Goal: Information Seeking & Learning: Learn about a topic

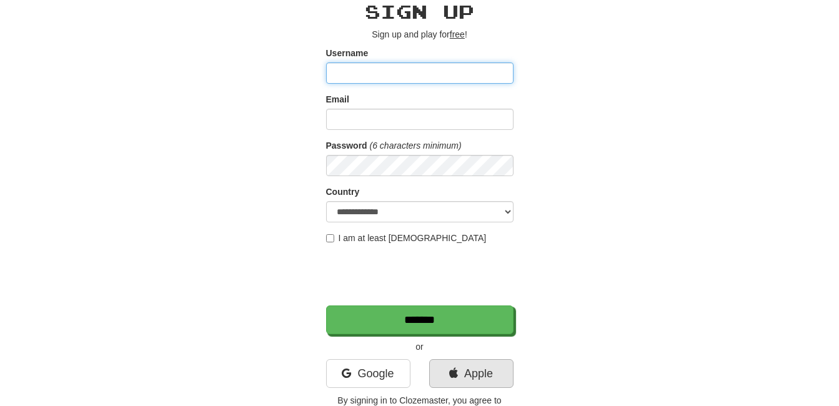
scroll to position [125, 0]
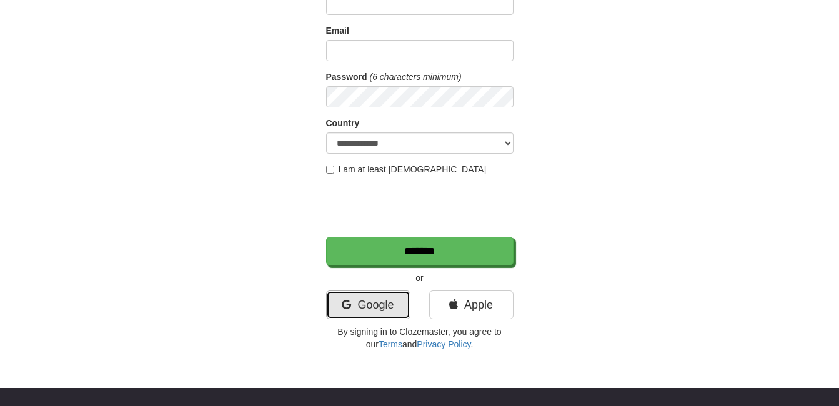
drag, startPoint x: 347, startPoint y: 306, endPoint x: 340, endPoint y: 305, distance: 7.6
click at [347, 306] on icon at bounding box center [346, 304] width 9 height 11
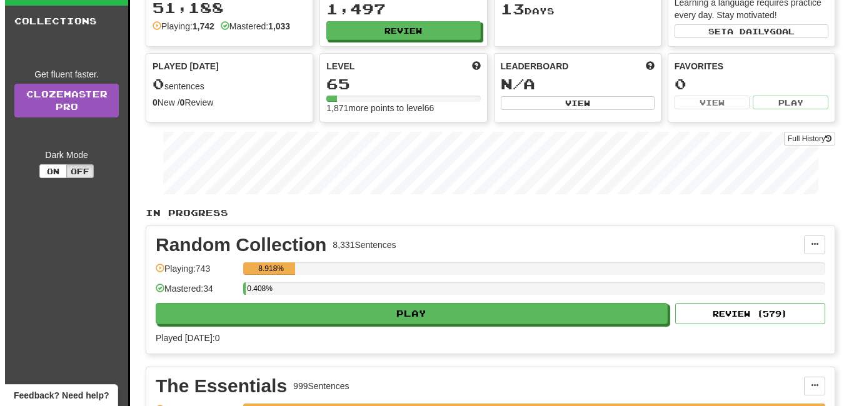
scroll to position [250, 0]
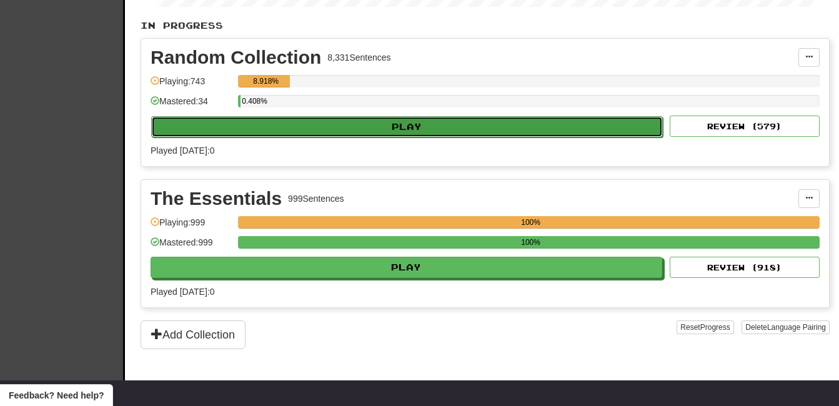
click at [366, 118] on button "Play" at bounding box center [407, 126] width 512 height 21
select select "**"
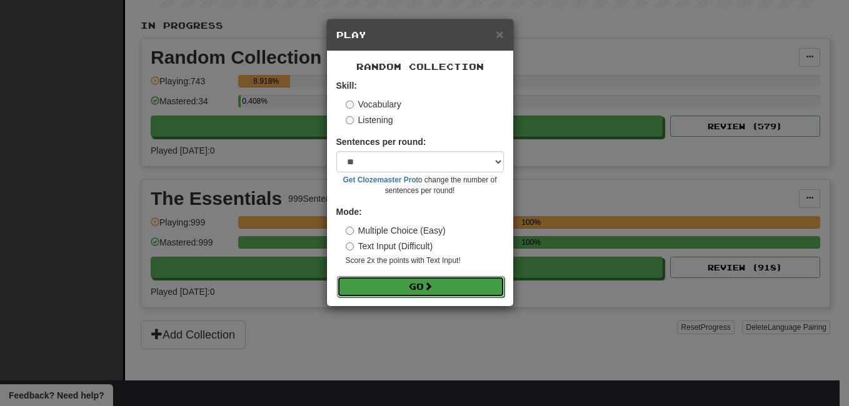
click at [446, 286] on button "Go" at bounding box center [420, 286] width 167 height 21
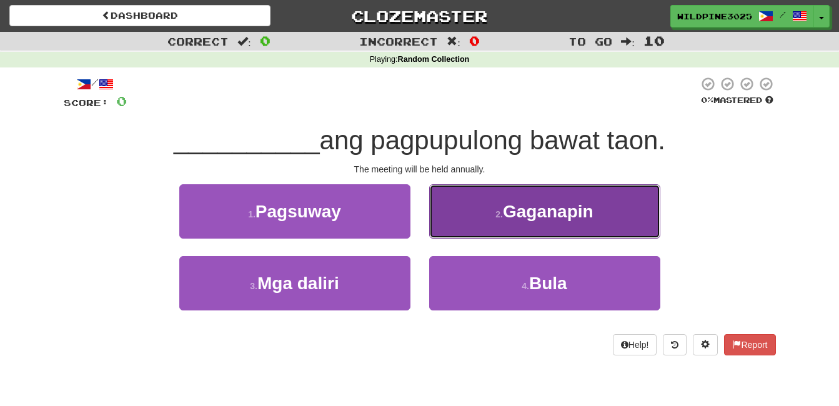
click at [474, 217] on button "2 . Gaganapin" at bounding box center [544, 211] width 231 height 54
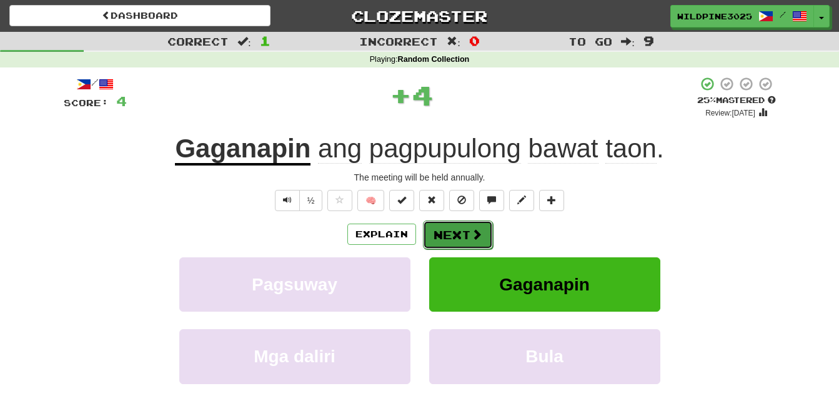
click at [466, 233] on button "Next" at bounding box center [458, 235] width 70 height 29
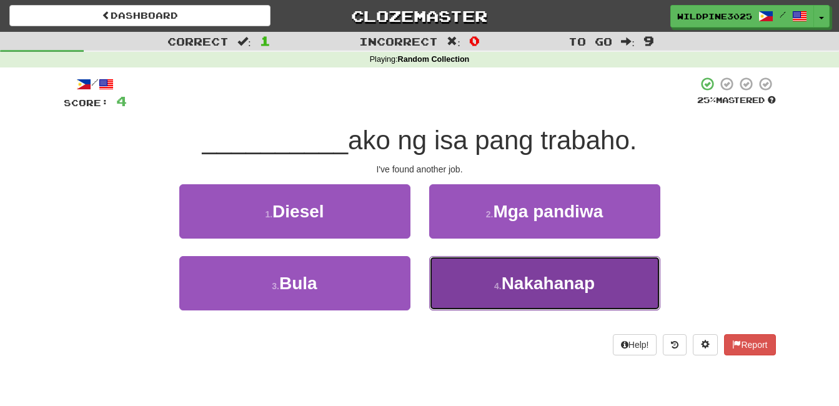
click at [510, 275] on span "Nakahanap" at bounding box center [548, 283] width 93 height 19
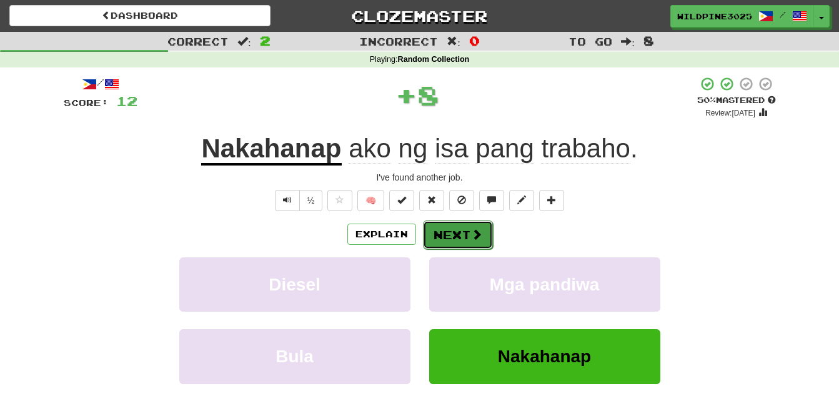
click at [473, 229] on span at bounding box center [476, 234] width 11 height 11
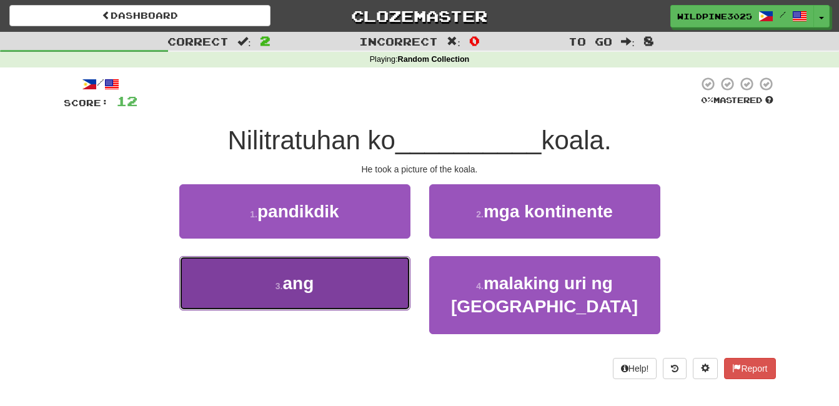
click at [324, 291] on button "3 . ang" at bounding box center [294, 283] width 231 height 54
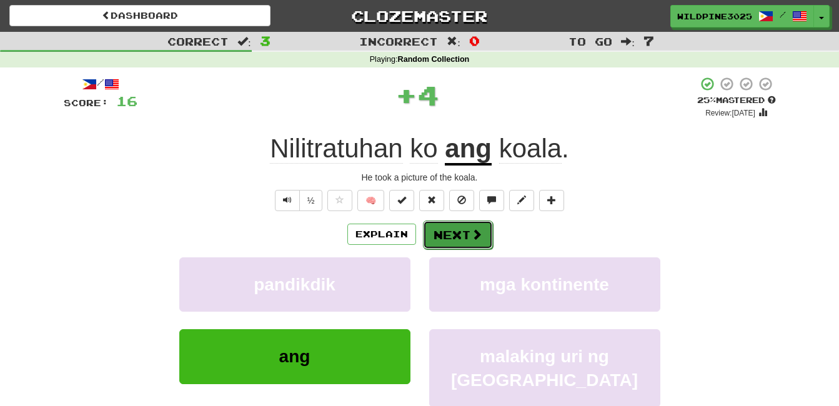
click at [461, 243] on button "Next" at bounding box center [458, 235] width 70 height 29
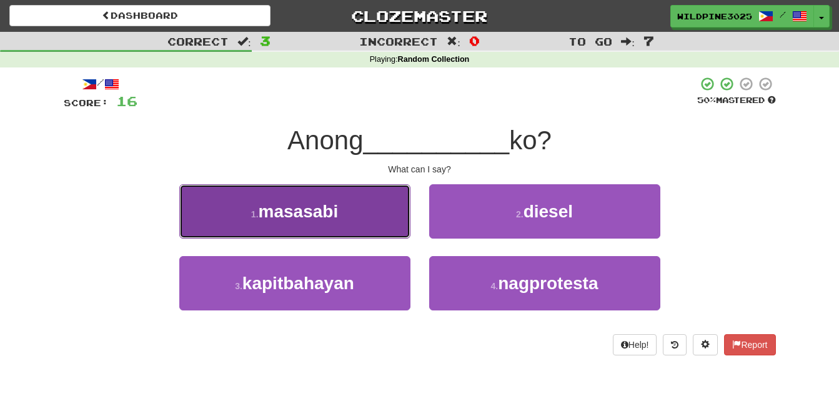
click at [356, 225] on button "1 . masasabi" at bounding box center [294, 211] width 231 height 54
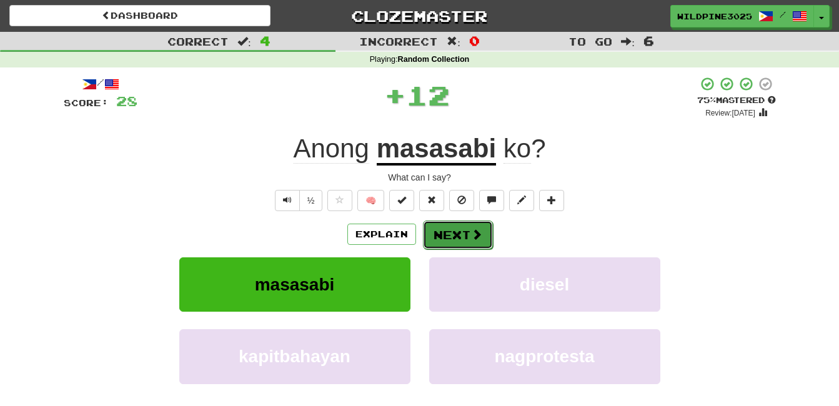
click at [467, 232] on button "Next" at bounding box center [458, 235] width 70 height 29
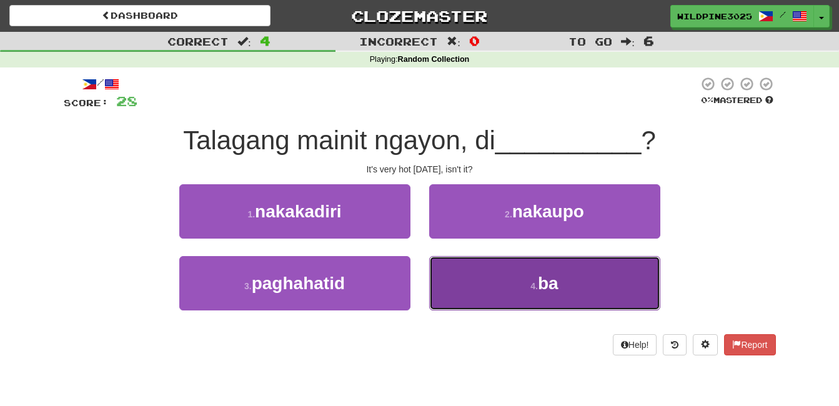
click at [491, 297] on button "4 . ba" at bounding box center [544, 283] width 231 height 54
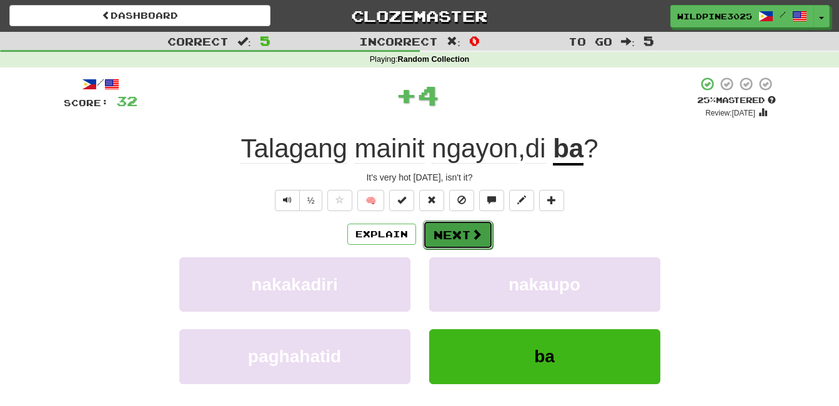
click at [469, 230] on button "Next" at bounding box center [458, 235] width 70 height 29
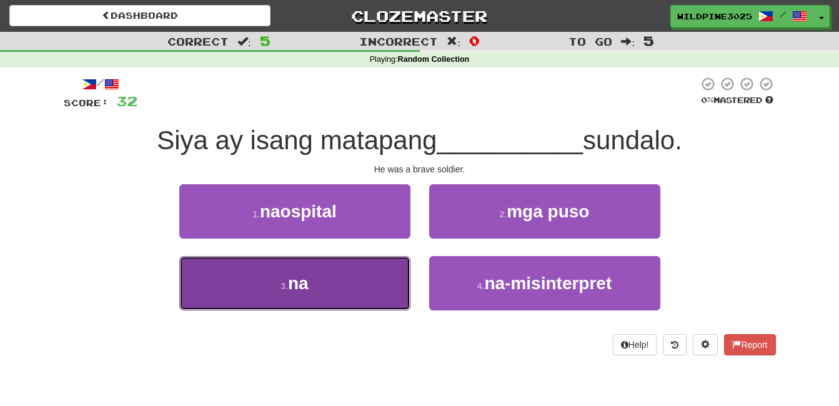
click at [332, 287] on button "3 . na" at bounding box center [294, 283] width 231 height 54
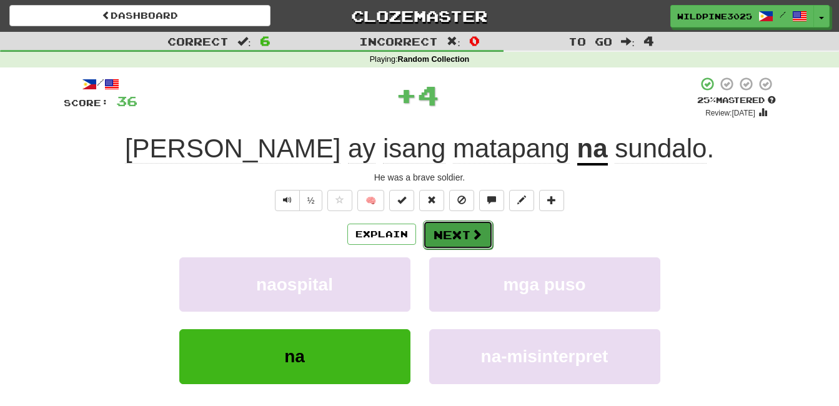
click at [451, 242] on button "Next" at bounding box center [458, 235] width 70 height 29
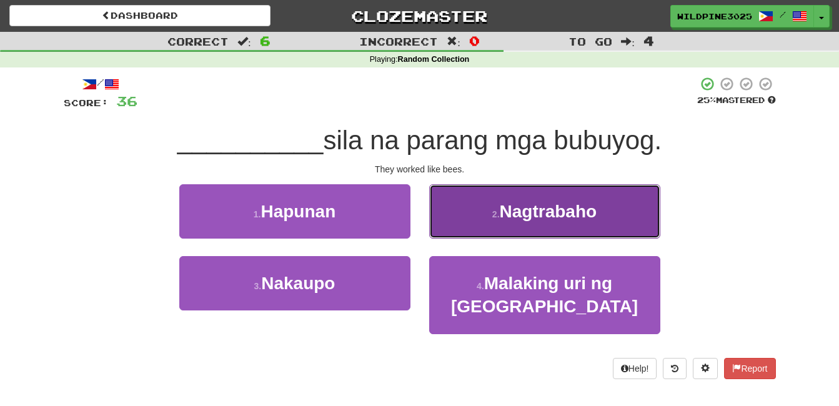
click at [486, 226] on button "2 . Nagtrabaho" at bounding box center [544, 211] width 231 height 54
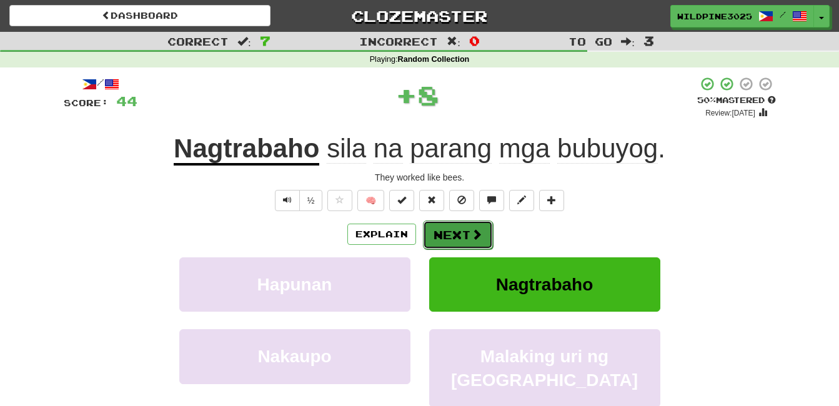
click at [467, 238] on button "Next" at bounding box center [458, 235] width 70 height 29
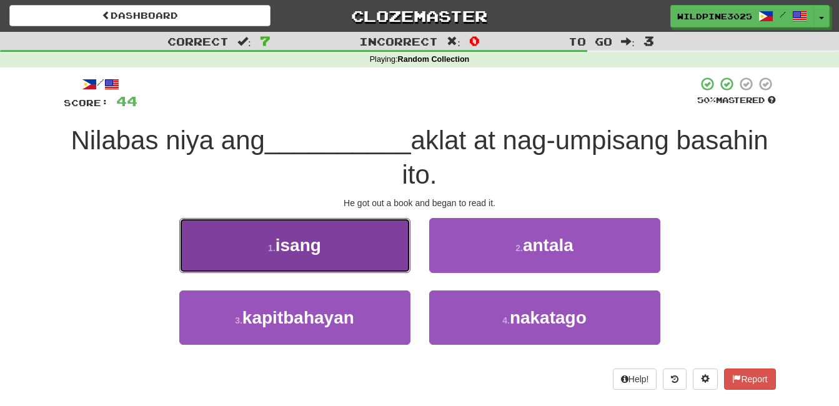
click at [379, 247] on button "1 . isang" at bounding box center [294, 245] width 231 height 54
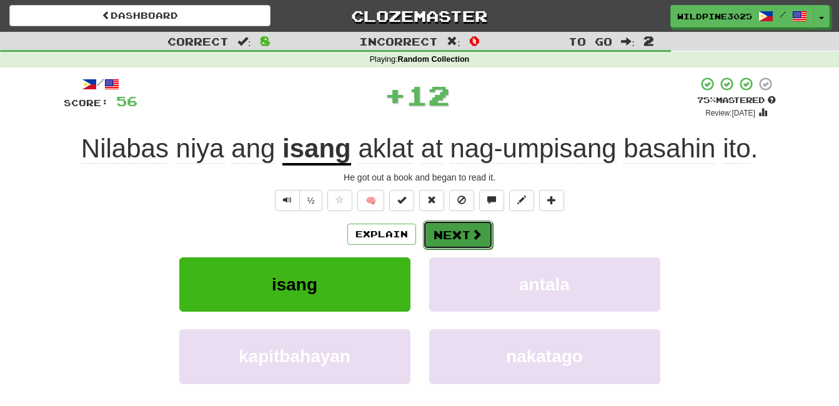
click at [482, 240] on button "Next" at bounding box center [458, 235] width 70 height 29
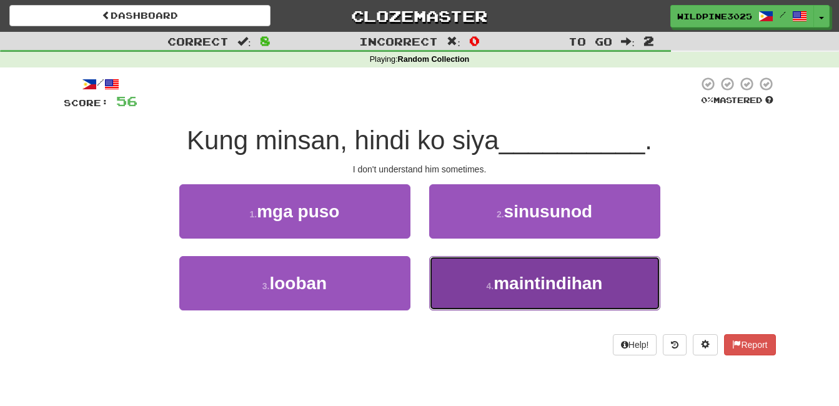
click at [474, 261] on button "4 . maintindihan" at bounding box center [544, 283] width 231 height 54
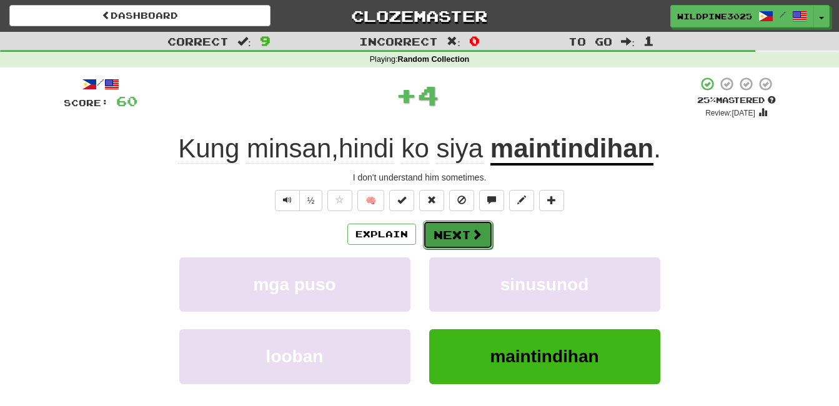
click at [471, 234] on span at bounding box center [476, 234] width 11 height 11
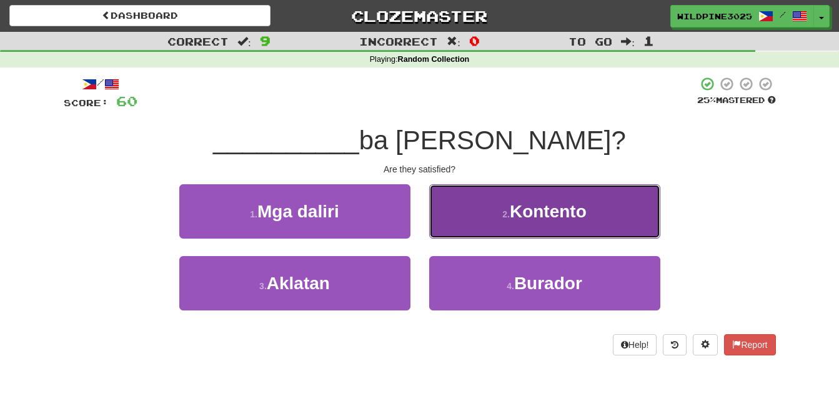
click at [532, 221] on button "2 . Kontento" at bounding box center [544, 211] width 231 height 54
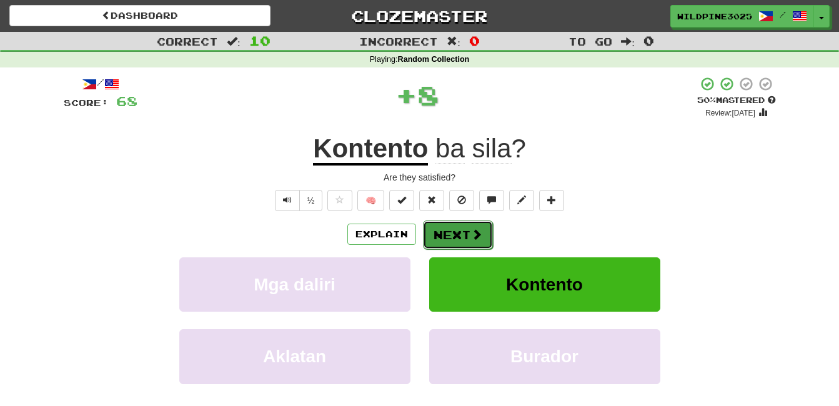
click at [471, 234] on span at bounding box center [476, 234] width 11 height 11
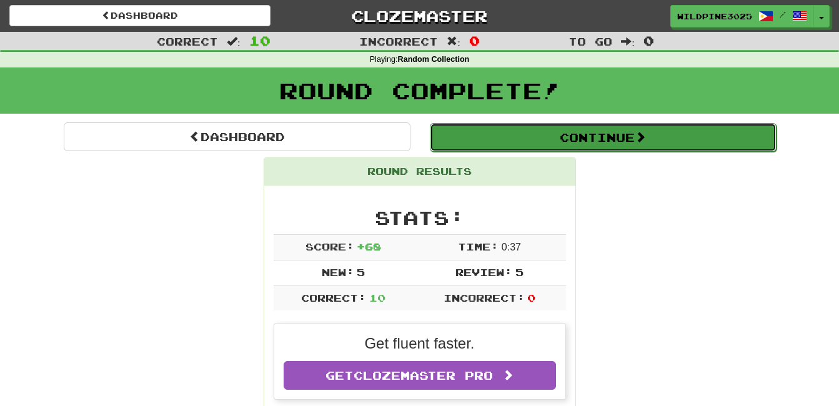
click at [542, 126] on button "Continue" at bounding box center [603, 137] width 347 height 29
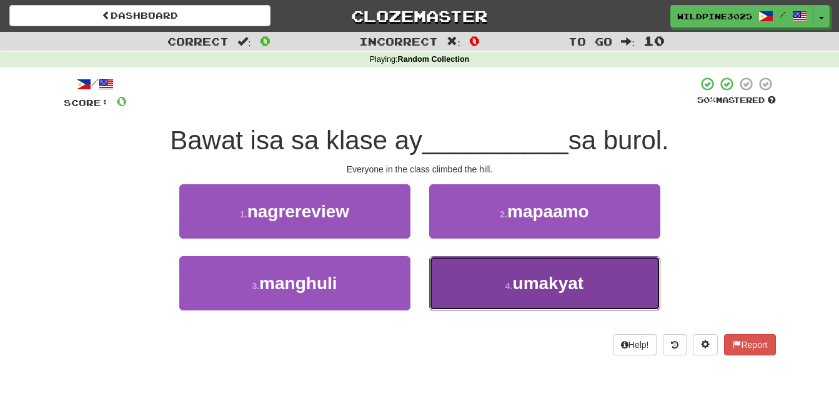
click at [511, 290] on small "4 ." at bounding box center [509, 286] width 7 height 10
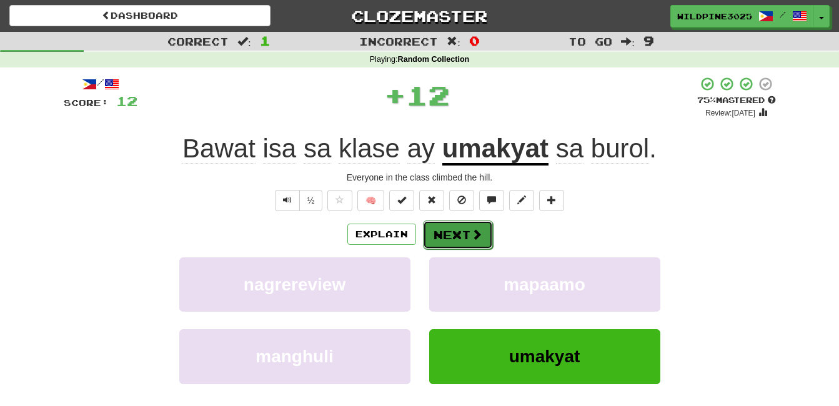
click at [463, 231] on button "Next" at bounding box center [458, 235] width 70 height 29
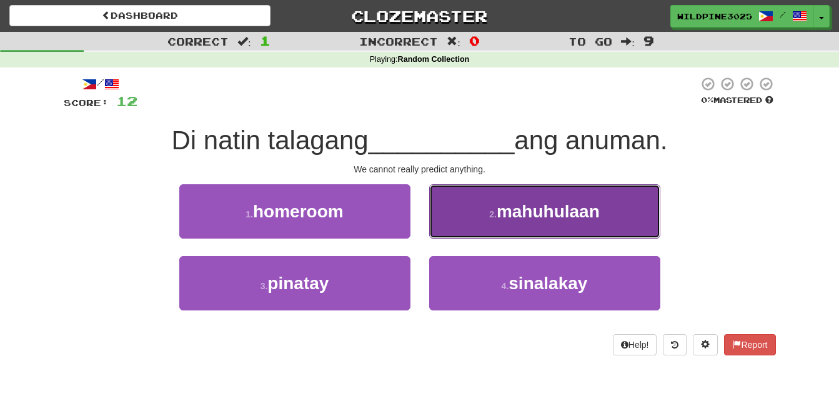
drag, startPoint x: 463, startPoint y: 231, endPoint x: 506, endPoint y: 222, distance: 44.0
click at [506, 222] on button "2 . mahuhulaan" at bounding box center [544, 211] width 231 height 54
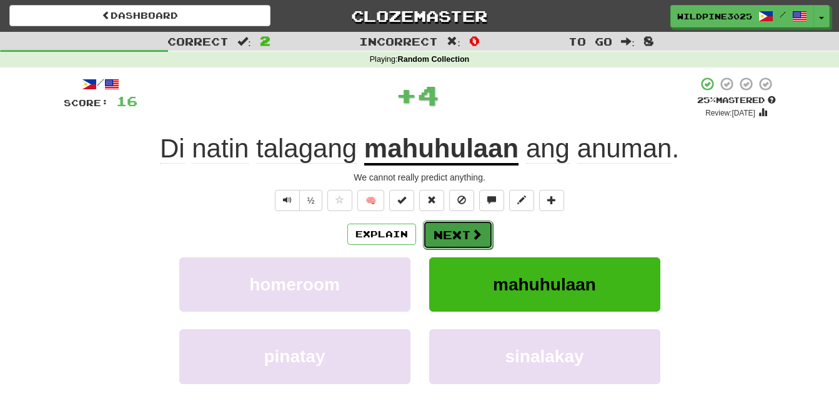
click at [452, 240] on button "Next" at bounding box center [458, 235] width 70 height 29
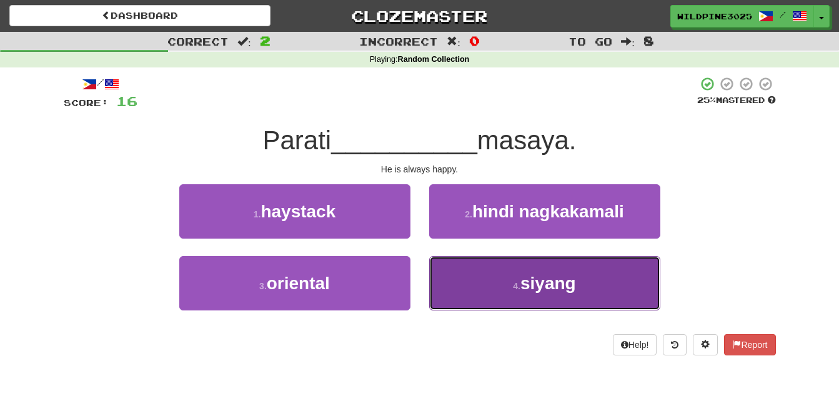
click at [469, 301] on button "4 . siyang" at bounding box center [544, 283] width 231 height 54
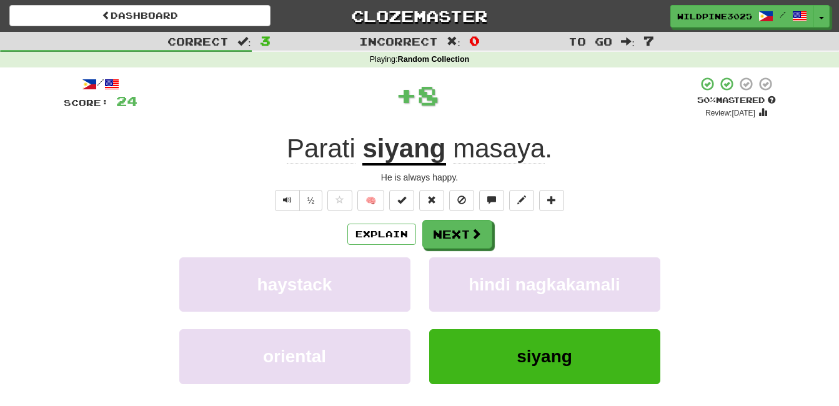
click at [456, 217] on div "/ Score: 24 + 8 50 % Mastered Review: 2025-10-02 Parati siyang masaya . He is a…" at bounding box center [420, 272] width 712 height 392
click at [454, 235] on button "Next" at bounding box center [458, 235] width 70 height 29
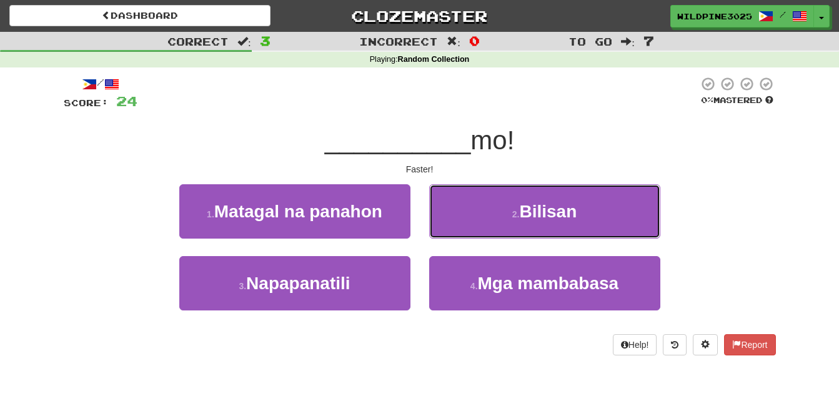
click at [454, 235] on button "2 . Bilisan" at bounding box center [544, 211] width 231 height 54
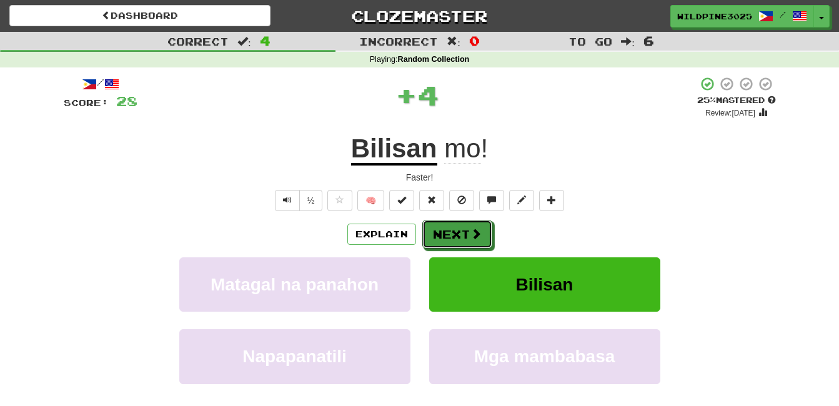
click at [454, 235] on button "Next" at bounding box center [457, 234] width 70 height 29
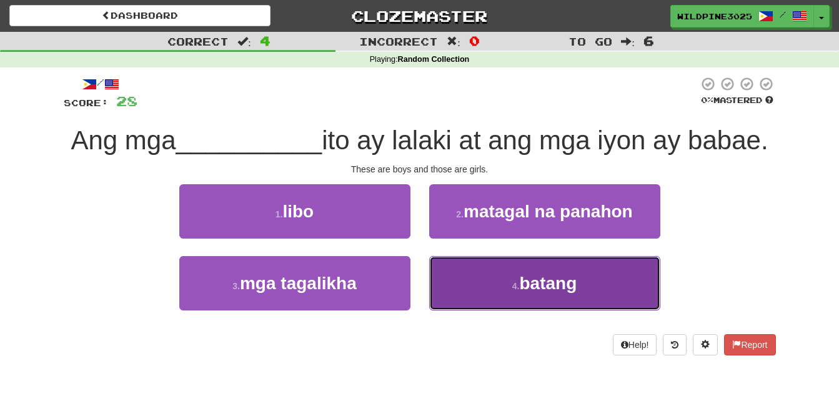
click at [465, 287] on button "4 . batang" at bounding box center [544, 283] width 231 height 54
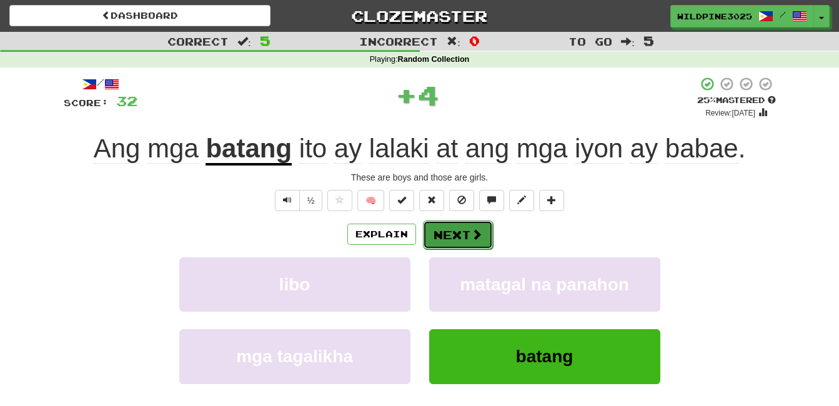
click at [468, 242] on button "Next" at bounding box center [458, 235] width 70 height 29
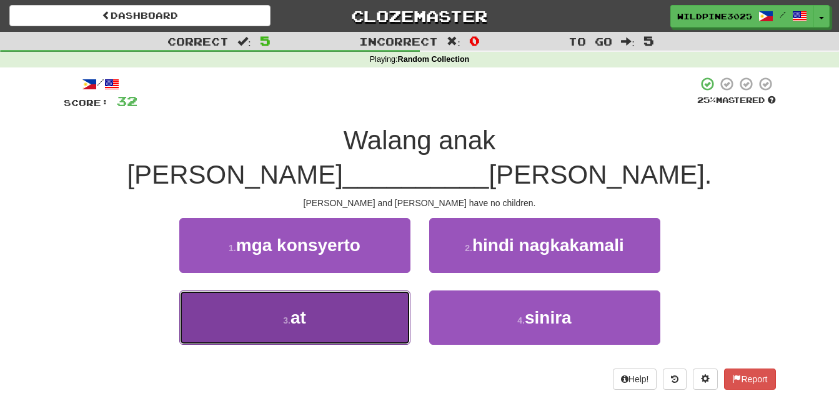
click at [379, 304] on button "3 . at" at bounding box center [294, 318] width 231 height 54
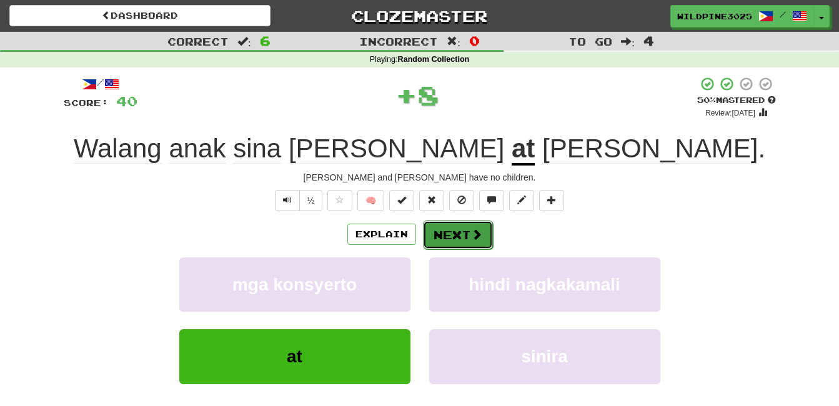
click at [484, 231] on button "Next" at bounding box center [458, 235] width 70 height 29
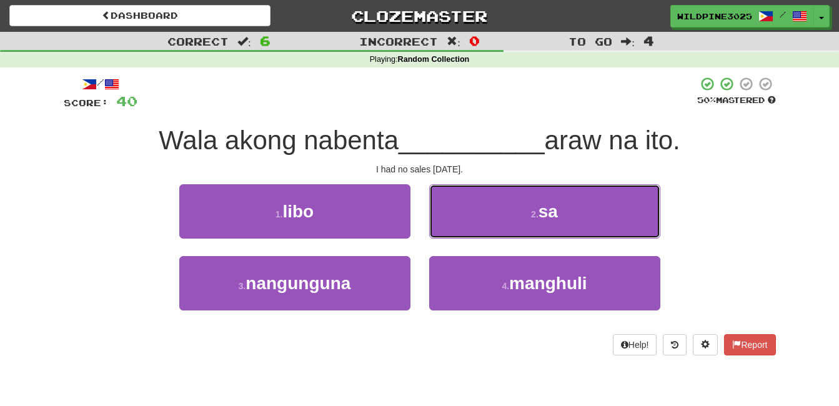
click at [484, 231] on button "2 . sa" at bounding box center [544, 211] width 231 height 54
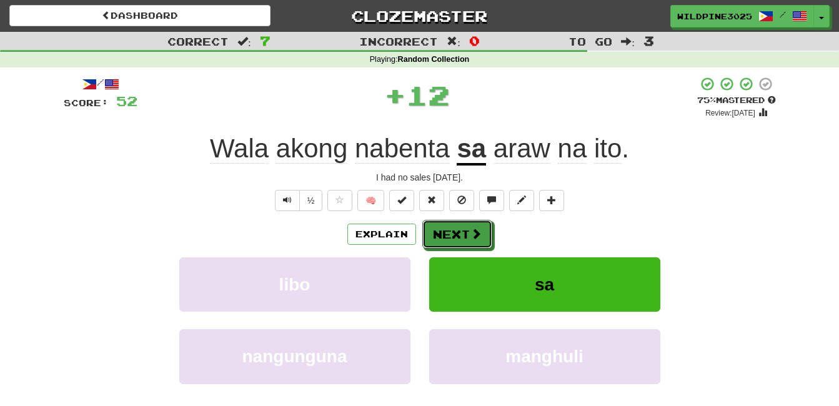
click at [484, 231] on button "Next" at bounding box center [457, 234] width 70 height 29
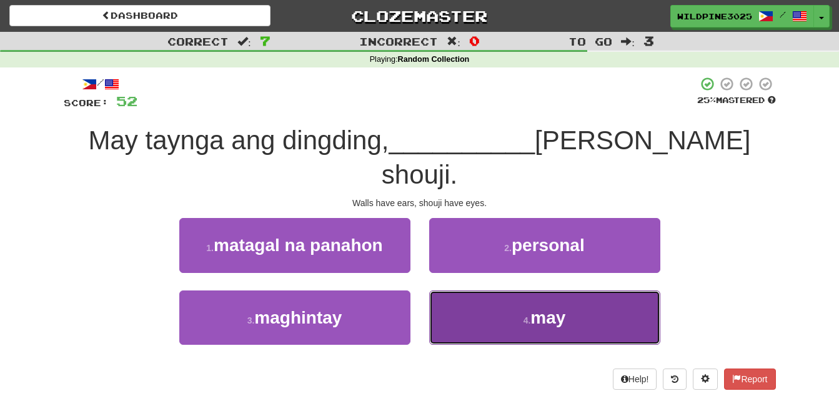
click at [486, 291] on button "4 . may" at bounding box center [544, 318] width 231 height 54
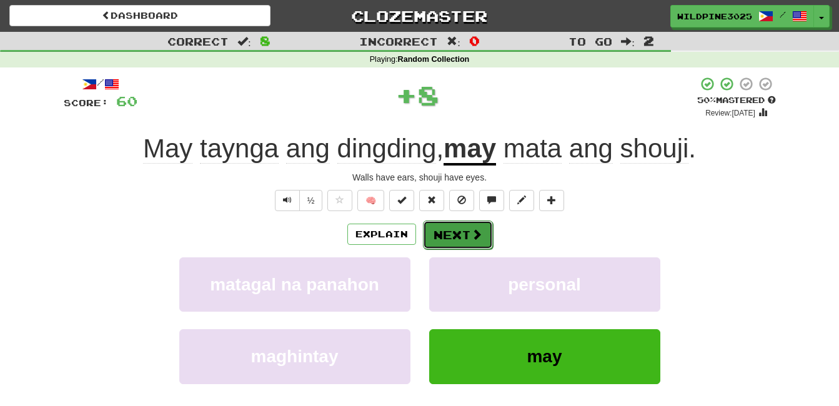
click at [480, 235] on span at bounding box center [476, 234] width 11 height 11
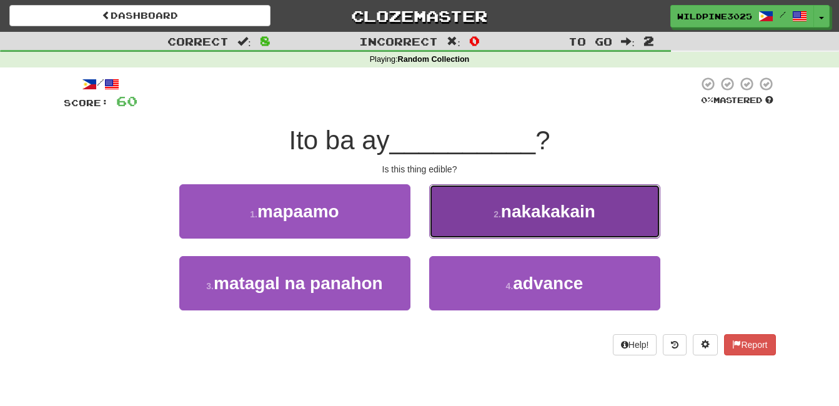
click at [480, 234] on button "2 . nakakakain" at bounding box center [544, 211] width 231 height 54
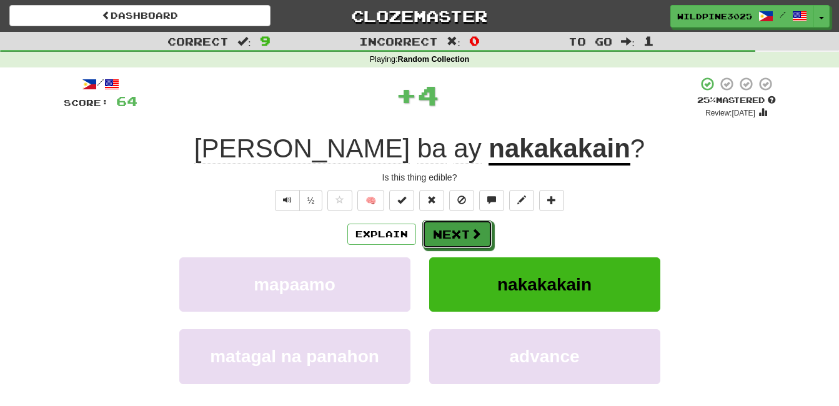
click at [480, 234] on span at bounding box center [476, 233] width 11 height 11
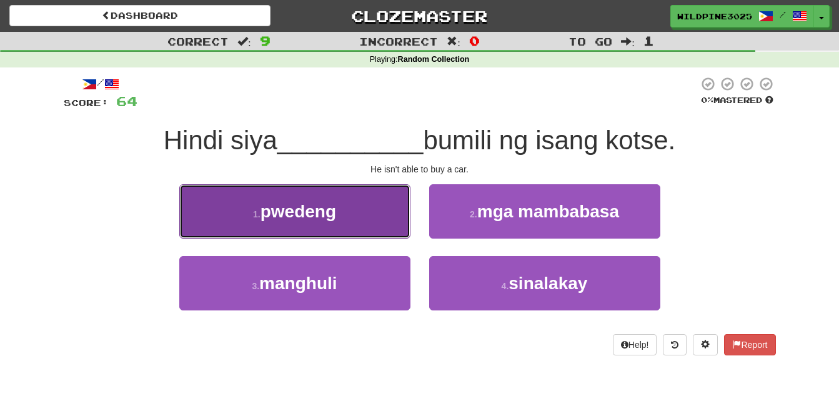
click at [309, 225] on button "1 . pwedeng" at bounding box center [294, 211] width 231 height 54
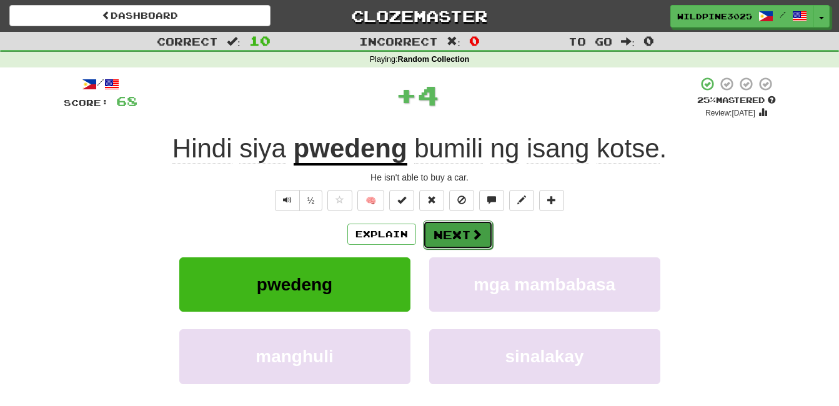
click at [465, 233] on button "Next" at bounding box center [458, 235] width 70 height 29
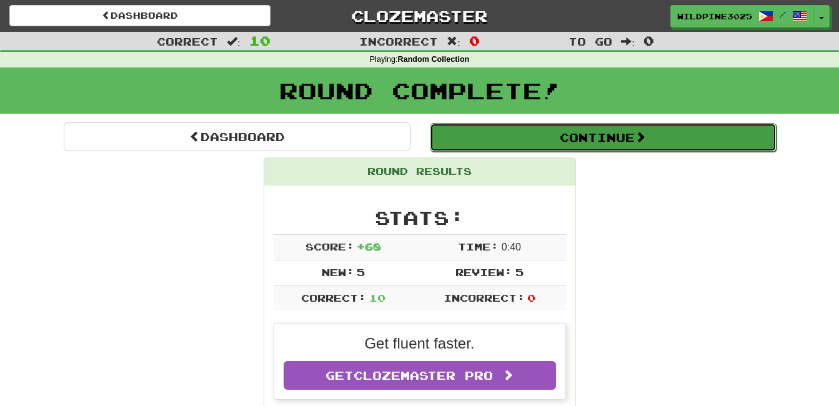
click at [456, 146] on button "Continue" at bounding box center [603, 137] width 347 height 29
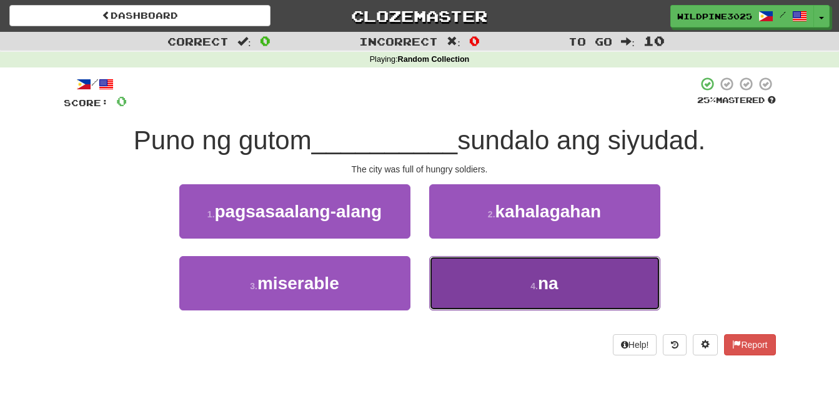
click at [487, 279] on button "4 . na" at bounding box center [544, 283] width 231 height 54
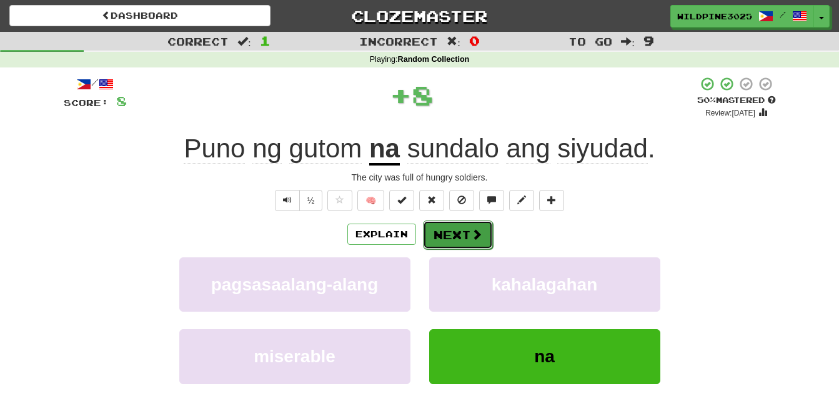
click at [462, 237] on button "Next" at bounding box center [458, 235] width 70 height 29
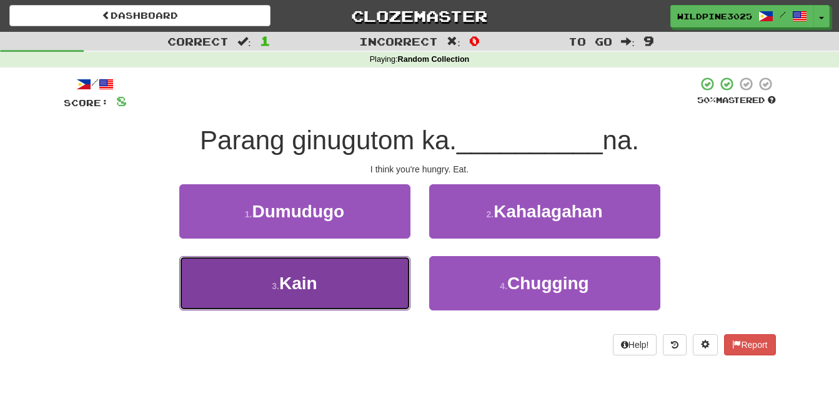
click at [348, 290] on button "3 . Kain" at bounding box center [294, 283] width 231 height 54
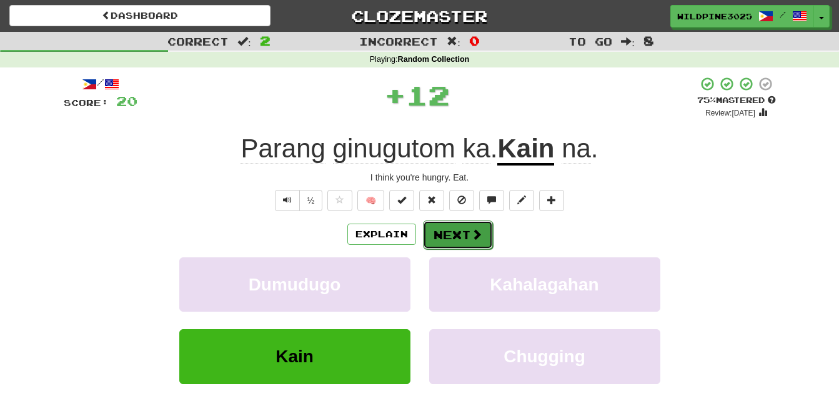
click at [486, 227] on button "Next" at bounding box center [458, 235] width 70 height 29
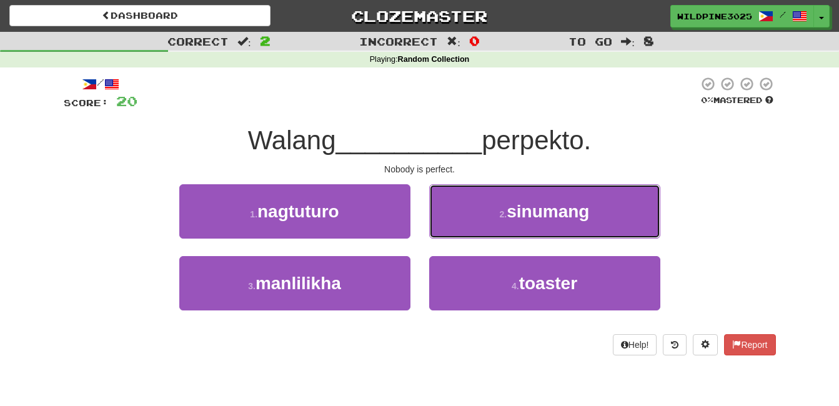
click at [486, 227] on button "2 . sinumang" at bounding box center [544, 211] width 231 height 54
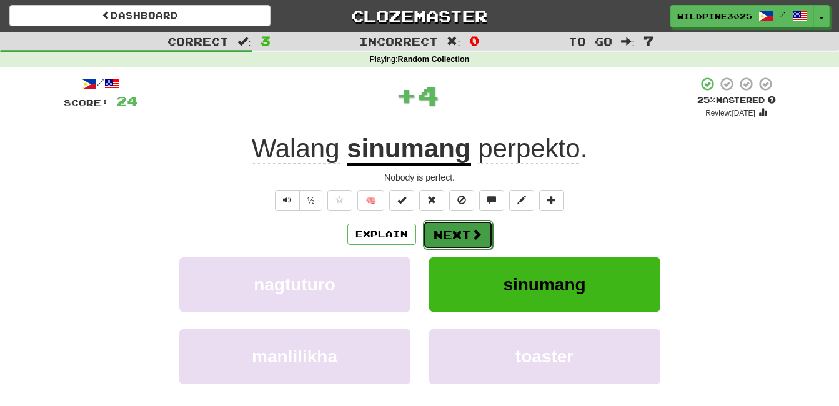
click at [477, 238] on span at bounding box center [476, 234] width 11 height 11
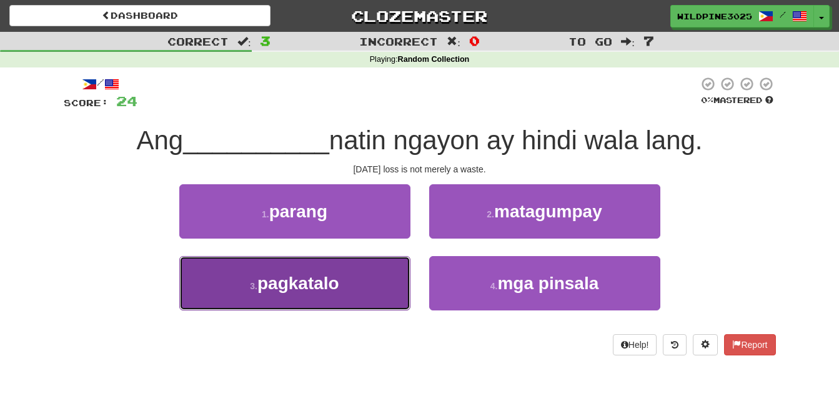
click at [391, 278] on button "3 . pagkatalo" at bounding box center [294, 283] width 231 height 54
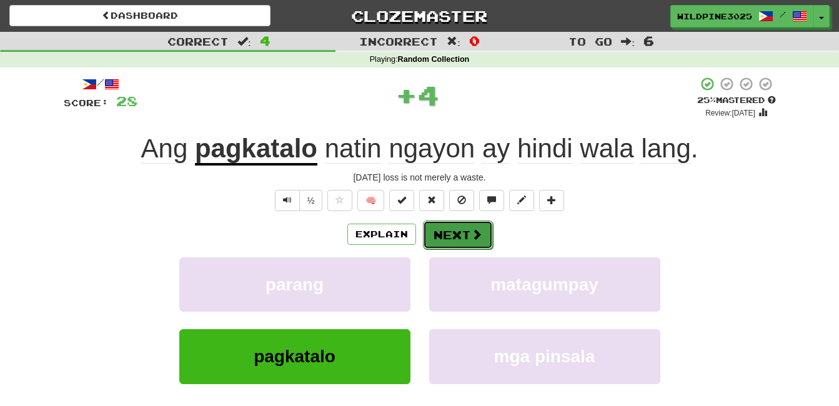
click at [452, 232] on button "Next" at bounding box center [458, 235] width 70 height 29
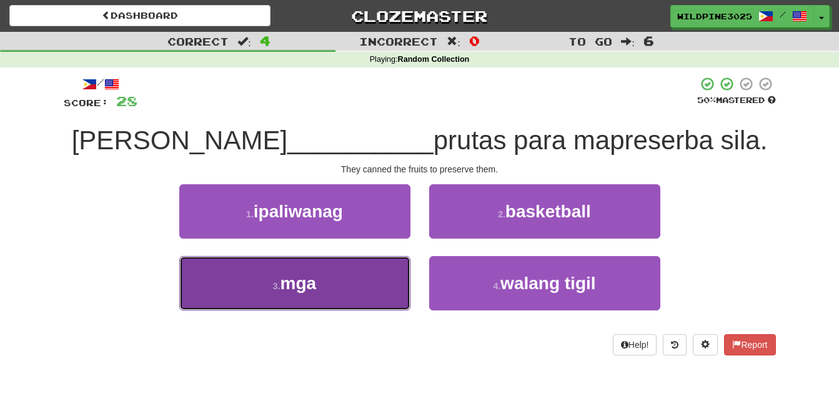
click at [382, 289] on button "3 . mga" at bounding box center [294, 283] width 231 height 54
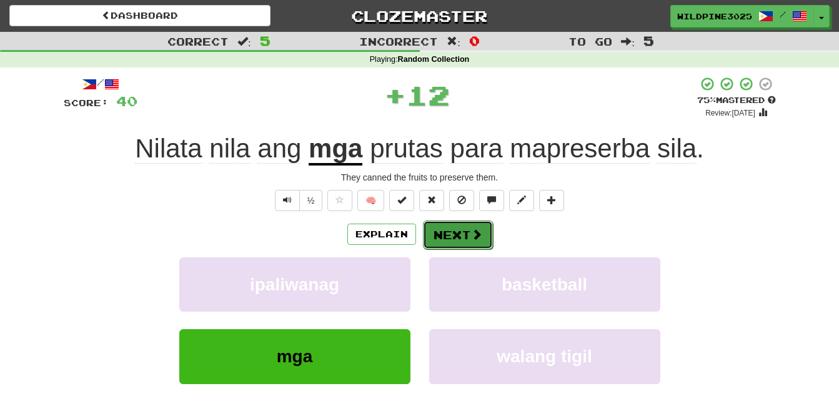
click at [432, 232] on button "Next" at bounding box center [458, 235] width 70 height 29
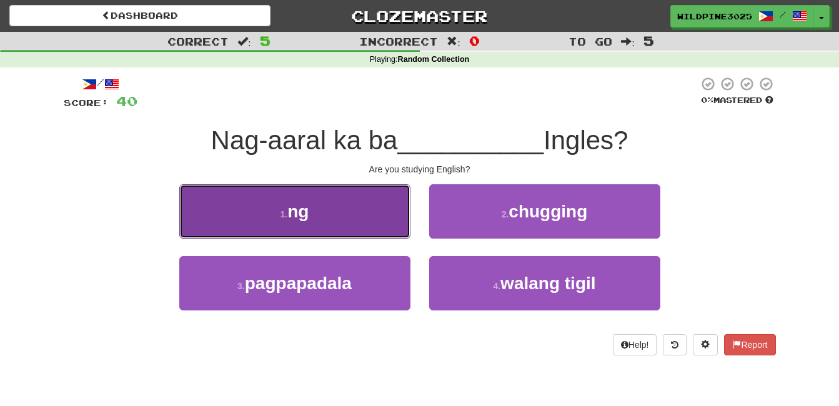
click at [392, 221] on button "1 . ng" at bounding box center [294, 211] width 231 height 54
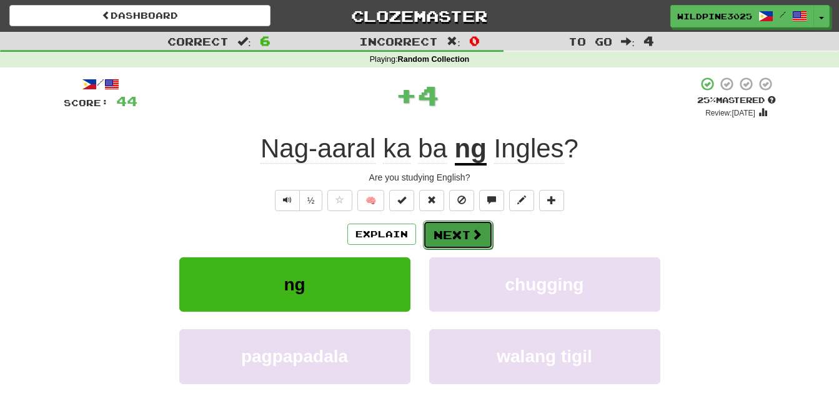
click at [423, 221] on button "Next" at bounding box center [458, 235] width 70 height 29
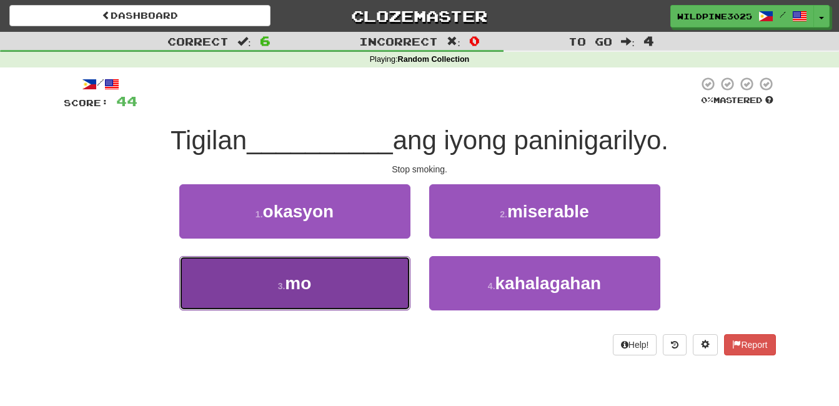
click at [364, 289] on button "3 . mo" at bounding box center [294, 283] width 231 height 54
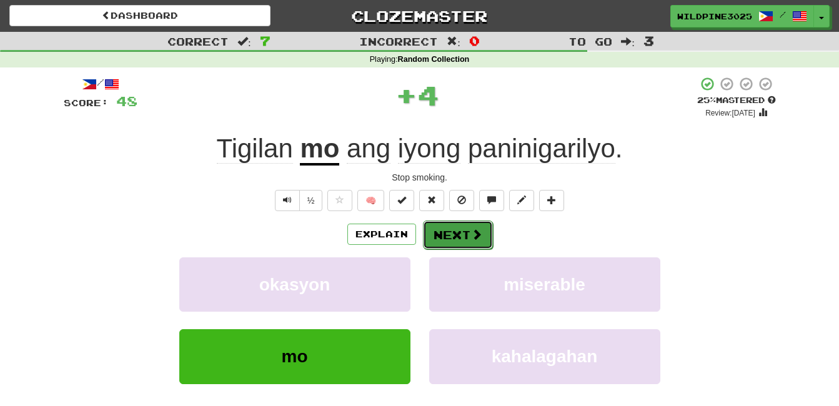
click at [454, 227] on button "Next" at bounding box center [458, 235] width 70 height 29
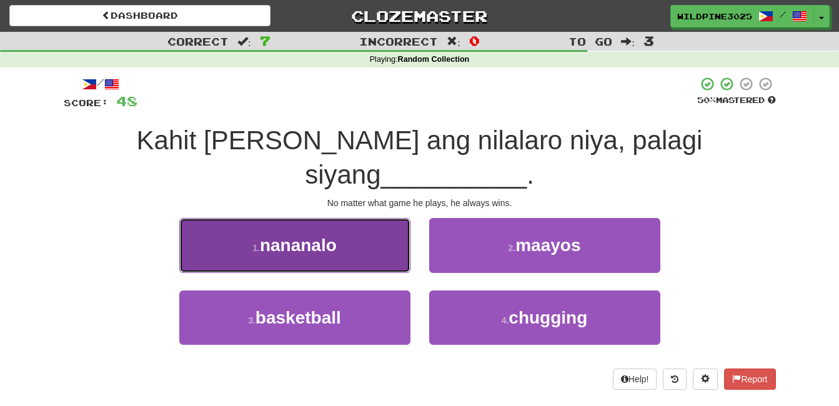
click at [381, 249] on button "1 . nananalo" at bounding box center [294, 245] width 231 height 54
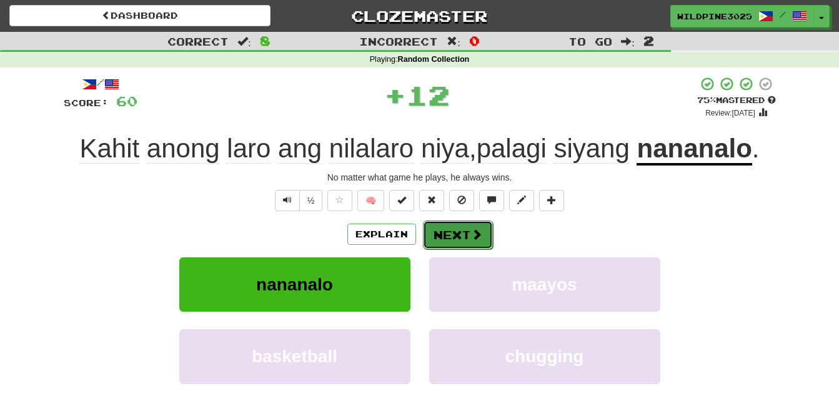
click at [462, 241] on button "Next" at bounding box center [458, 235] width 70 height 29
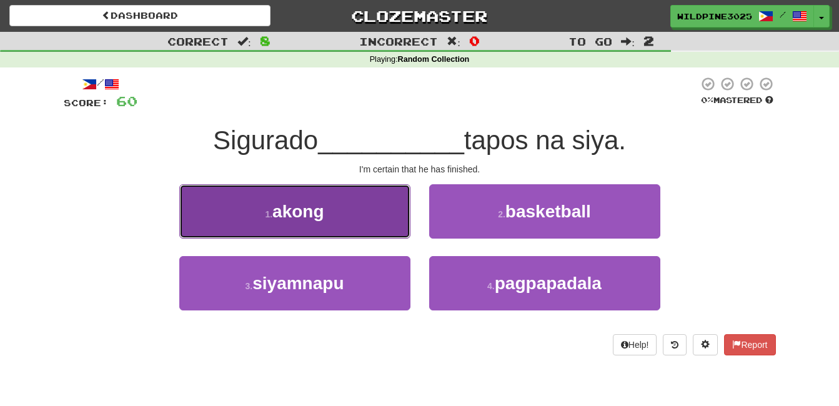
click at [366, 221] on button "1 . akong" at bounding box center [294, 211] width 231 height 54
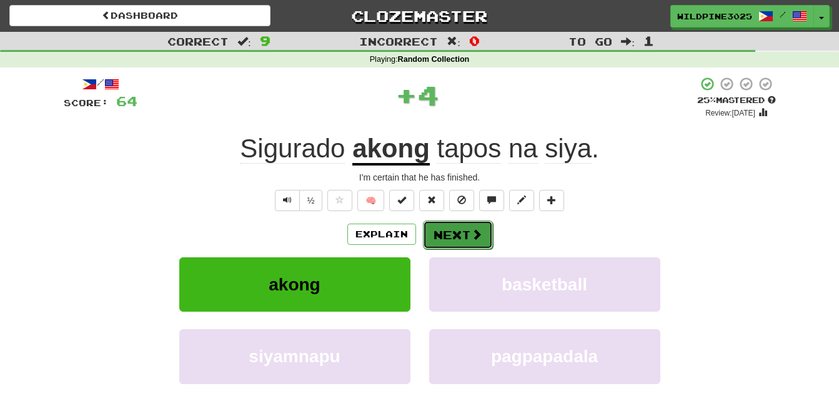
click at [452, 226] on button "Next" at bounding box center [458, 235] width 70 height 29
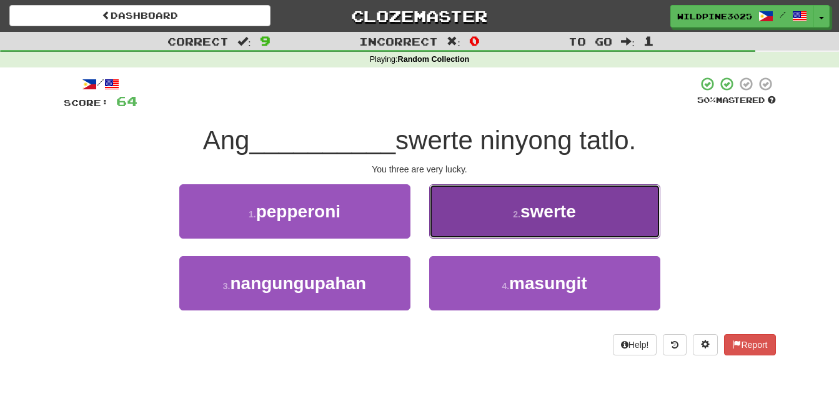
click at [451, 228] on button "2 . swerte" at bounding box center [544, 211] width 231 height 54
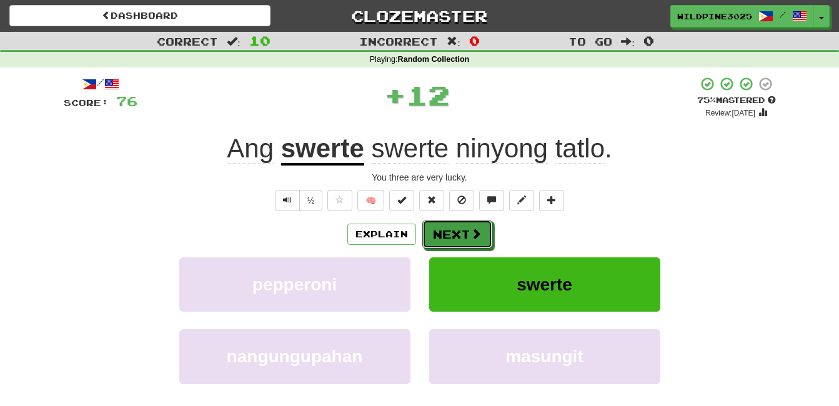
click at [451, 228] on button "Next" at bounding box center [457, 234] width 70 height 29
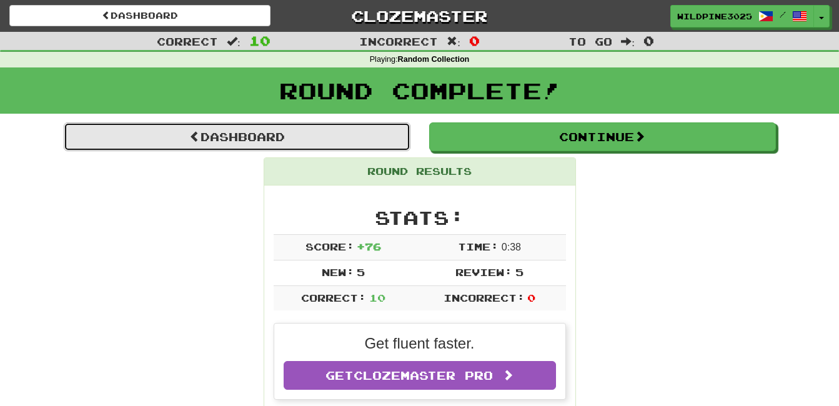
click at [229, 142] on link "Dashboard" at bounding box center [237, 136] width 347 height 29
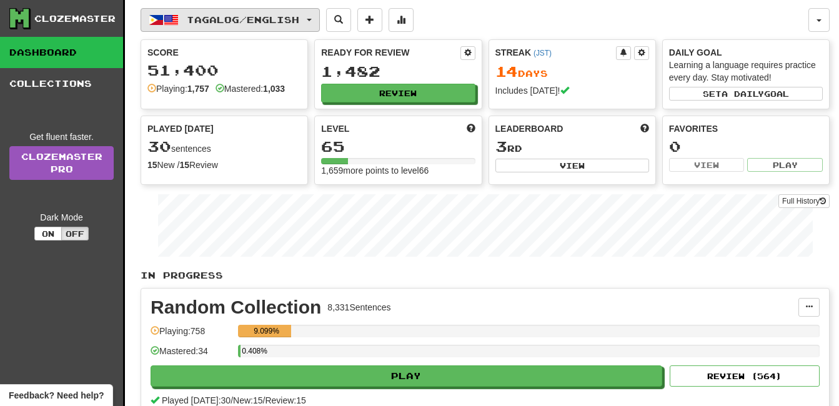
click at [265, 29] on button "Tagalog / English" at bounding box center [230, 20] width 179 height 24
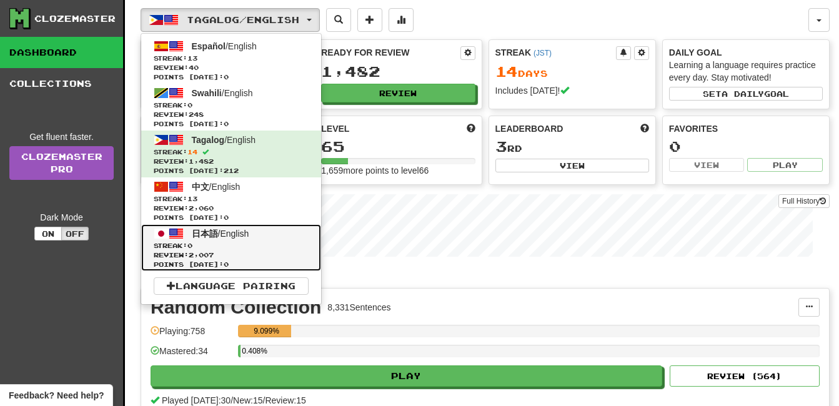
click at [246, 240] on link "日本語 / English Streak: 0 Review: 2,007 Points today: 0" at bounding box center [231, 247] width 180 height 47
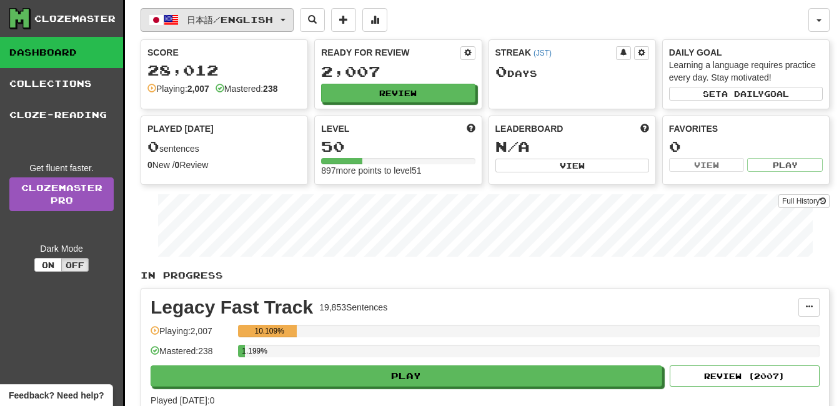
click at [224, 19] on span "日本語 / English" at bounding box center [230, 19] width 86 height 11
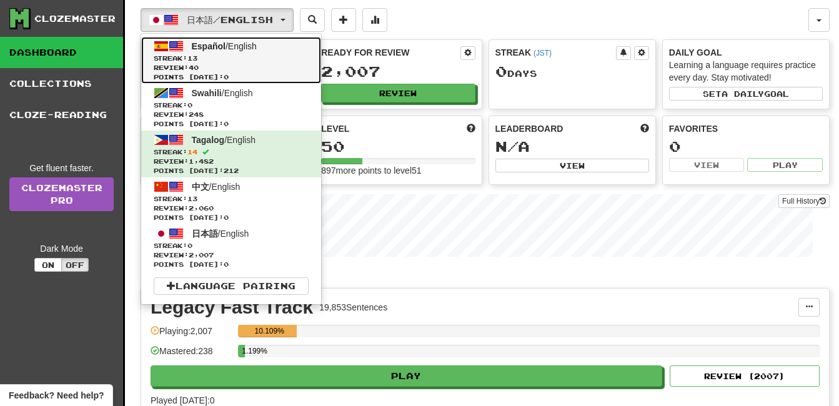
click at [238, 70] on span "Review: 40" at bounding box center [231, 67] width 155 height 9
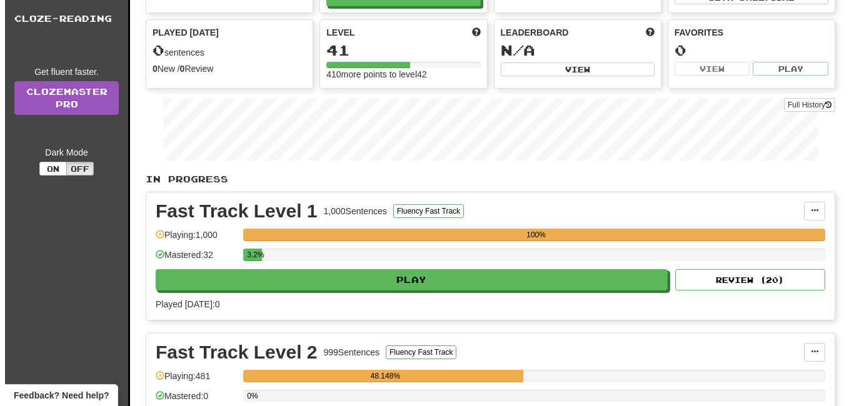
scroll to position [250, 0]
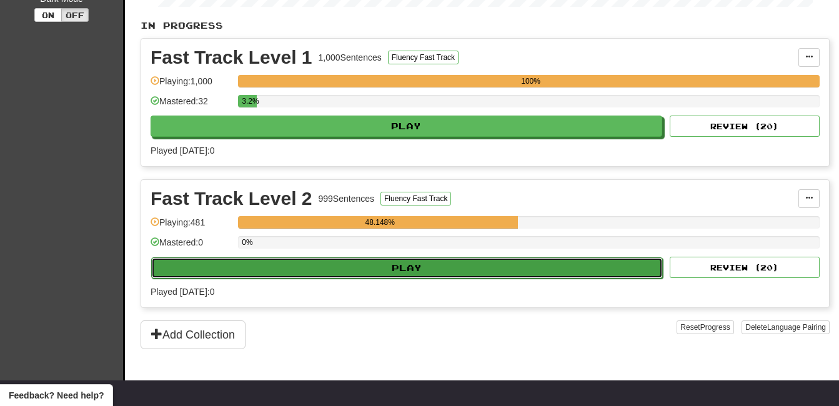
click at [430, 271] on button "Play" at bounding box center [407, 267] width 512 height 21
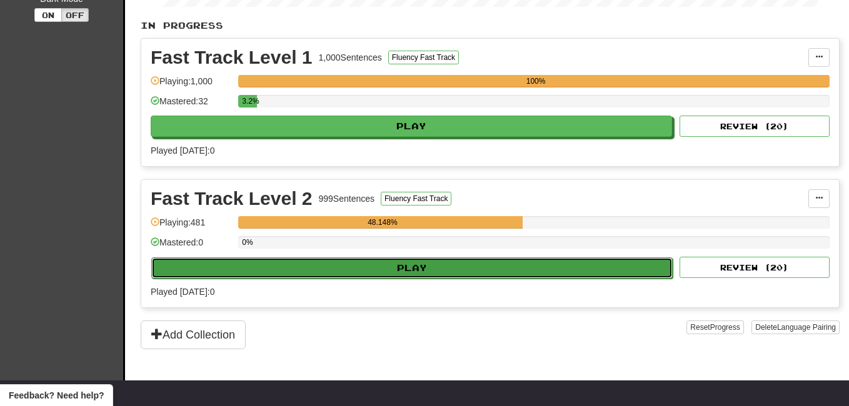
select select "**"
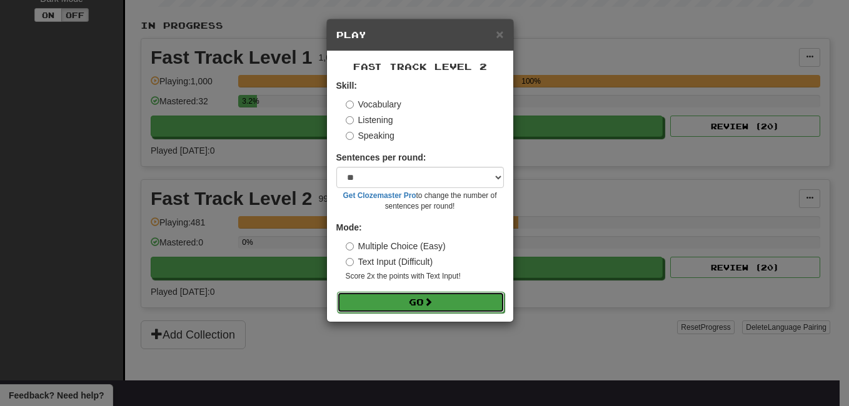
click at [412, 301] on button "Go" at bounding box center [420, 302] width 167 height 21
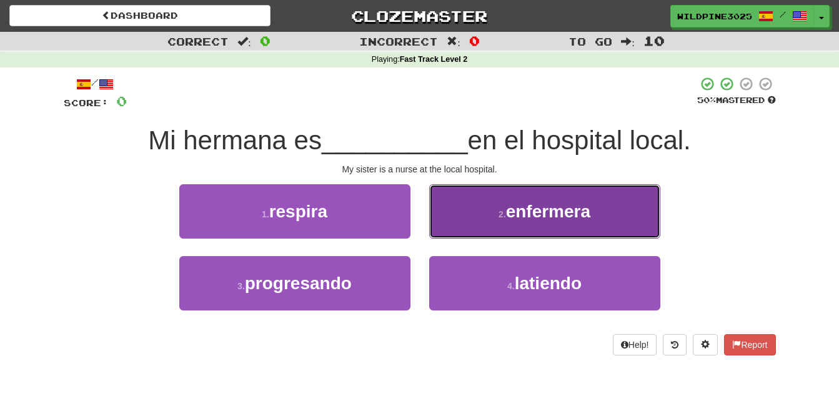
click at [454, 215] on button "2 . enfermera" at bounding box center [544, 211] width 231 height 54
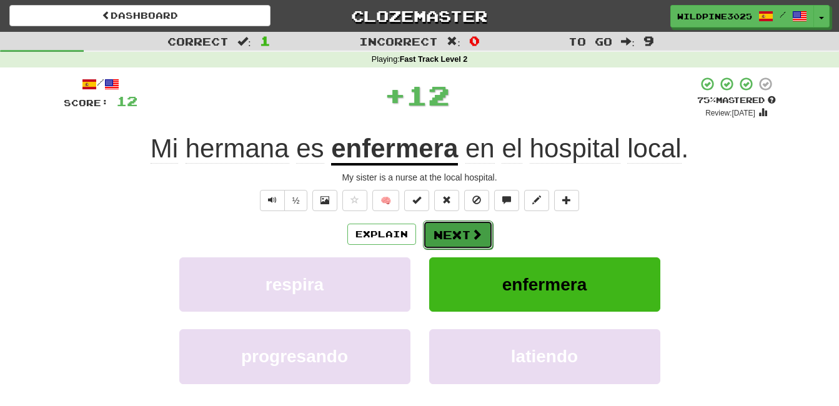
click at [451, 234] on button "Next" at bounding box center [458, 235] width 70 height 29
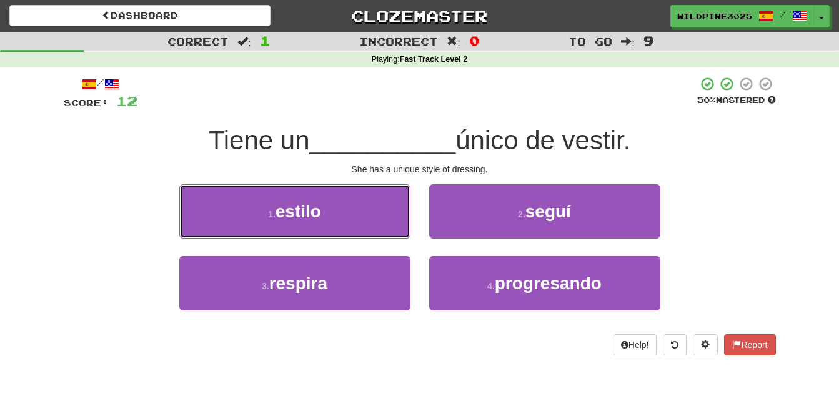
drag, startPoint x: 356, startPoint y: 213, endPoint x: 359, endPoint y: 219, distance: 7.0
click at [356, 217] on button "1 . estilo" at bounding box center [294, 211] width 231 height 54
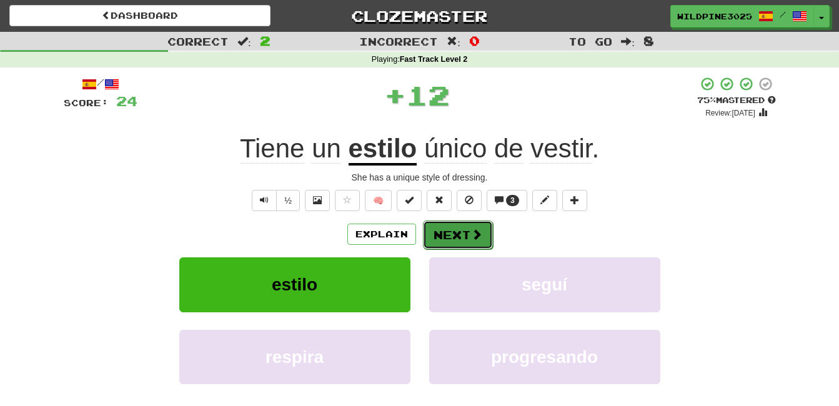
click at [448, 221] on button "Next" at bounding box center [458, 235] width 70 height 29
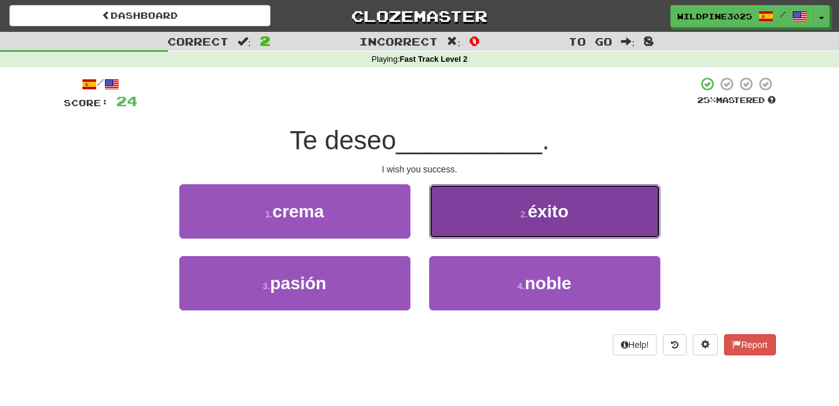
click at [489, 221] on button "2 . éxito" at bounding box center [544, 211] width 231 height 54
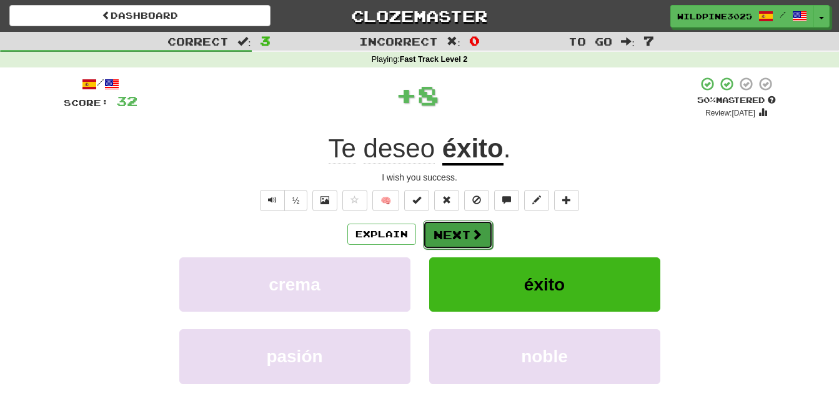
click at [466, 239] on button "Next" at bounding box center [458, 235] width 70 height 29
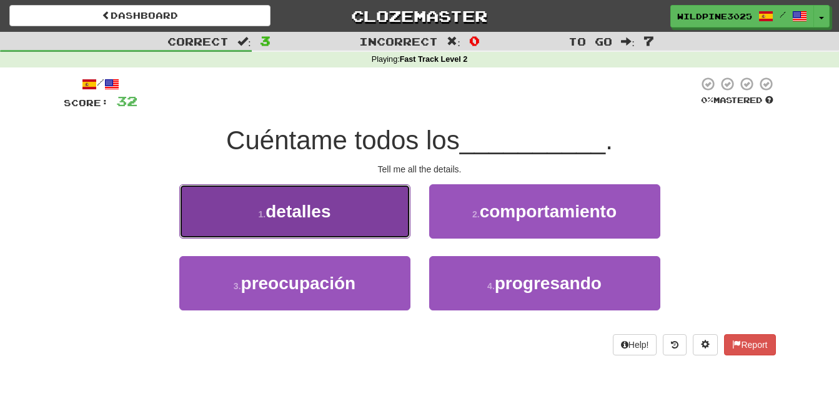
click at [372, 218] on button "1 . detalles" at bounding box center [294, 211] width 231 height 54
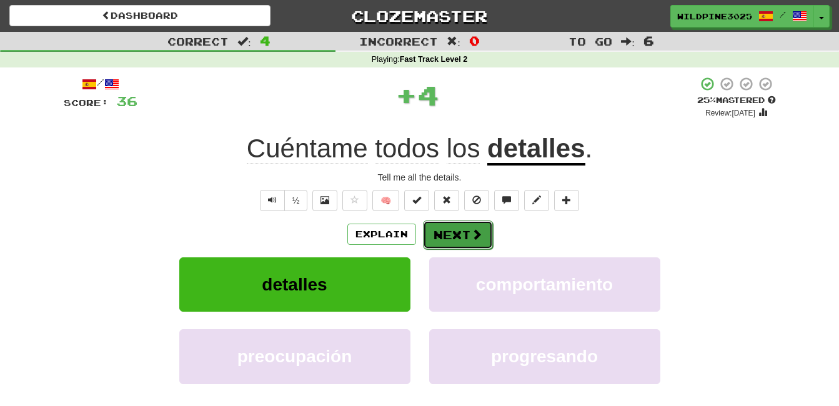
click at [466, 235] on button "Next" at bounding box center [458, 235] width 70 height 29
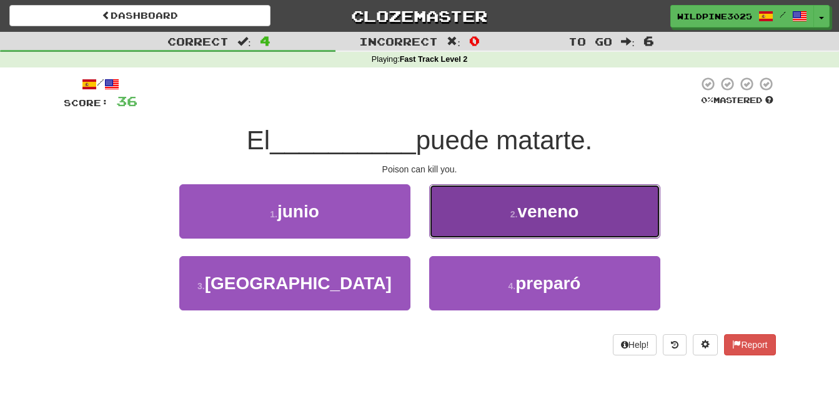
click at [473, 225] on button "2 . veneno" at bounding box center [544, 211] width 231 height 54
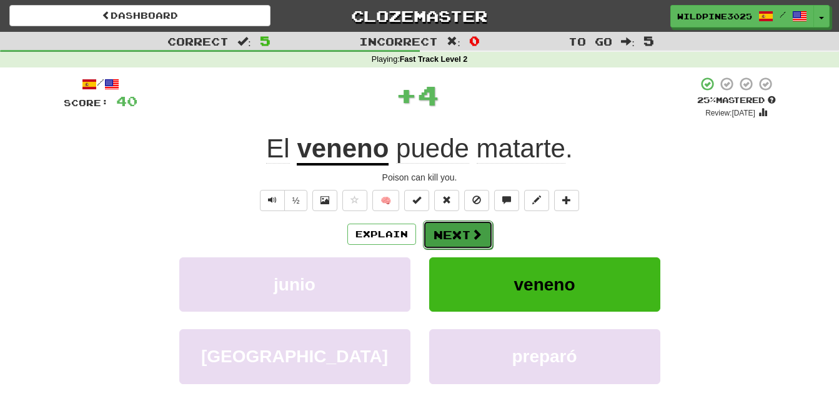
click at [468, 240] on button "Next" at bounding box center [458, 235] width 70 height 29
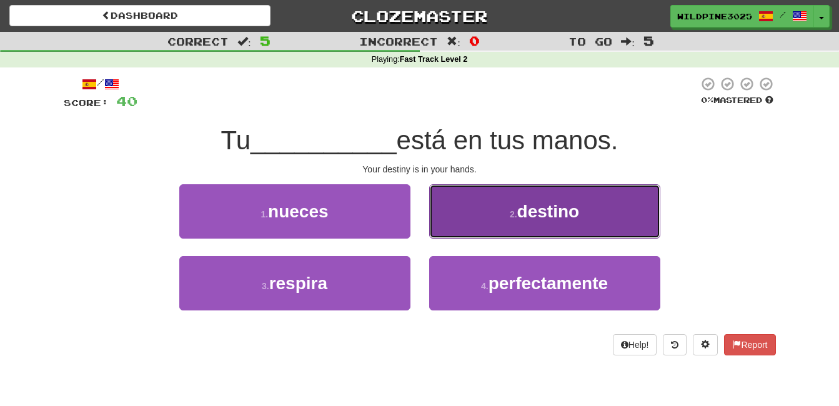
click at [471, 216] on button "2 . destino" at bounding box center [544, 211] width 231 height 54
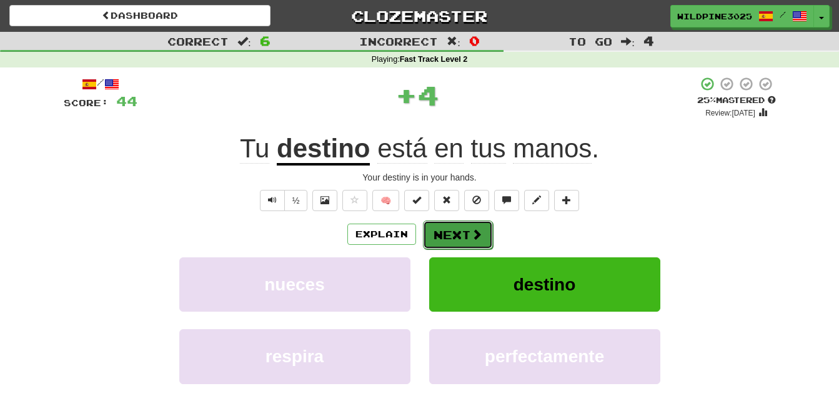
click at [468, 230] on button "Next" at bounding box center [458, 235] width 70 height 29
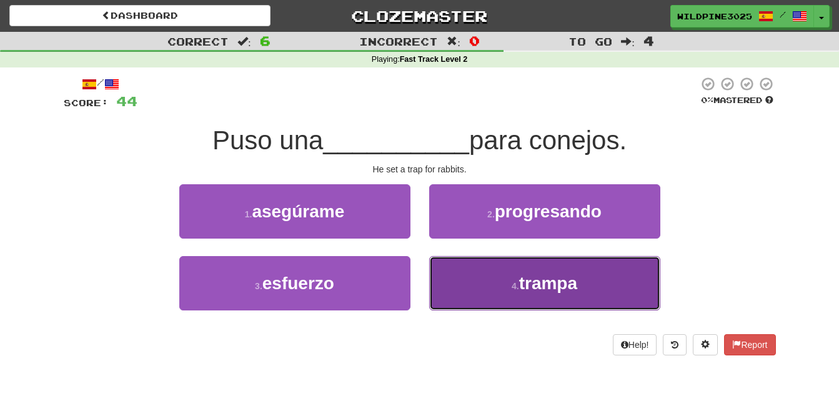
click at [467, 267] on button "4 . trampa" at bounding box center [544, 283] width 231 height 54
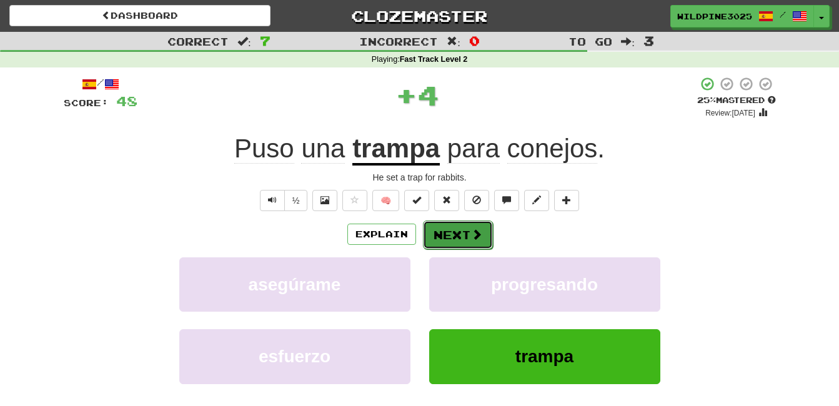
click at [471, 243] on button "Next" at bounding box center [458, 235] width 70 height 29
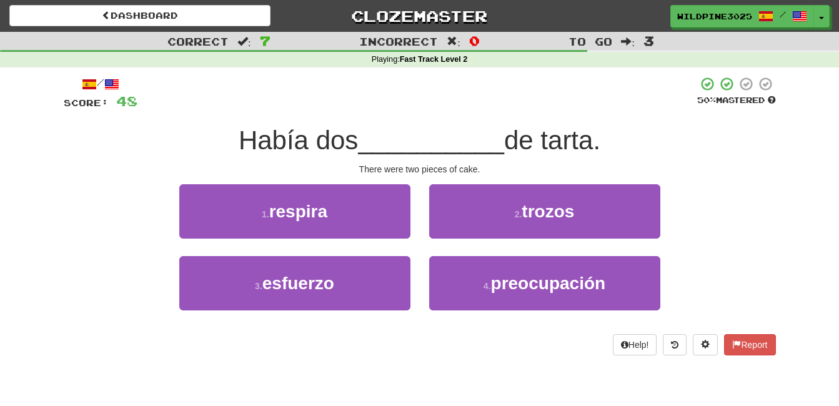
click at [471, 243] on div "2 . trozos" at bounding box center [545, 220] width 250 height 72
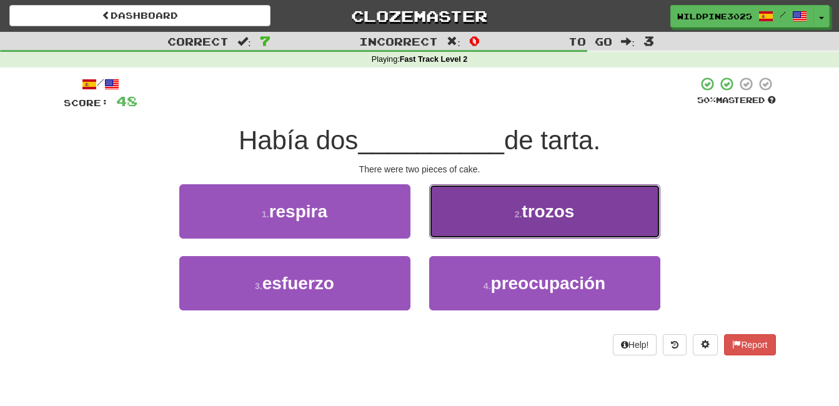
click at [476, 234] on button "2 . trozos" at bounding box center [544, 211] width 231 height 54
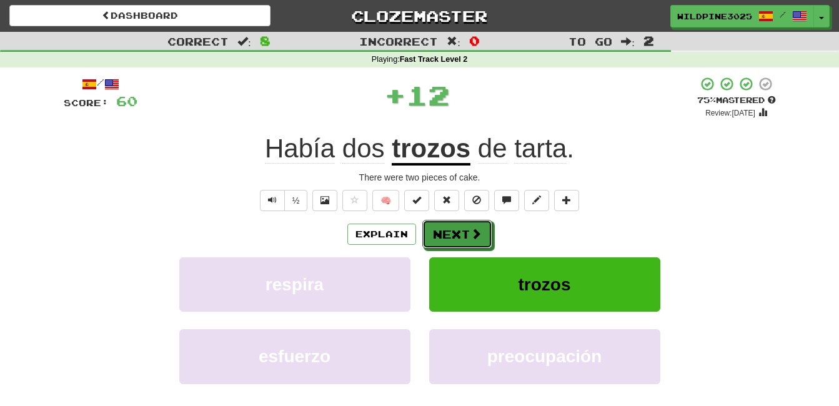
click at [476, 234] on span at bounding box center [476, 233] width 11 height 11
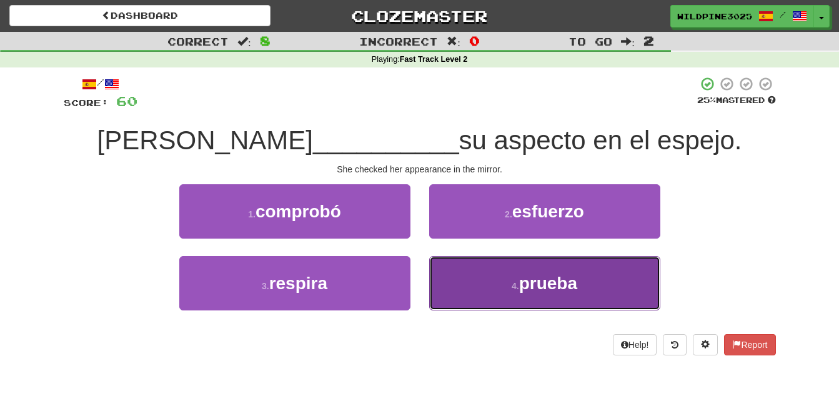
click at [489, 287] on button "4 . prueba" at bounding box center [544, 283] width 231 height 54
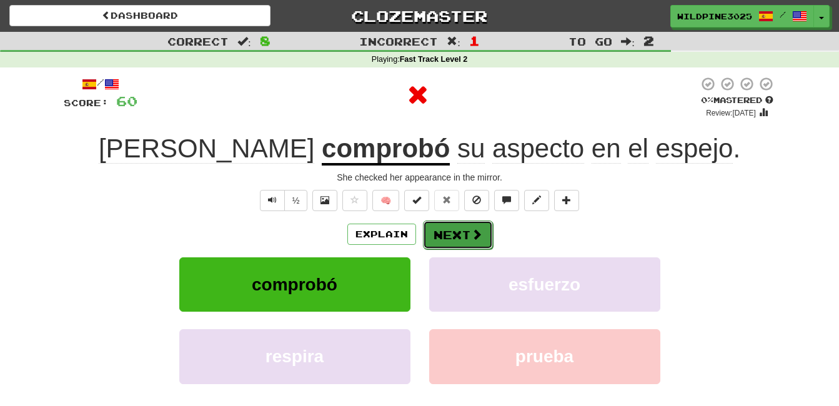
click at [466, 238] on button "Next" at bounding box center [458, 235] width 70 height 29
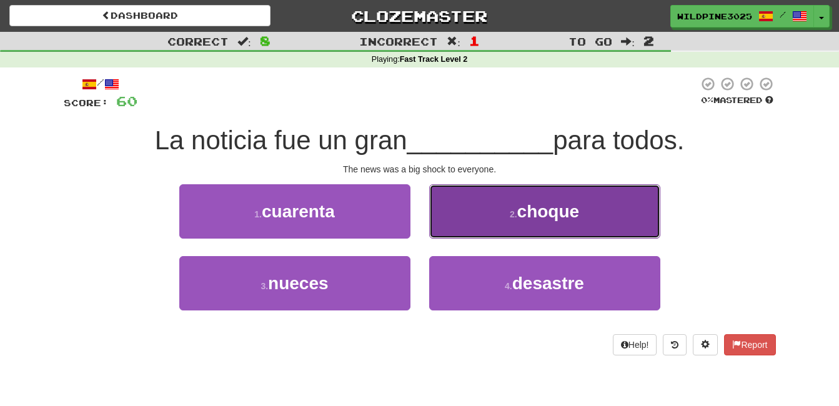
click at [466, 227] on button "2 . choque" at bounding box center [544, 211] width 231 height 54
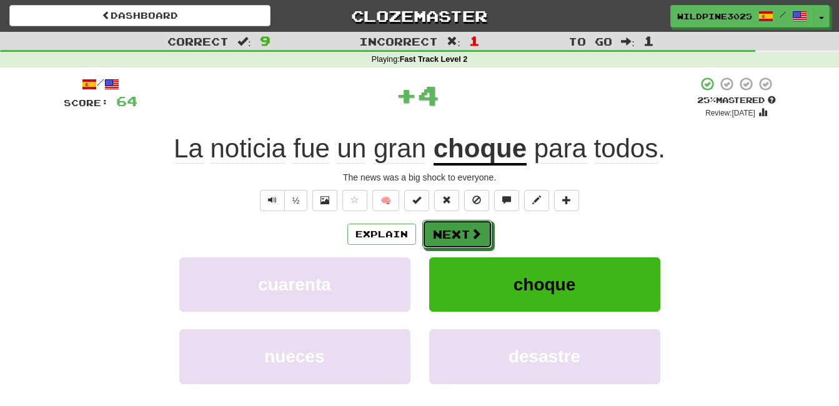
click at [467, 227] on button "Next" at bounding box center [457, 234] width 70 height 29
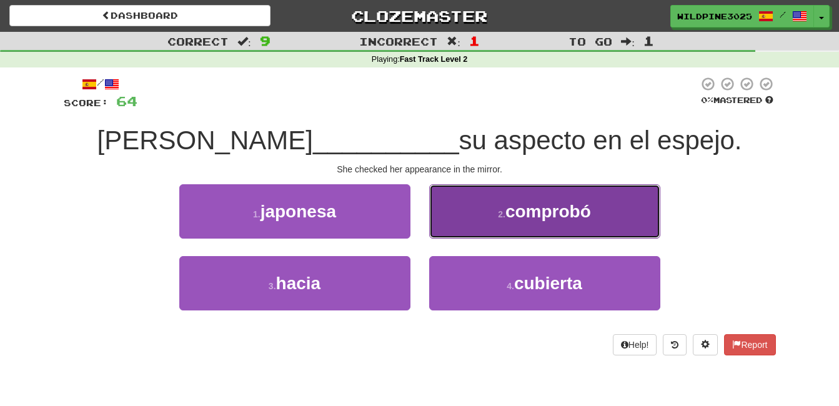
click at [493, 203] on button "2 . comprobó" at bounding box center [544, 211] width 231 height 54
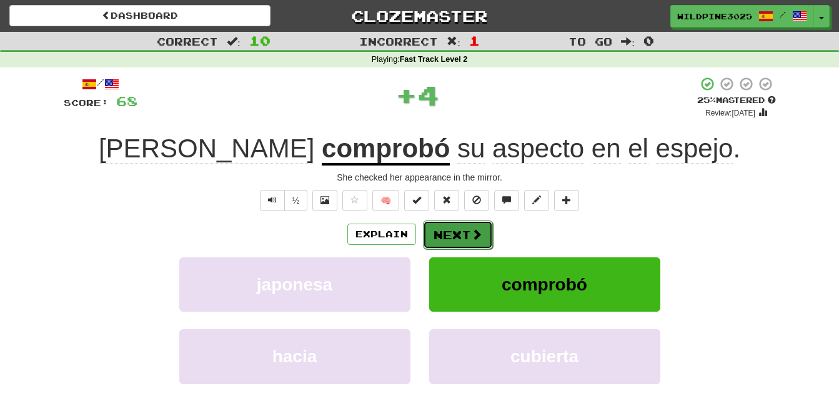
click at [484, 241] on button "Next" at bounding box center [458, 235] width 70 height 29
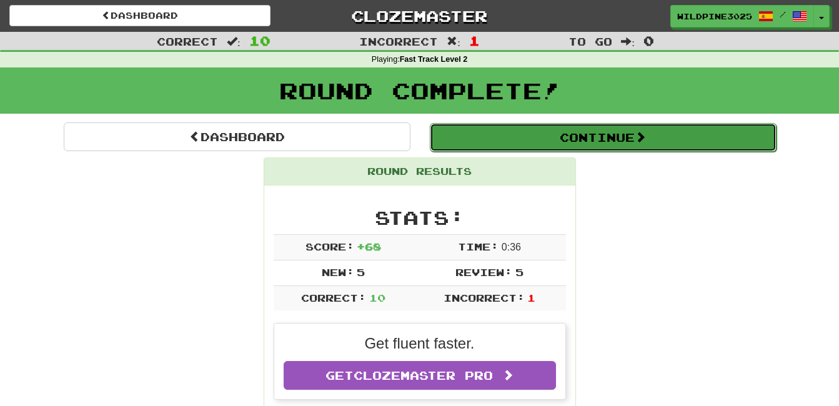
click at [449, 126] on button "Continue" at bounding box center [603, 137] width 347 height 29
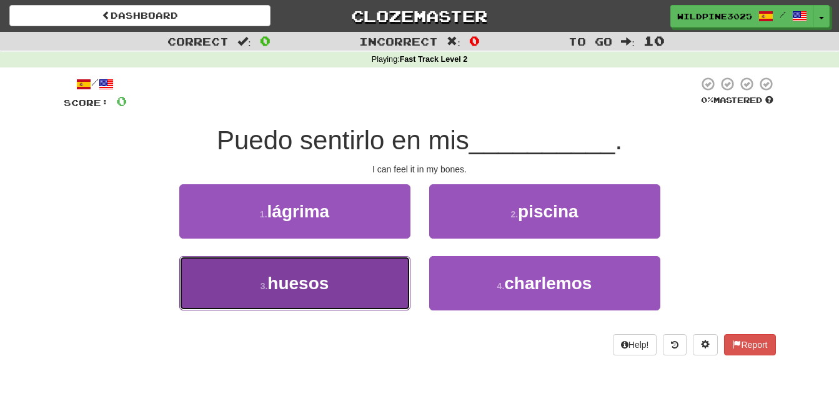
click at [397, 271] on button "3 . huesos" at bounding box center [294, 283] width 231 height 54
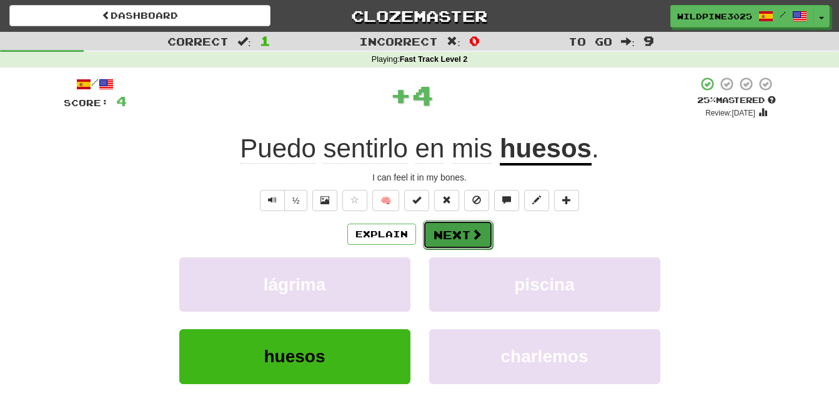
click at [471, 239] on span at bounding box center [476, 234] width 11 height 11
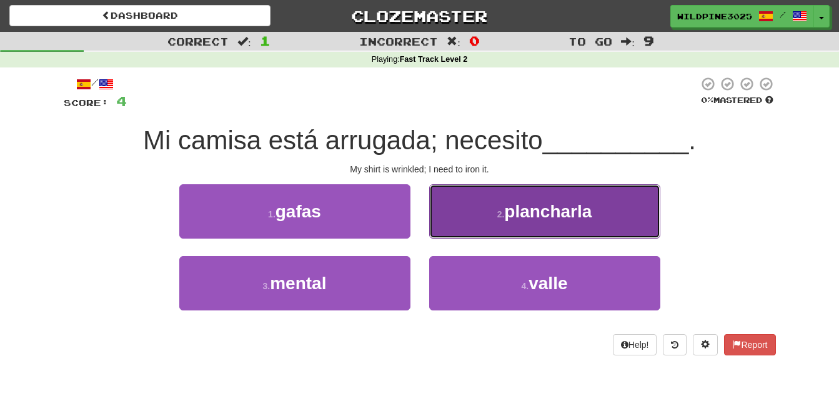
click at [476, 237] on button "2 . plancharla" at bounding box center [544, 211] width 231 height 54
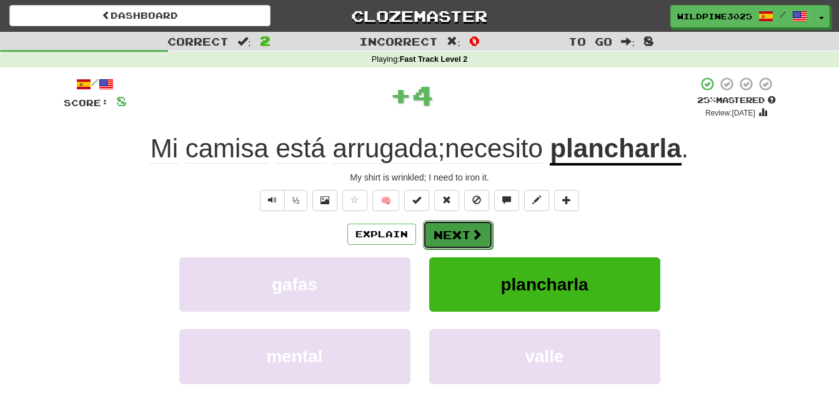
click at [474, 239] on span at bounding box center [476, 234] width 11 height 11
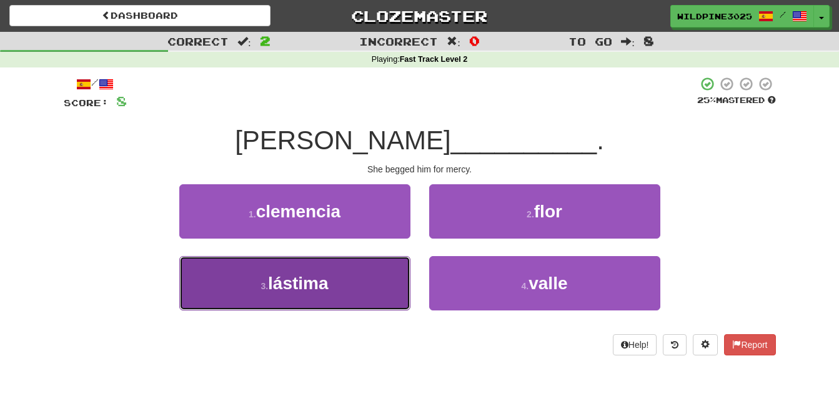
click at [376, 273] on button "3 . lástima" at bounding box center [294, 283] width 231 height 54
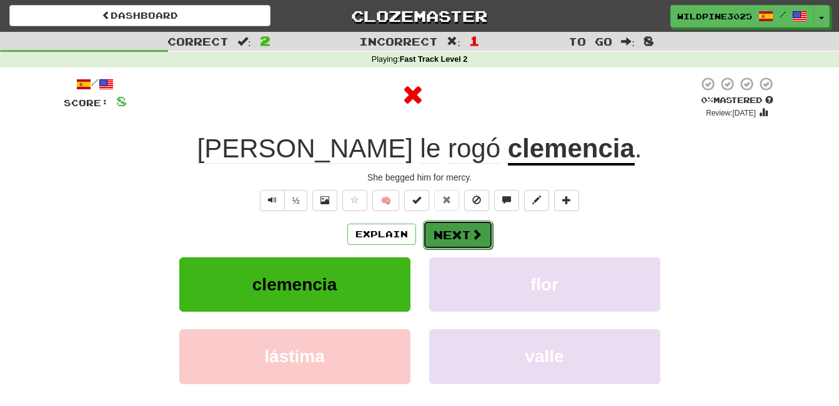
click at [447, 235] on button "Next" at bounding box center [458, 235] width 70 height 29
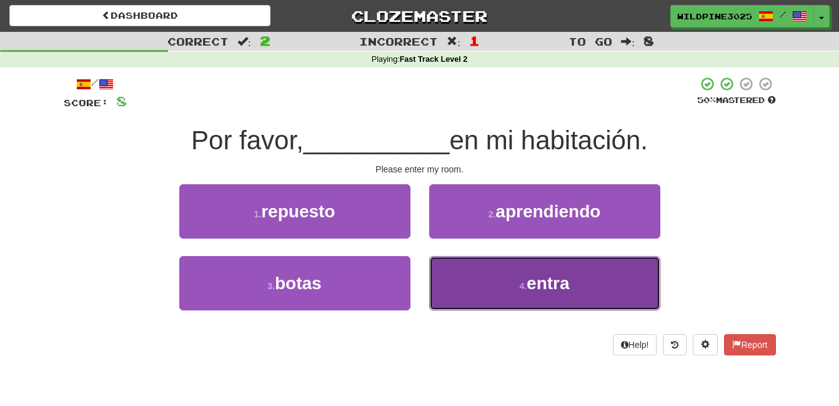
click at [464, 274] on button "4 . entra" at bounding box center [544, 283] width 231 height 54
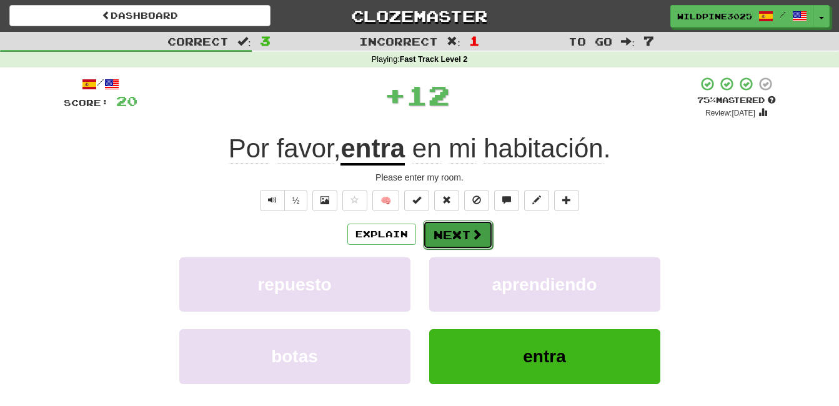
click at [467, 234] on button "Next" at bounding box center [458, 235] width 70 height 29
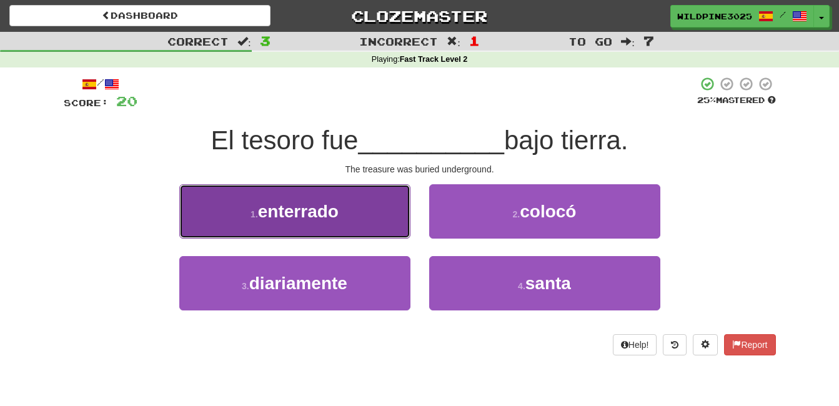
click at [392, 232] on button "1 . enterrado" at bounding box center [294, 211] width 231 height 54
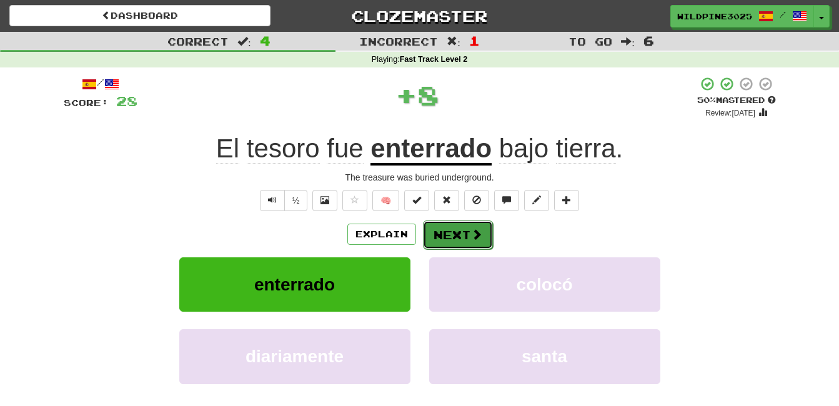
click at [446, 238] on button "Next" at bounding box center [458, 235] width 70 height 29
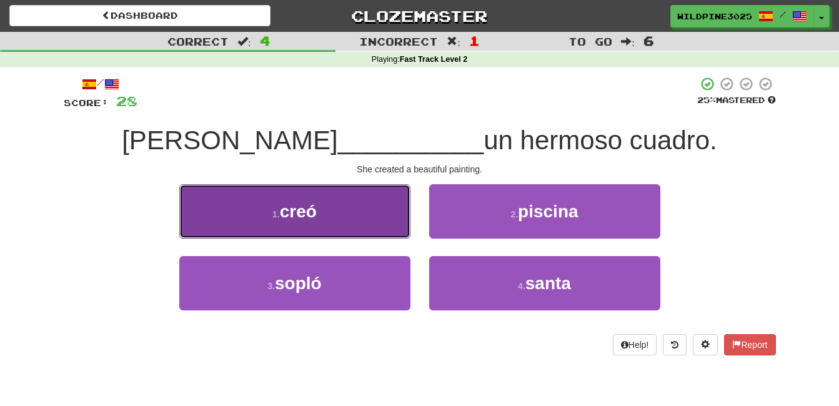
click at [387, 233] on button "1 . creó" at bounding box center [294, 211] width 231 height 54
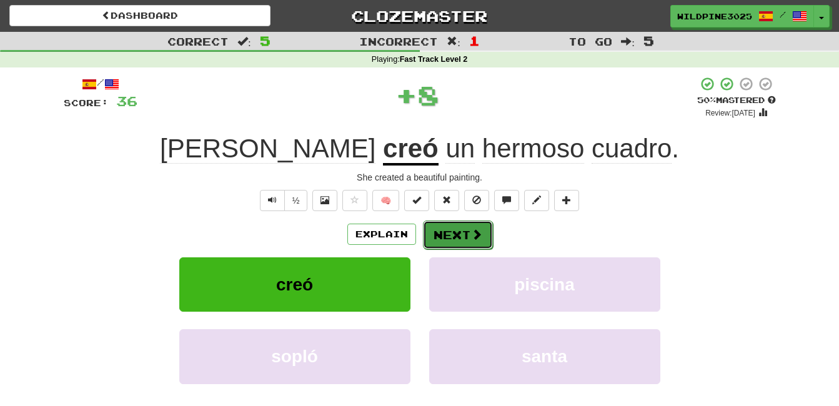
click at [476, 231] on span at bounding box center [476, 234] width 11 height 11
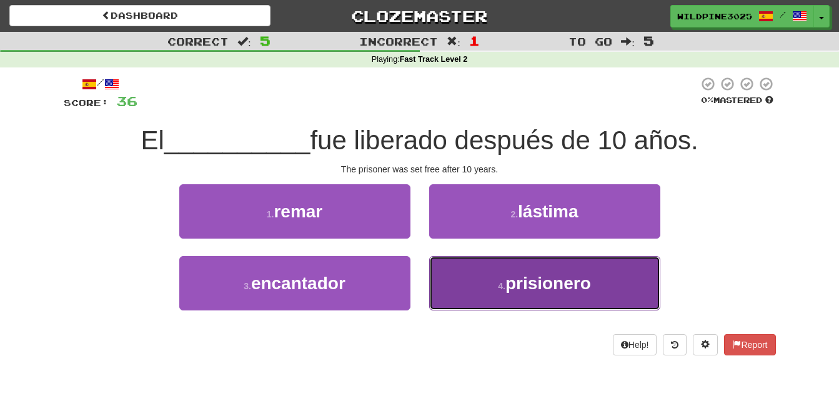
click at [482, 282] on button "4 . prisionero" at bounding box center [544, 283] width 231 height 54
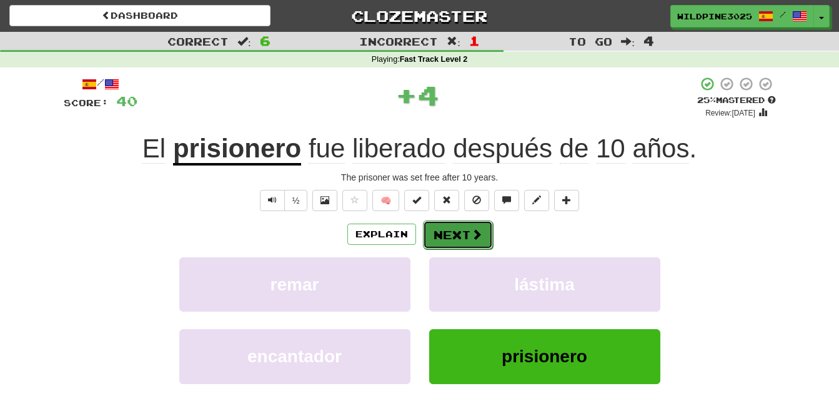
click at [472, 241] on button "Next" at bounding box center [458, 235] width 70 height 29
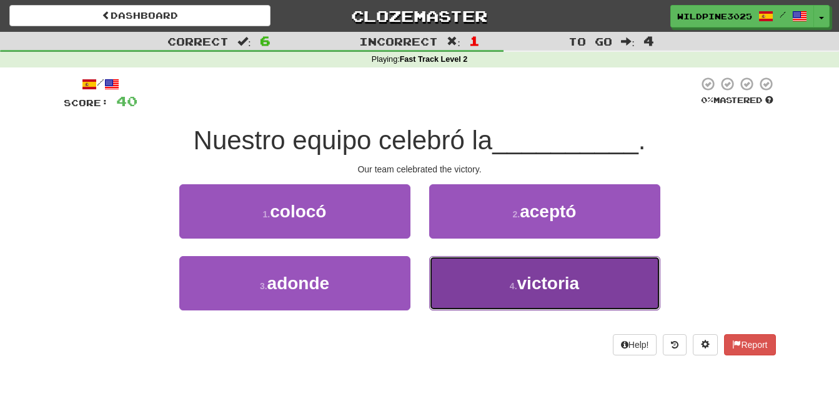
click at [516, 300] on button "4 . victoria" at bounding box center [544, 283] width 231 height 54
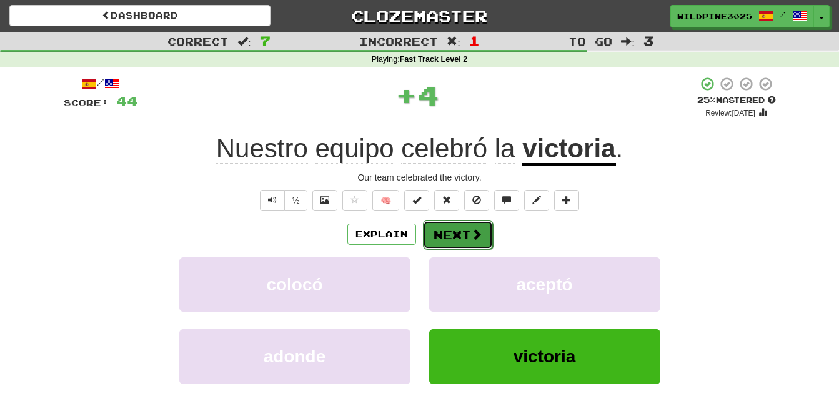
click at [479, 242] on button "Next" at bounding box center [458, 235] width 70 height 29
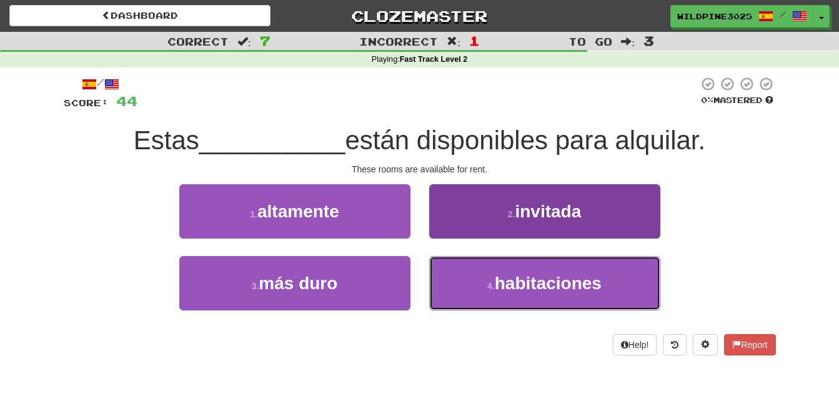
click at [484, 287] on button "4 . habitaciones" at bounding box center [544, 283] width 231 height 54
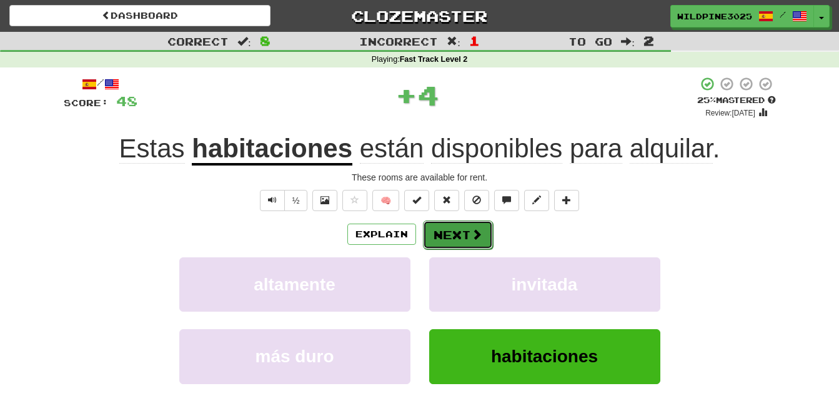
click at [471, 239] on span at bounding box center [476, 234] width 11 height 11
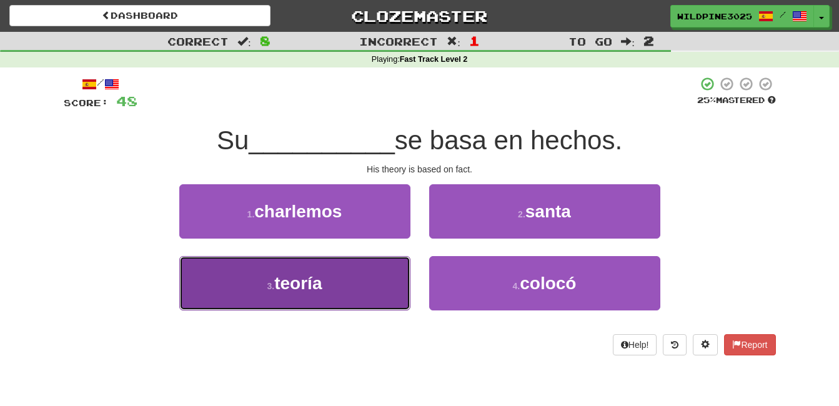
click at [368, 273] on button "3 . teoría" at bounding box center [294, 283] width 231 height 54
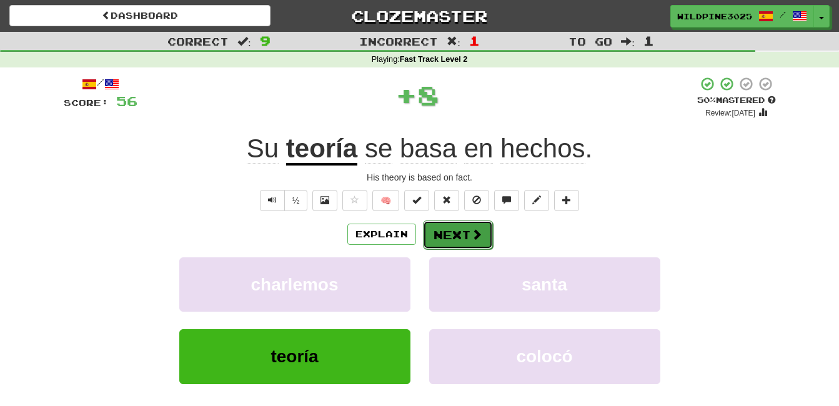
click at [471, 240] on span at bounding box center [476, 234] width 11 height 11
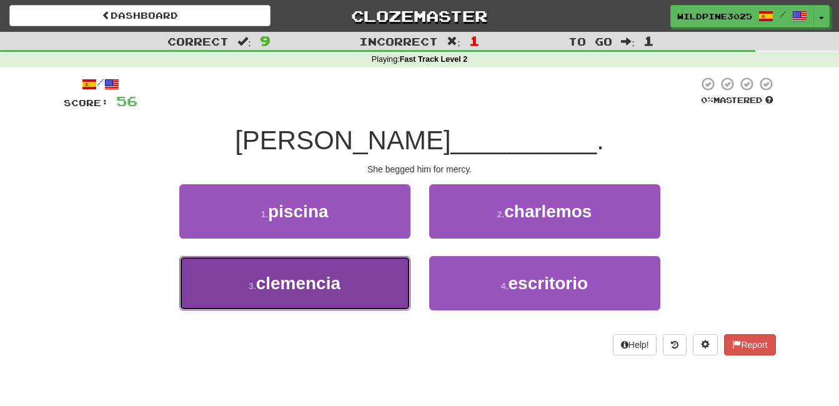
click at [371, 297] on button "3 . clemencia" at bounding box center [294, 283] width 231 height 54
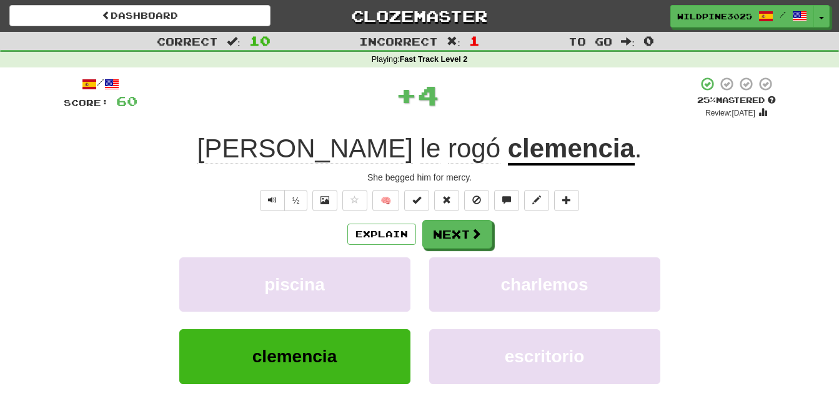
click at [491, 230] on div "Explain Next" at bounding box center [420, 234] width 712 height 29
click at [484, 234] on button "Next" at bounding box center [458, 235] width 70 height 29
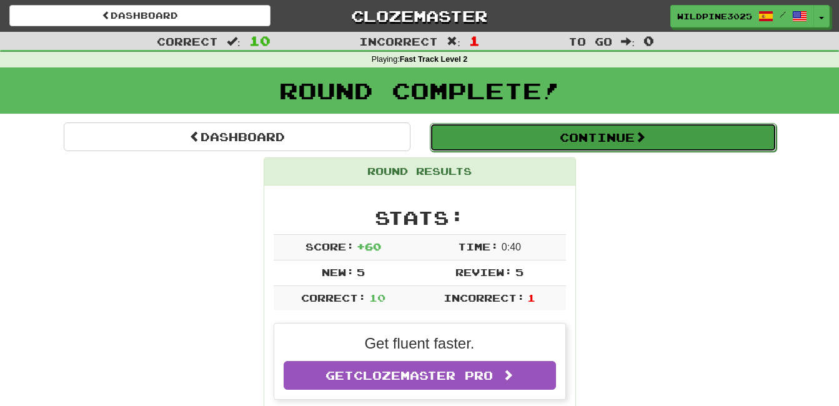
click at [496, 142] on button "Continue" at bounding box center [603, 137] width 347 height 29
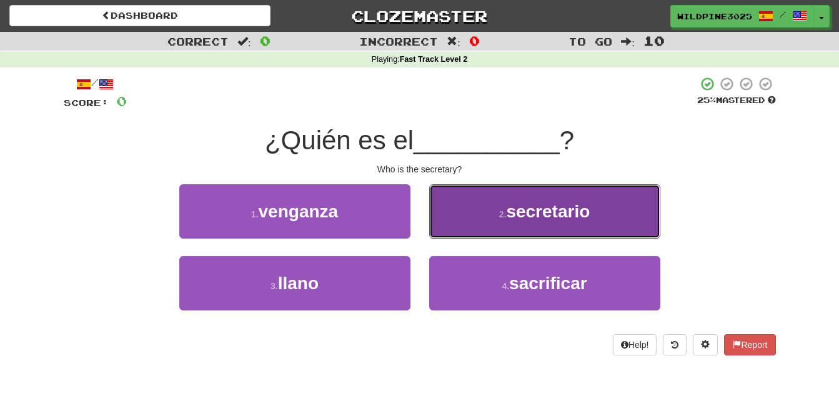
click at [511, 196] on button "2 . secretario" at bounding box center [544, 211] width 231 height 54
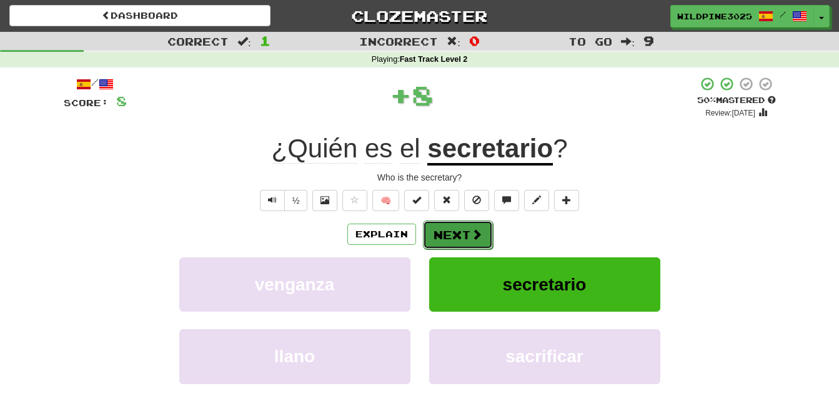
click at [464, 224] on button "Next" at bounding box center [458, 235] width 70 height 29
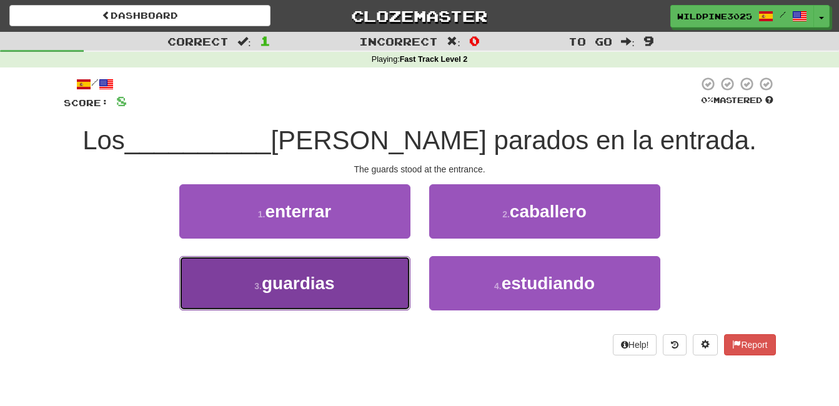
click at [390, 294] on button "3 . guardias" at bounding box center [294, 283] width 231 height 54
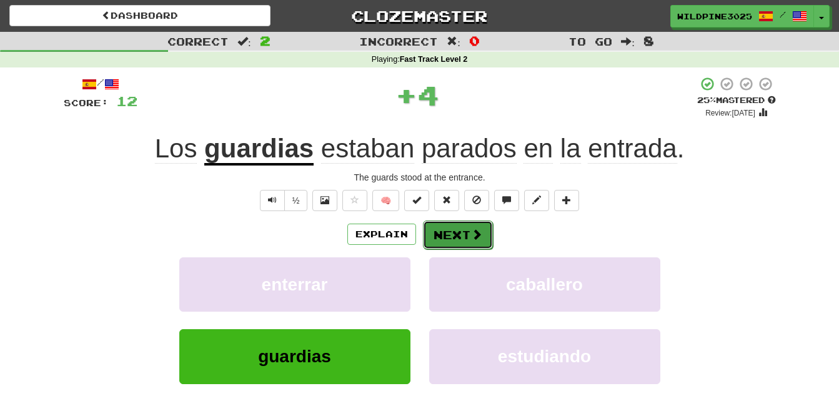
click at [456, 227] on button "Next" at bounding box center [458, 235] width 70 height 29
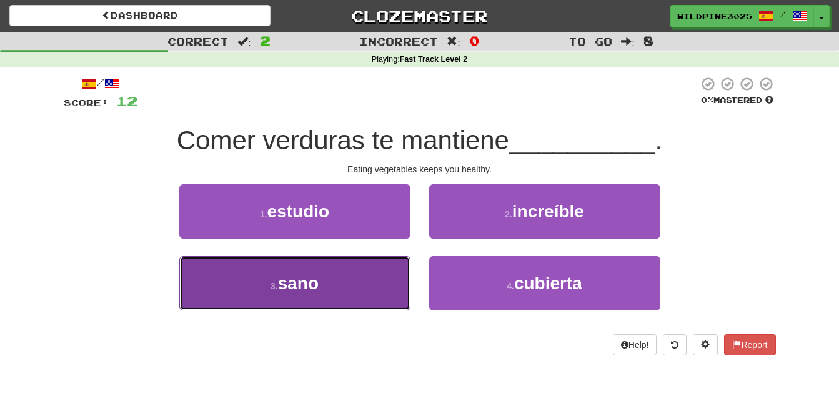
click at [386, 281] on button "3 . sano" at bounding box center [294, 283] width 231 height 54
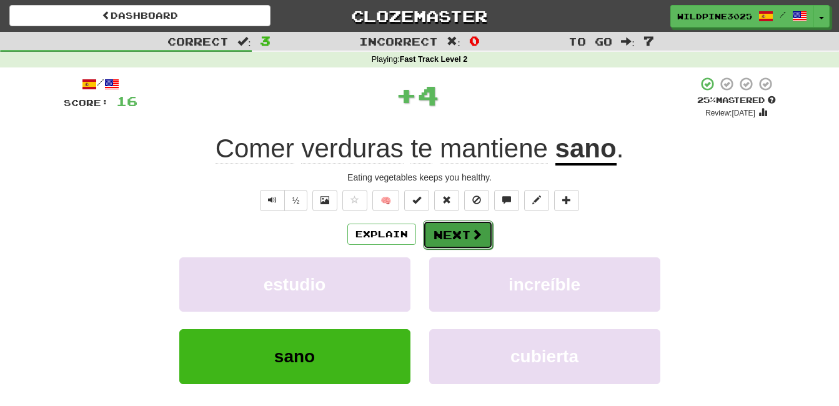
click at [440, 239] on button "Next" at bounding box center [458, 235] width 70 height 29
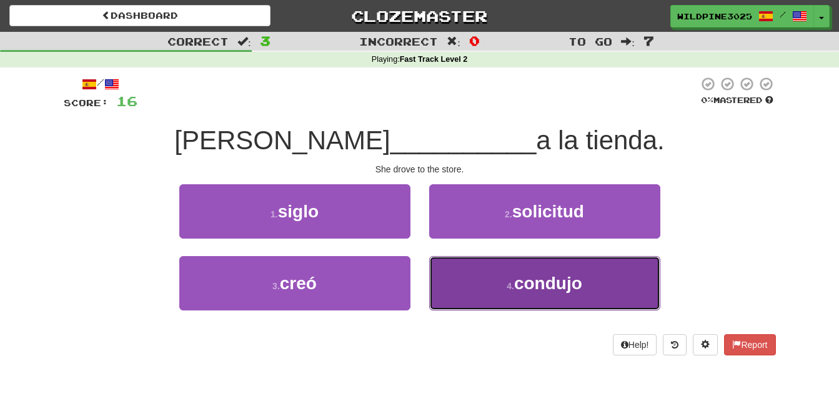
click at [476, 276] on button "4 . condujo" at bounding box center [544, 283] width 231 height 54
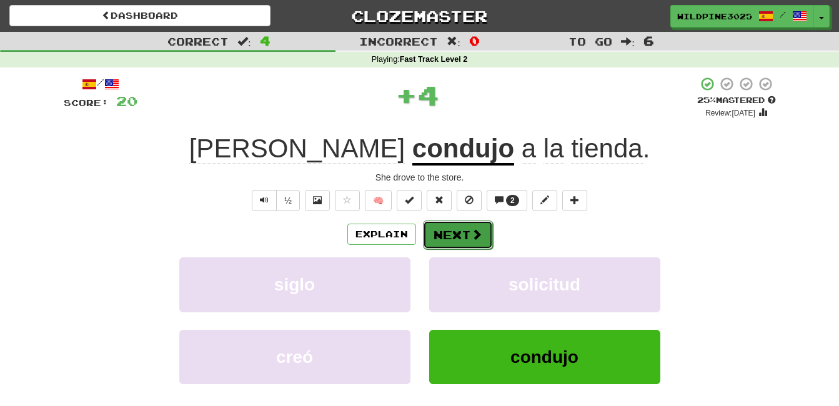
click at [447, 231] on button "Next" at bounding box center [458, 235] width 70 height 29
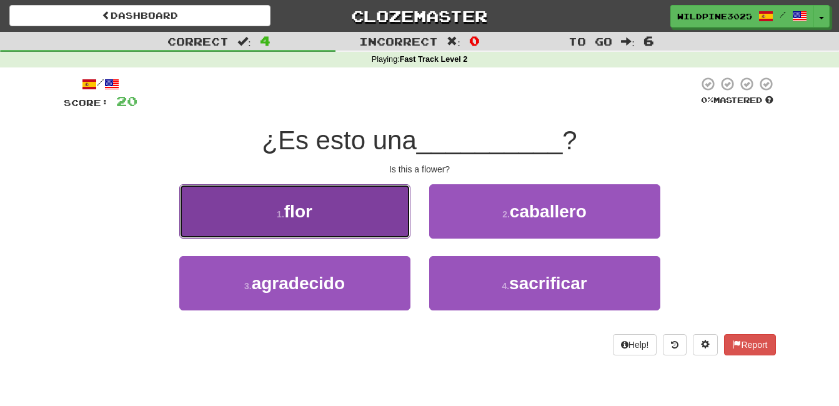
click at [370, 230] on button "1 . flor" at bounding box center [294, 211] width 231 height 54
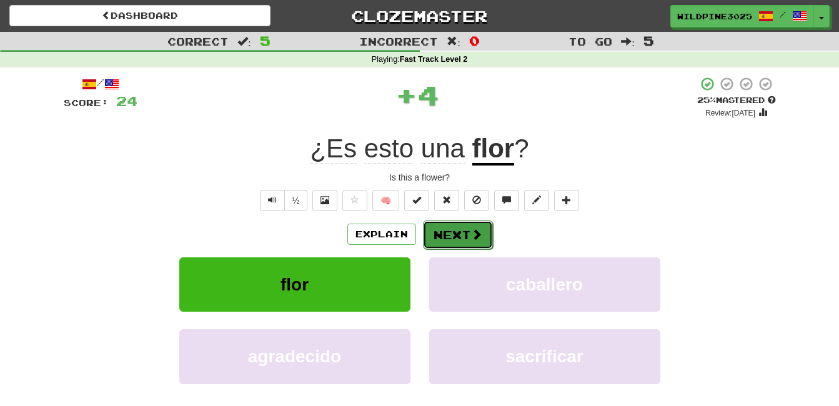
click at [467, 243] on button "Next" at bounding box center [458, 235] width 70 height 29
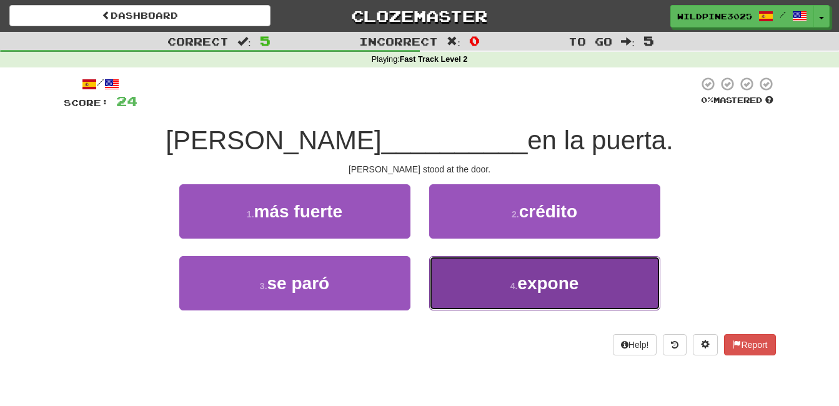
click at [475, 269] on button "4 . expone" at bounding box center [544, 283] width 231 height 54
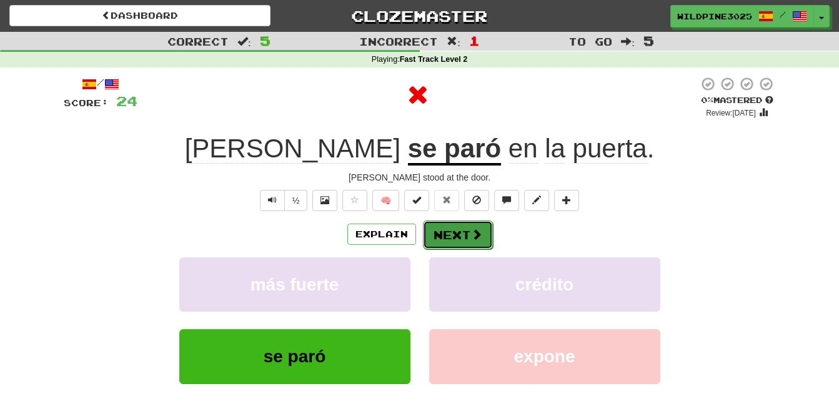
click at [451, 235] on button "Next" at bounding box center [458, 235] width 70 height 29
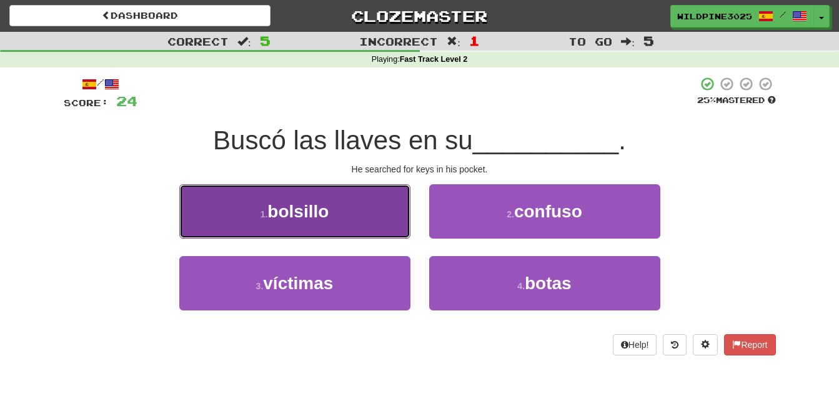
click at [372, 227] on button "1 . bolsillo" at bounding box center [294, 211] width 231 height 54
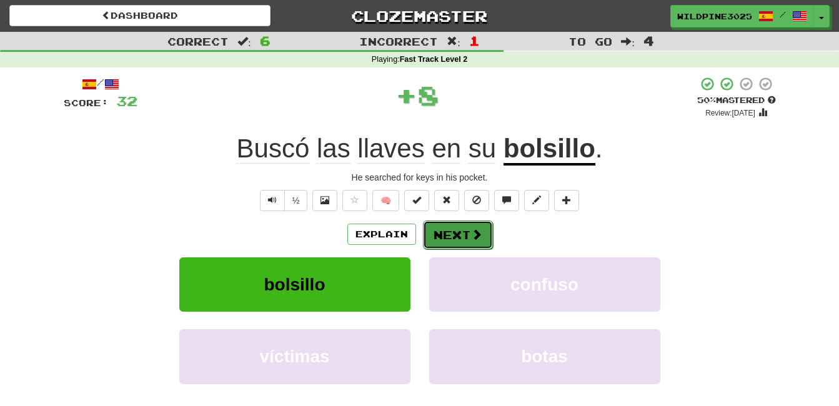
click at [437, 236] on button "Next" at bounding box center [458, 235] width 70 height 29
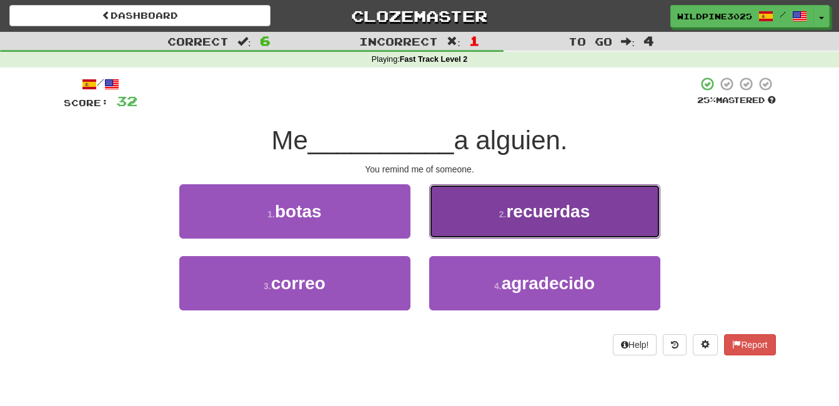
click at [464, 222] on button "2 . recuerdas" at bounding box center [544, 211] width 231 height 54
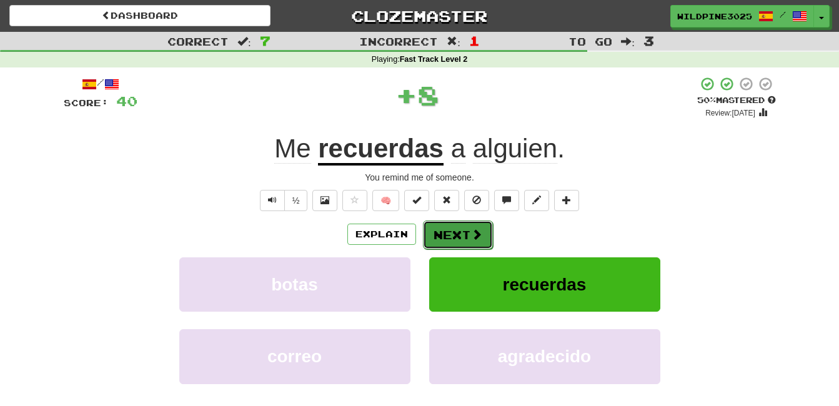
click at [460, 233] on button "Next" at bounding box center [458, 235] width 70 height 29
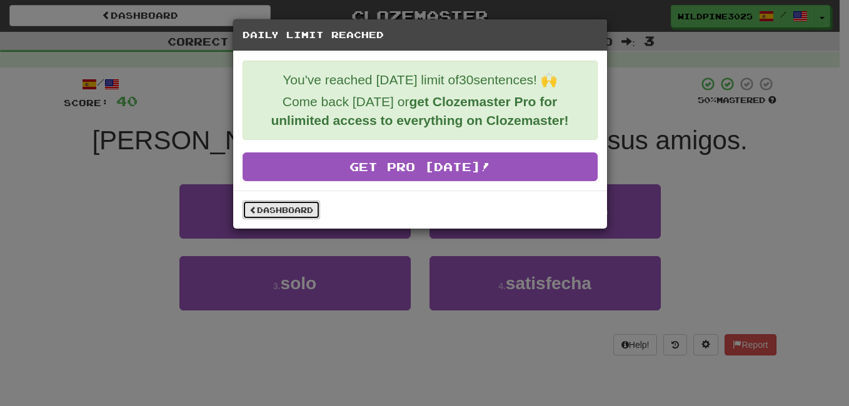
click at [286, 207] on link "Dashboard" at bounding box center [280, 210] width 77 height 19
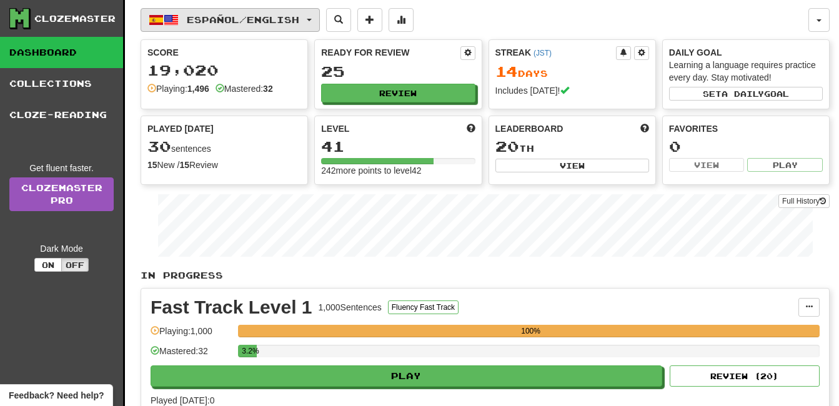
click at [299, 24] on span "Español / English" at bounding box center [243, 19] width 112 height 11
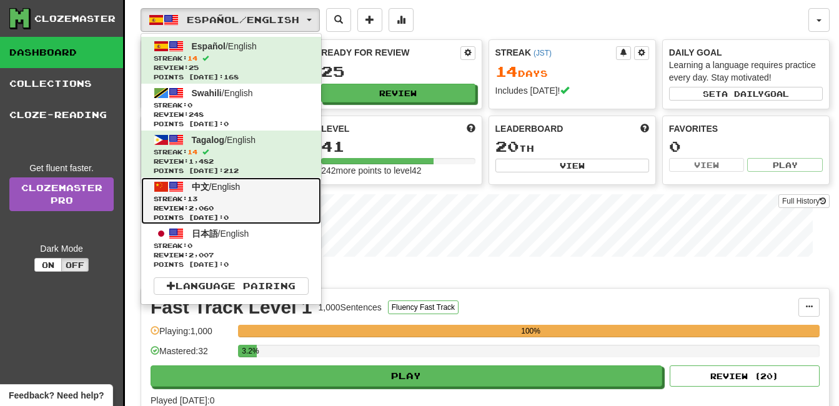
click at [257, 207] on span "Review: 2,060" at bounding box center [231, 208] width 155 height 9
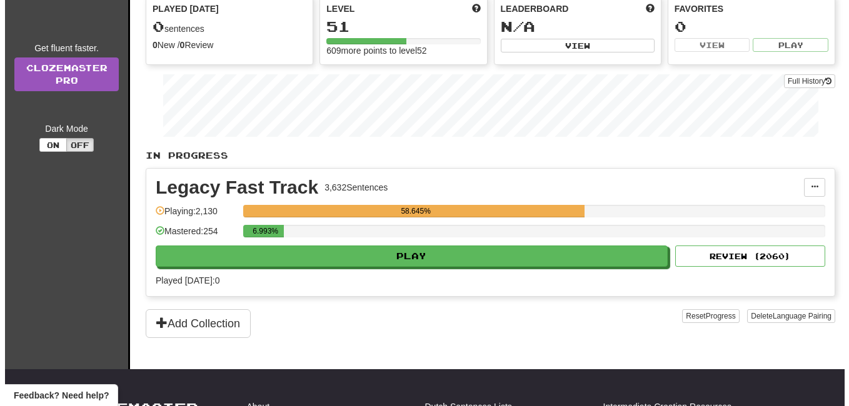
scroll to position [125, 0]
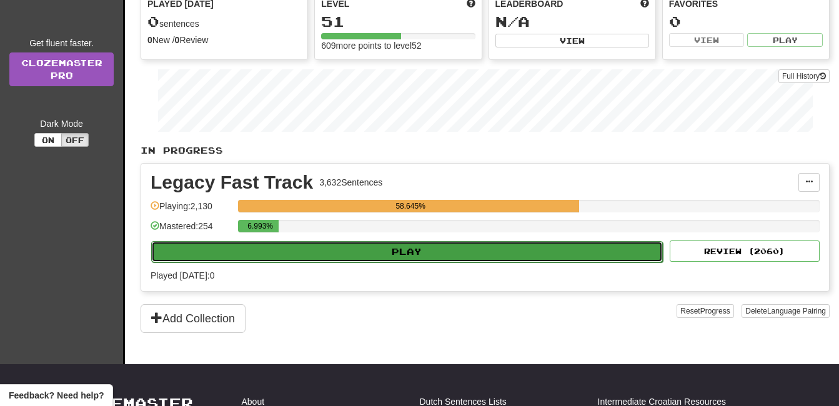
click at [335, 252] on button "Play" at bounding box center [407, 251] width 512 height 21
select select "**"
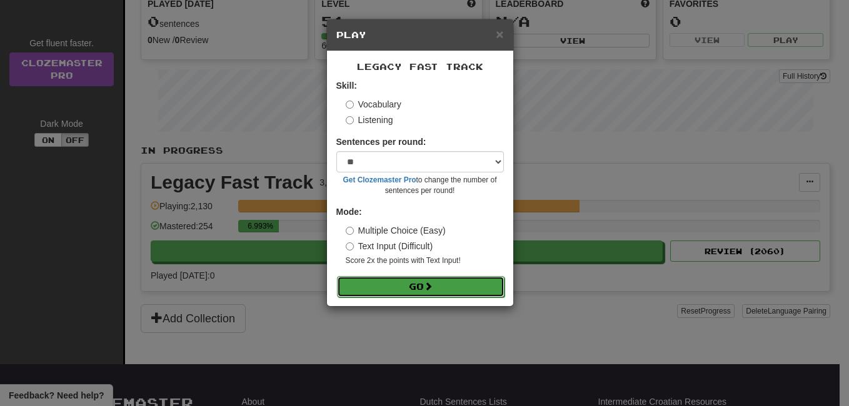
click at [369, 286] on button "Go" at bounding box center [420, 286] width 167 height 21
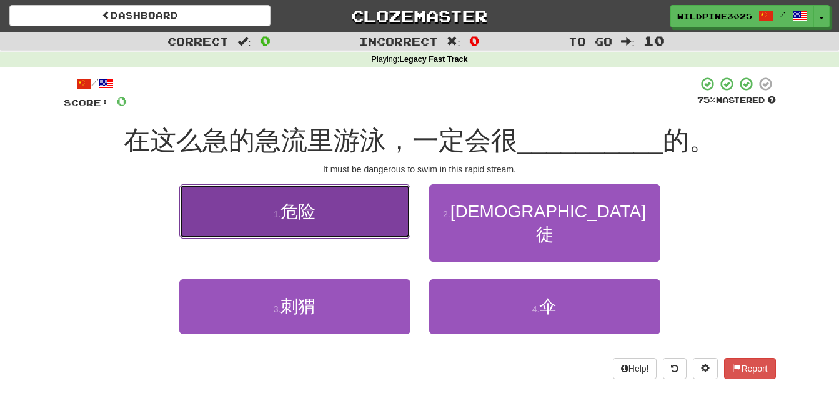
click at [374, 210] on button "1 . 危险" at bounding box center [294, 211] width 231 height 54
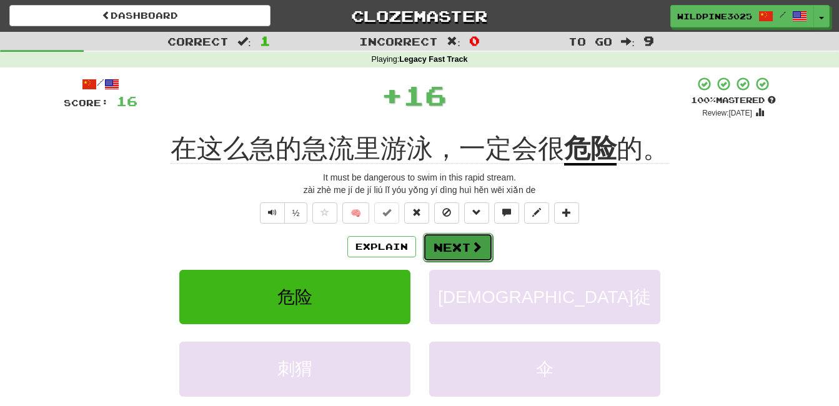
click at [454, 239] on button "Next" at bounding box center [458, 247] width 70 height 29
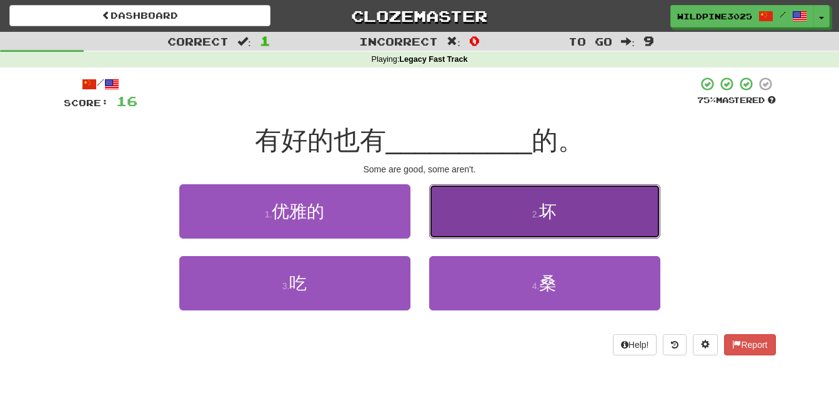
click at [449, 231] on button "2 . 坏" at bounding box center [544, 211] width 231 height 54
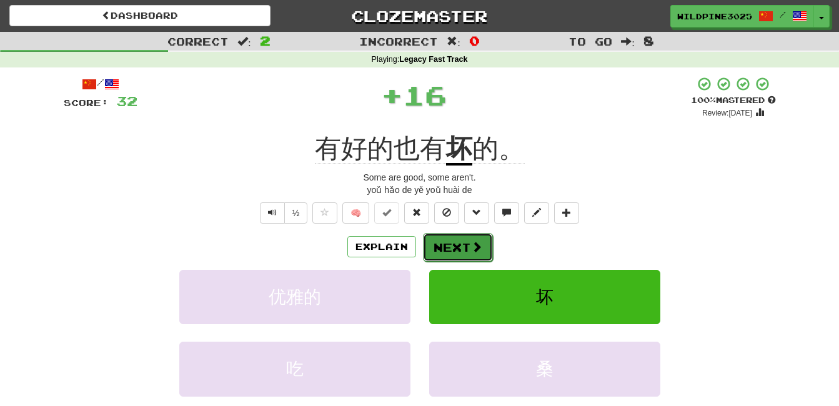
click at [449, 242] on button "Next" at bounding box center [458, 247] width 70 height 29
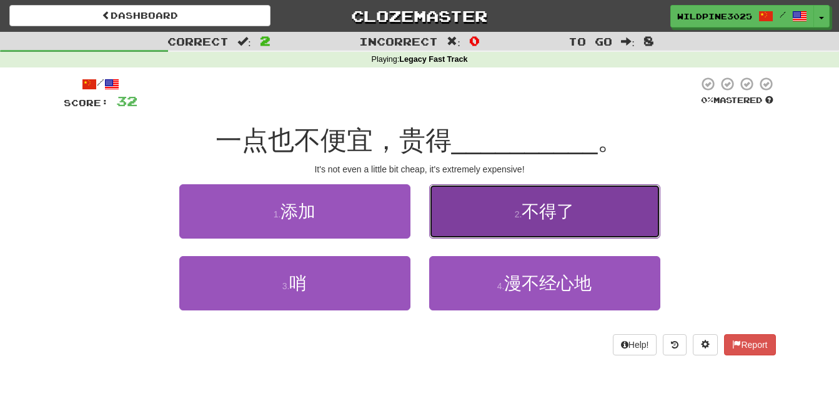
click at [444, 234] on button "2 . 不得了" at bounding box center [544, 211] width 231 height 54
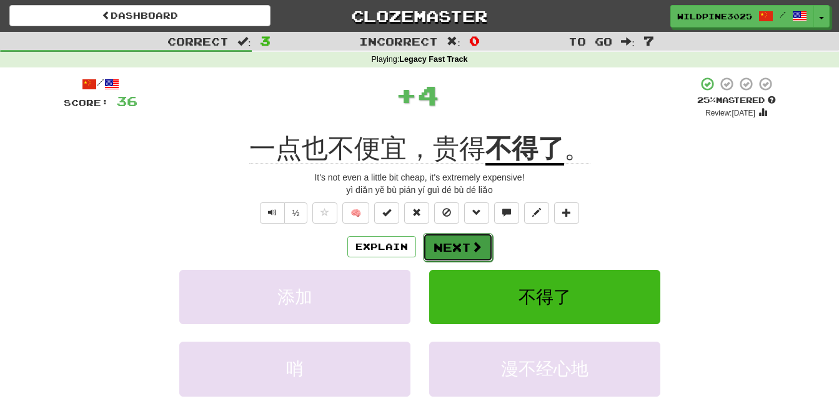
click at [444, 244] on button "Next" at bounding box center [458, 247] width 70 height 29
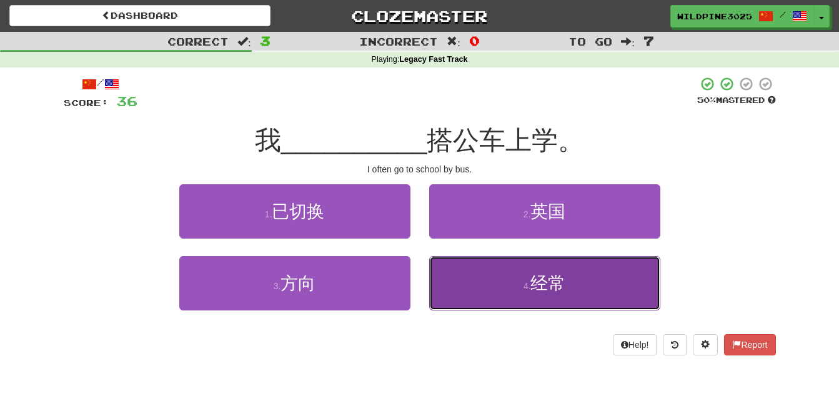
click at [491, 261] on button "4 . 经常" at bounding box center [544, 283] width 231 height 54
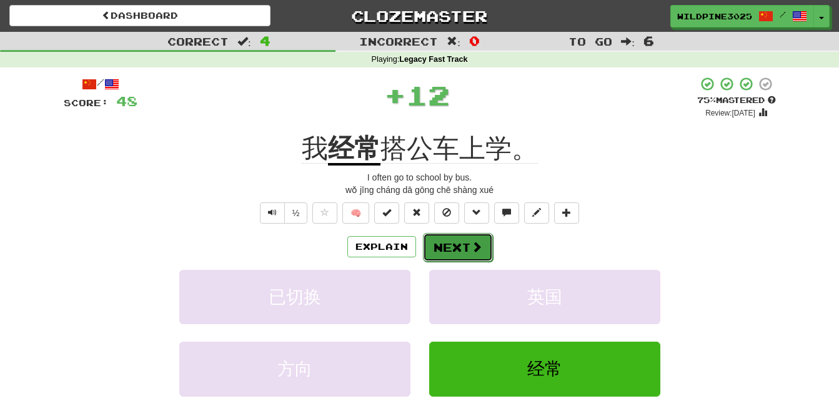
click at [466, 239] on button "Next" at bounding box center [458, 247] width 70 height 29
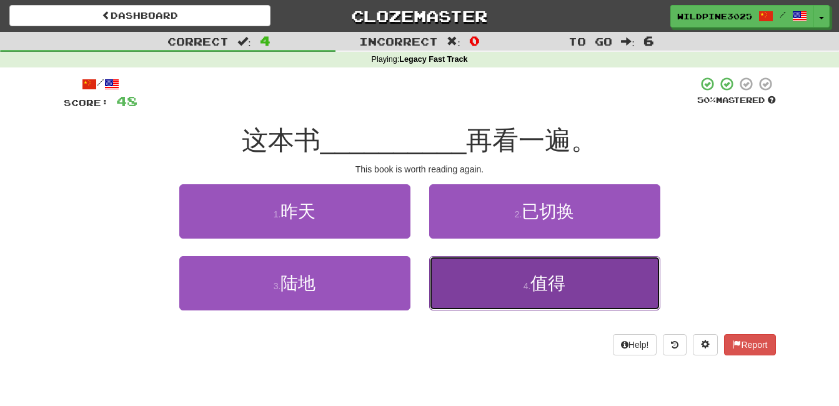
click at [479, 282] on button "4 . 值得" at bounding box center [544, 283] width 231 height 54
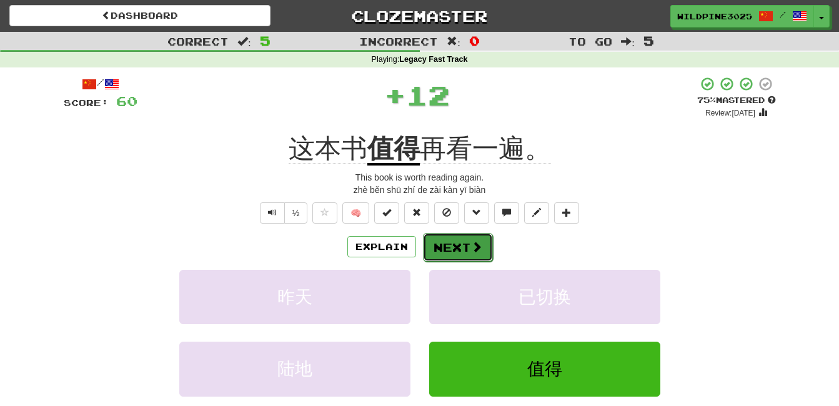
click at [463, 248] on button "Next" at bounding box center [458, 247] width 70 height 29
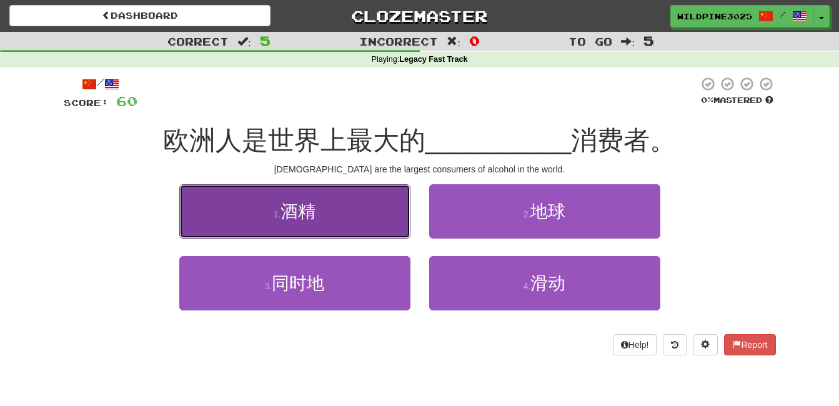
click at [321, 221] on button "1 . 酒精" at bounding box center [294, 211] width 231 height 54
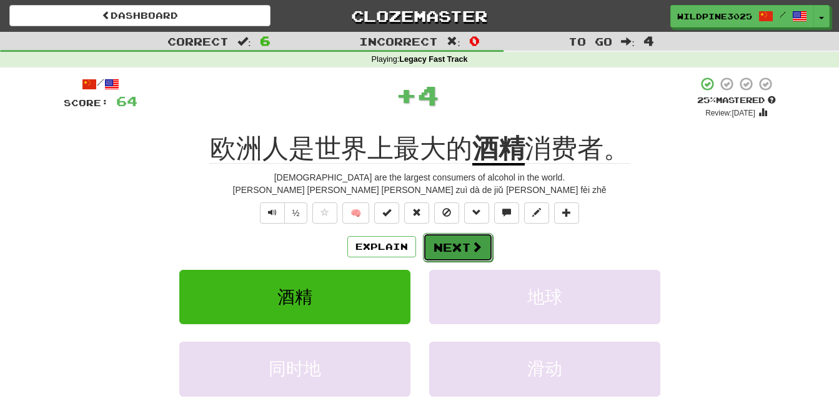
click at [459, 244] on button "Next" at bounding box center [458, 247] width 70 height 29
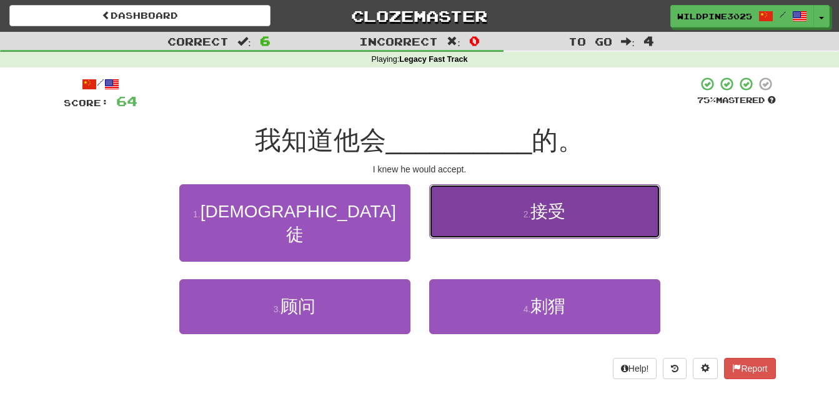
click at [464, 222] on button "2 . 接受" at bounding box center [544, 211] width 231 height 54
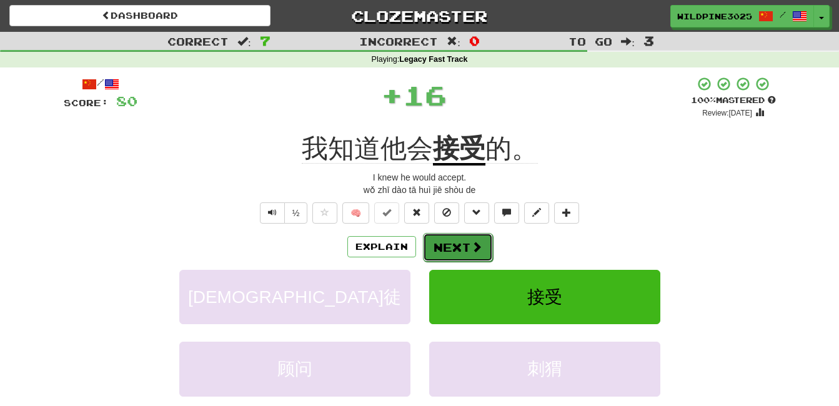
click at [446, 241] on button "Next" at bounding box center [458, 247] width 70 height 29
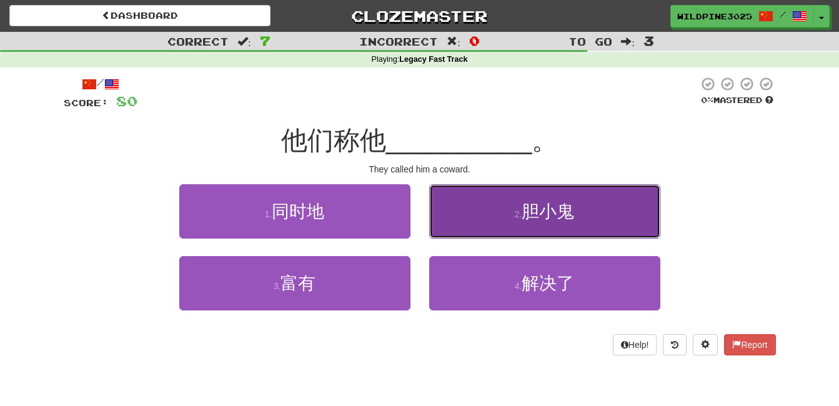
click at [491, 214] on button "2 . 胆小鬼" at bounding box center [544, 211] width 231 height 54
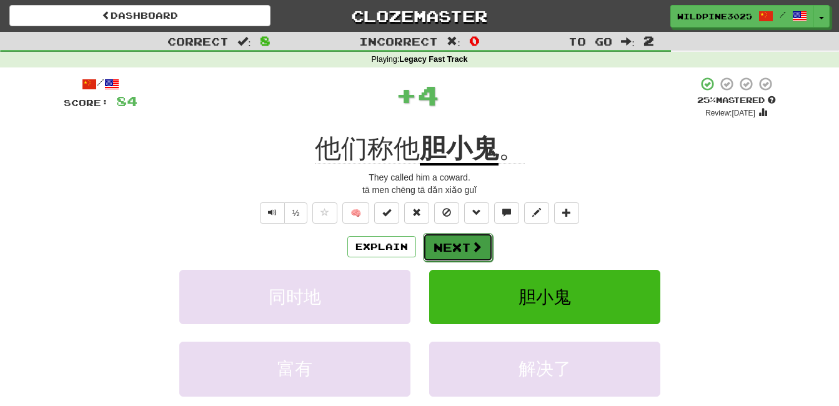
click at [452, 249] on button "Next" at bounding box center [458, 247] width 70 height 29
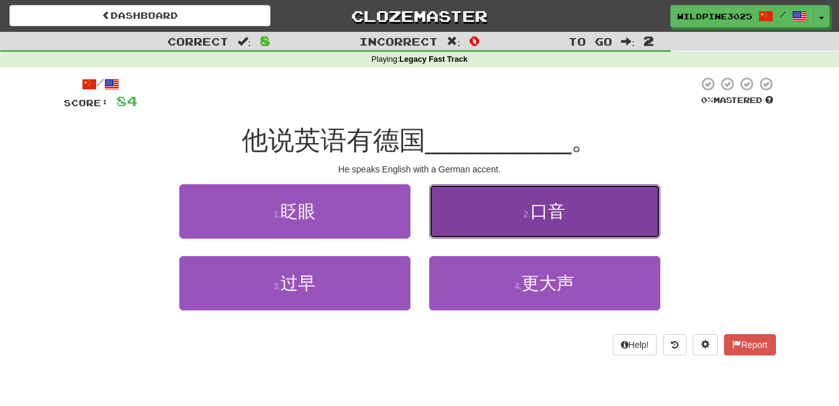
click at [457, 234] on button "2 . 口音" at bounding box center [544, 211] width 231 height 54
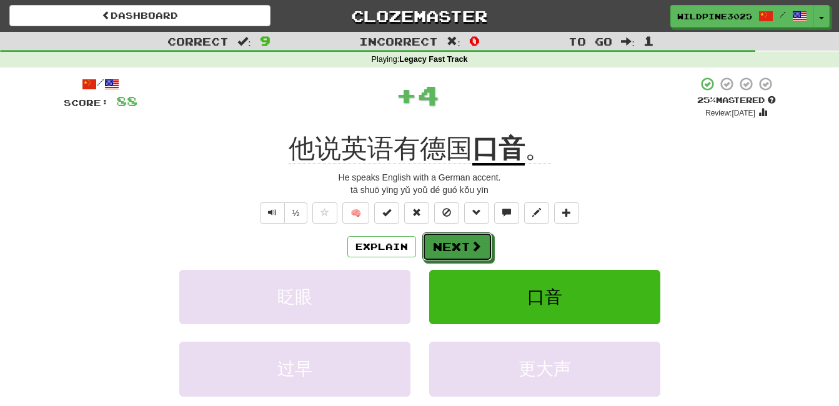
click at [457, 234] on button "Next" at bounding box center [457, 246] width 70 height 29
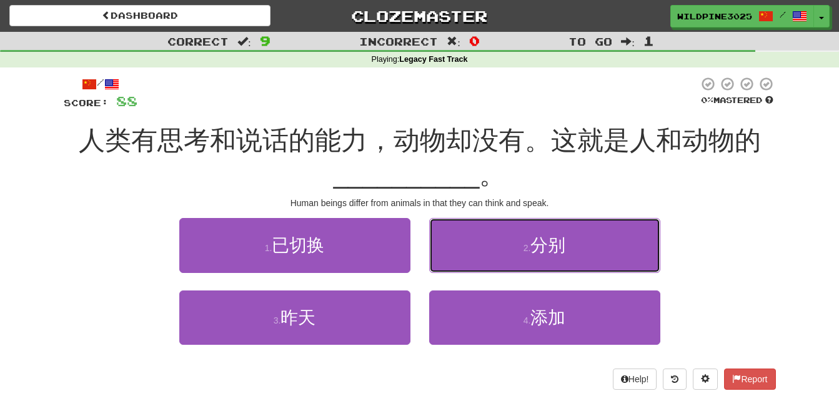
click at [457, 234] on button "2 . 分别" at bounding box center [544, 245] width 231 height 54
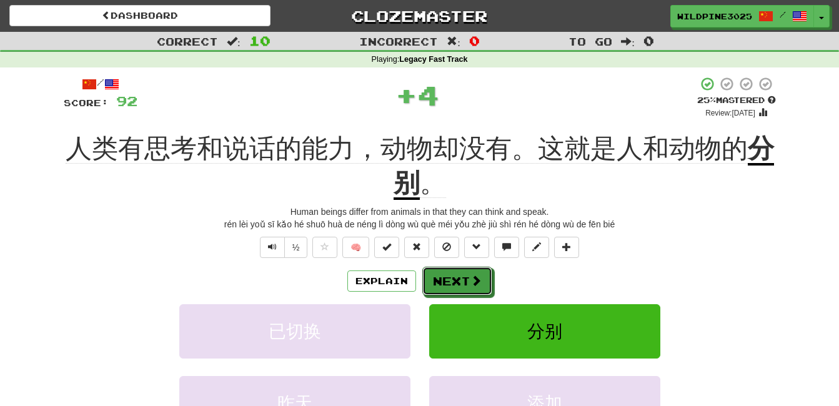
click at [457, 281] on button "Next" at bounding box center [457, 281] width 70 height 29
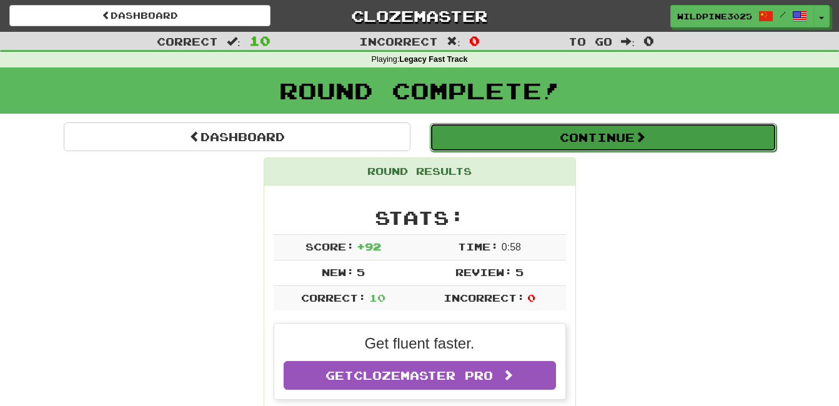
click at [487, 148] on button "Continue" at bounding box center [603, 137] width 347 height 29
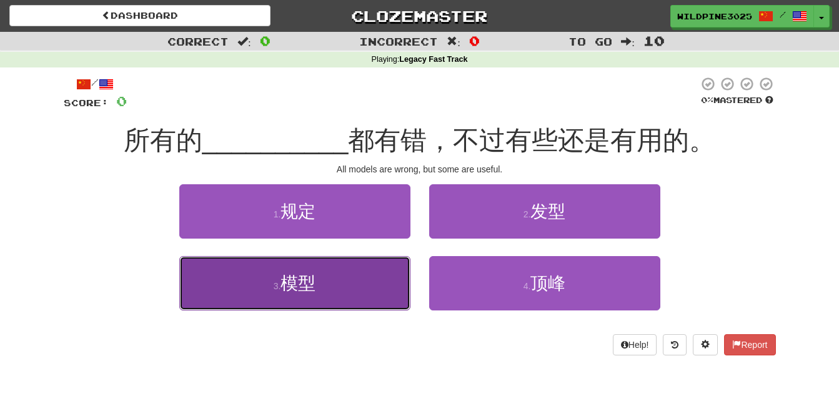
click at [361, 285] on button "3 . 模型" at bounding box center [294, 283] width 231 height 54
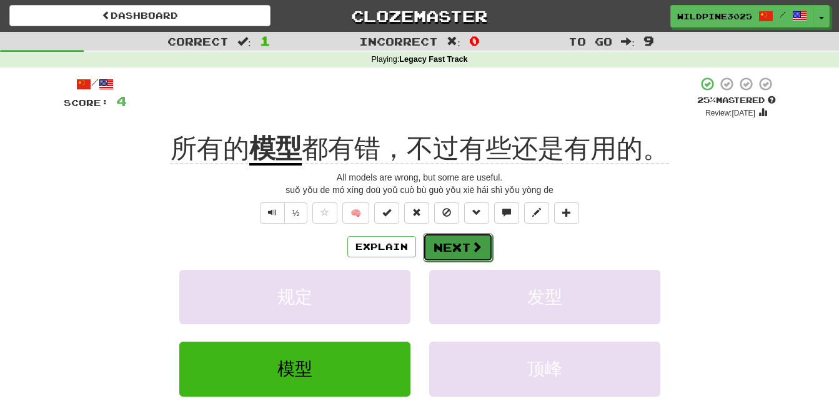
click at [457, 249] on button "Next" at bounding box center [458, 247] width 70 height 29
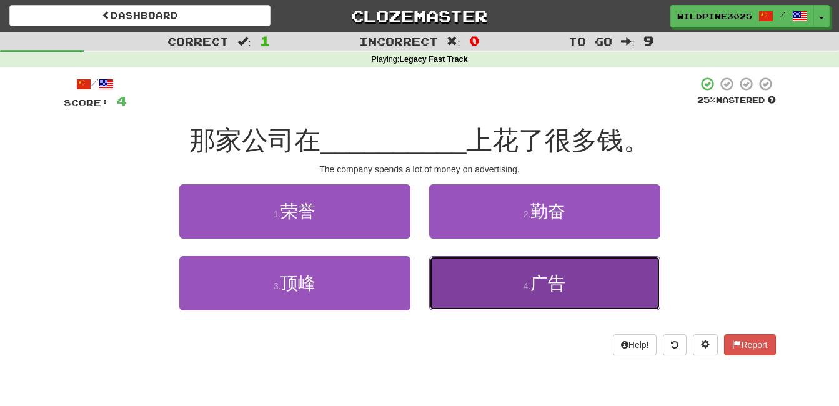
click at [460, 264] on button "4 . 广告" at bounding box center [544, 283] width 231 height 54
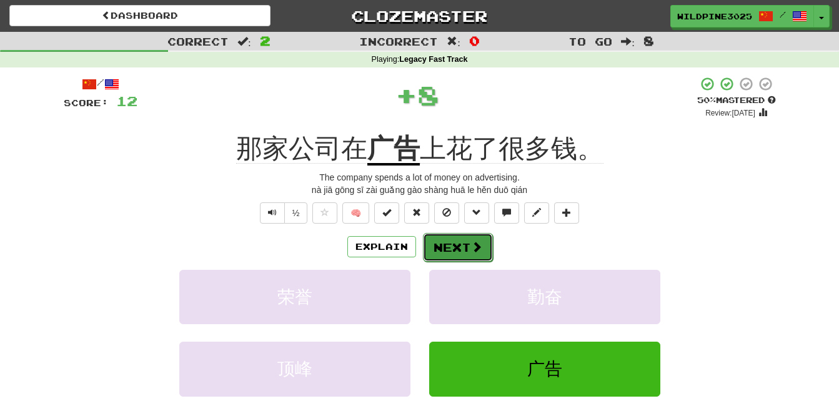
click at [461, 249] on button "Next" at bounding box center [458, 247] width 70 height 29
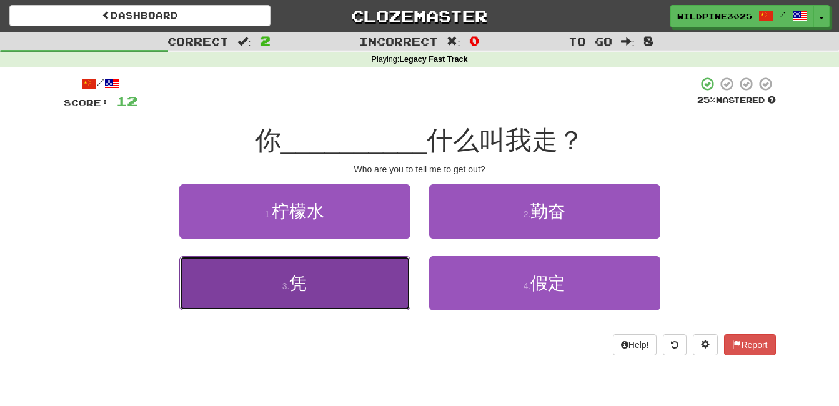
click at [316, 269] on button "3 . 凭" at bounding box center [294, 283] width 231 height 54
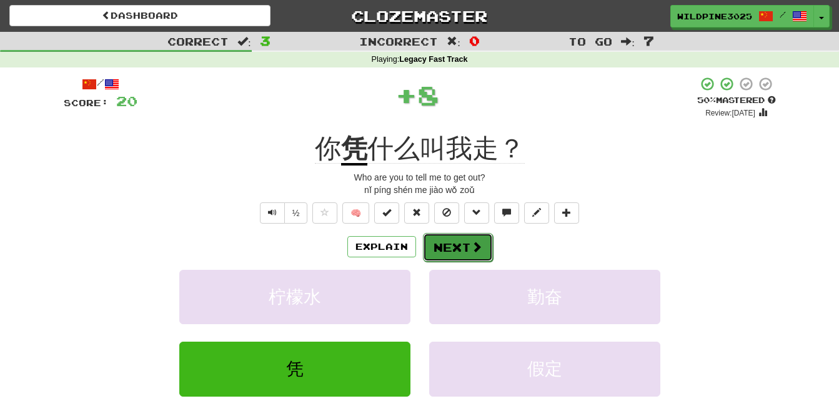
click at [460, 244] on button "Next" at bounding box center [458, 247] width 70 height 29
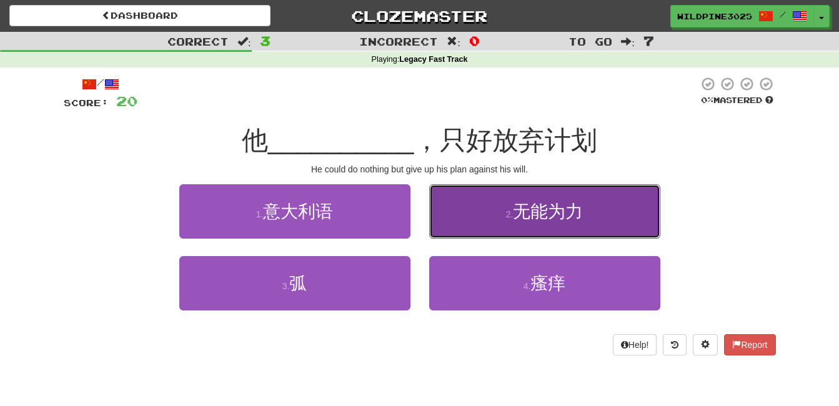
click at [475, 220] on button "2 . 无能为力" at bounding box center [544, 211] width 231 height 54
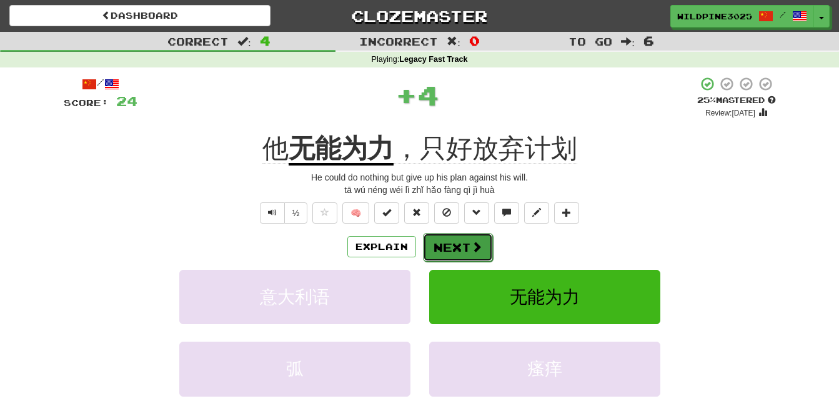
click at [464, 248] on button "Next" at bounding box center [458, 247] width 70 height 29
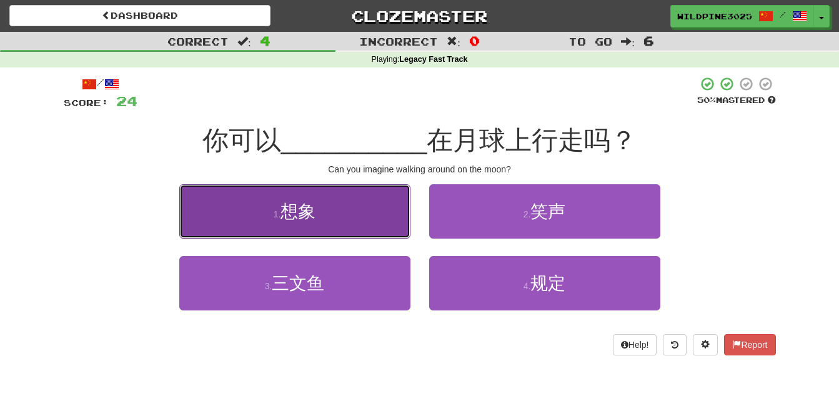
click at [306, 225] on button "1 . 想象" at bounding box center [294, 211] width 231 height 54
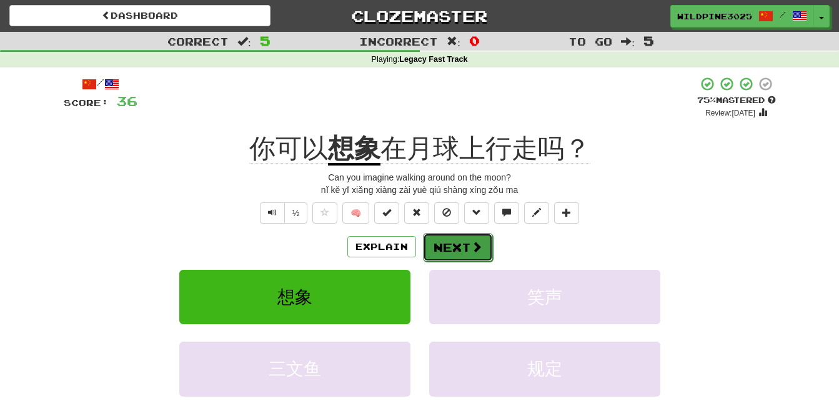
click at [442, 244] on button "Next" at bounding box center [458, 247] width 70 height 29
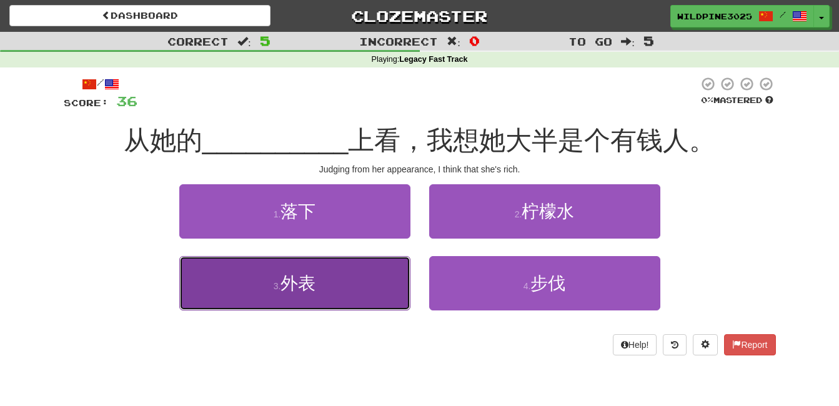
click at [360, 286] on button "3 . 外表" at bounding box center [294, 283] width 231 height 54
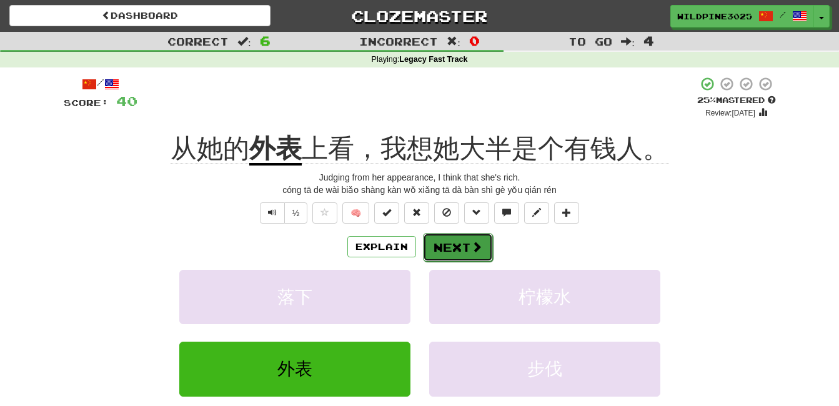
click at [454, 252] on button "Next" at bounding box center [458, 247] width 70 height 29
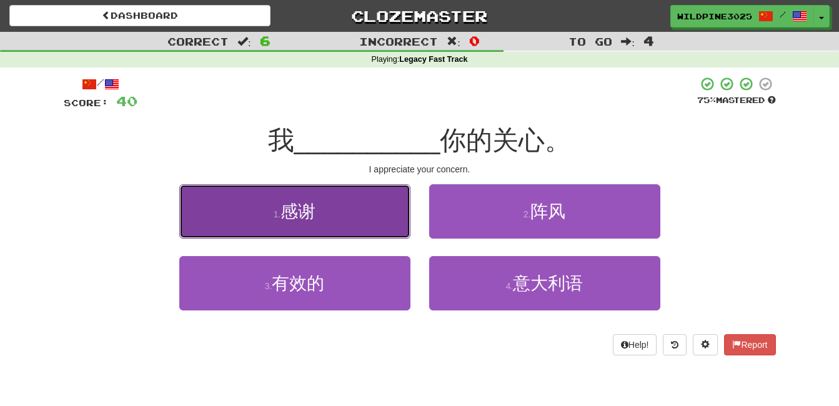
click at [322, 207] on button "1 . 感谢" at bounding box center [294, 211] width 231 height 54
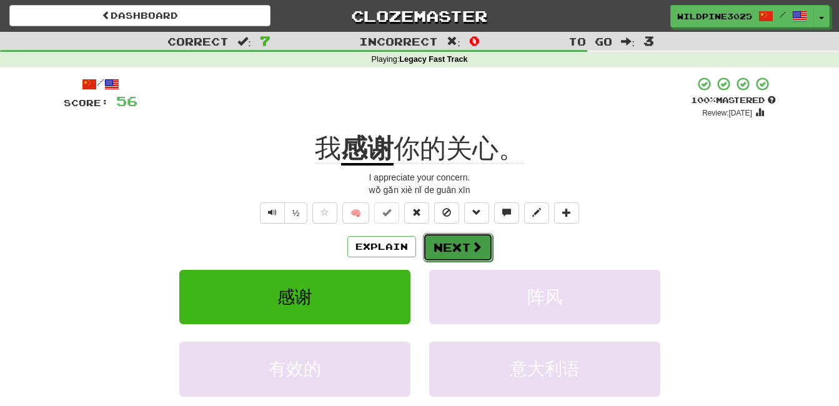
click at [454, 242] on button "Next" at bounding box center [458, 247] width 70 height 29
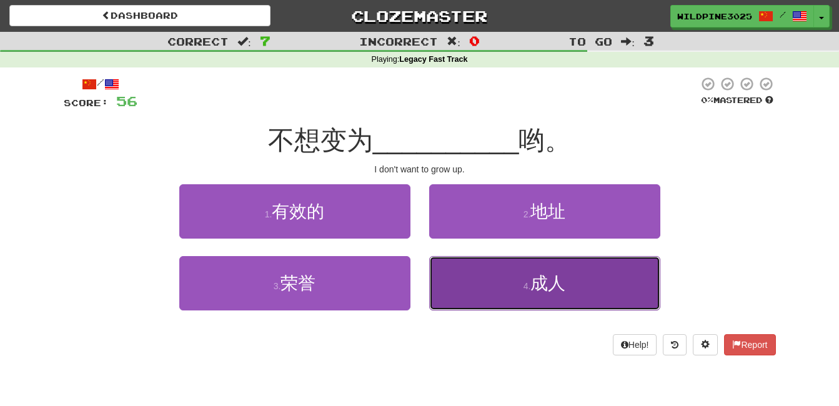
click at [477, 277] on button "4 . 成人" at bounding box center [544, 283] width 231 height 54
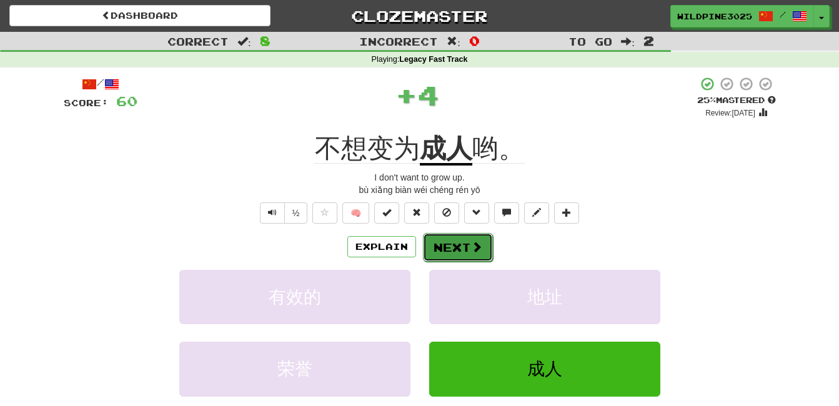
click at [477, 252] on span at bounding box center [476, 246] width 11 height 11
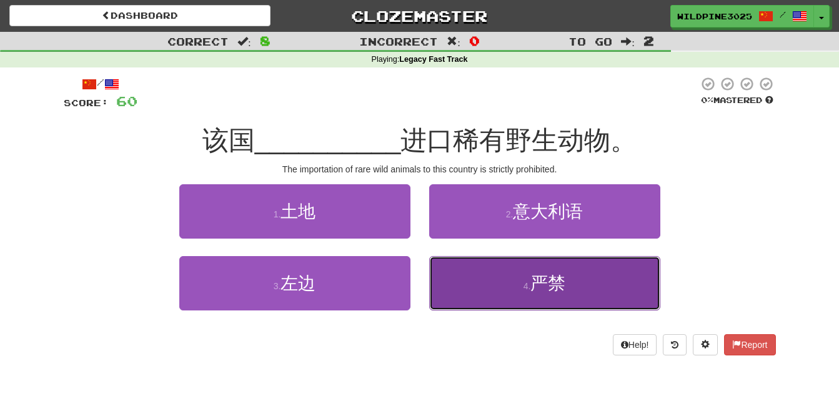
click at [470, 298] on button "4 . 严禁" at bounding box center [544, 283] width 231 height 54
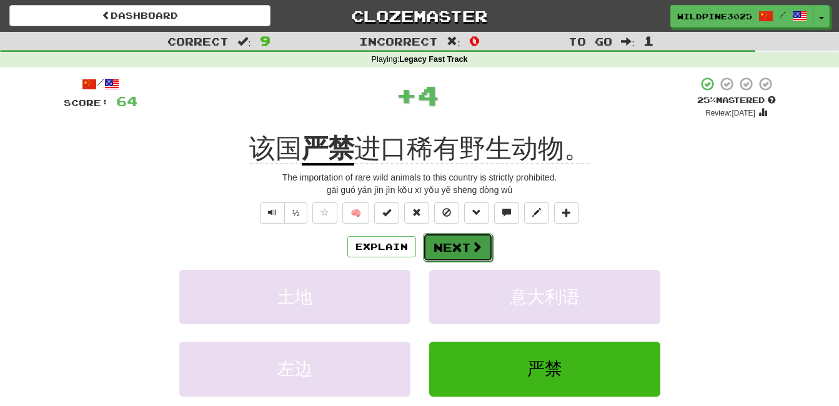
click at [441, 256] on button "Next" at bounding box center [458, 247] width 70 height 29
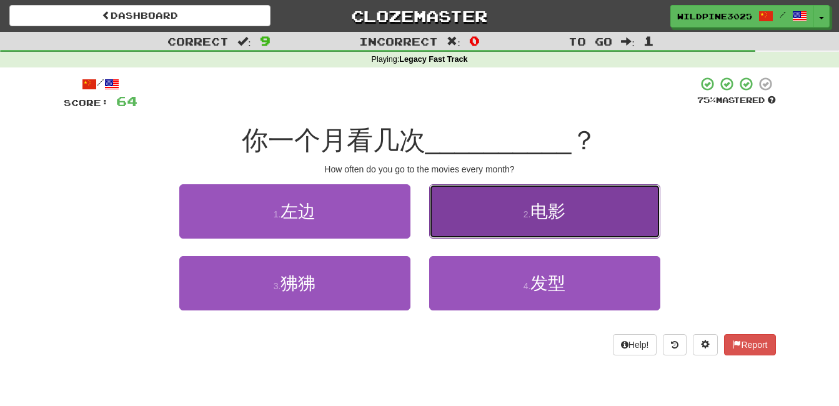
click at [482, 233] on button "2 . 电影" at bounding box center [544, 211] width 231 height 54
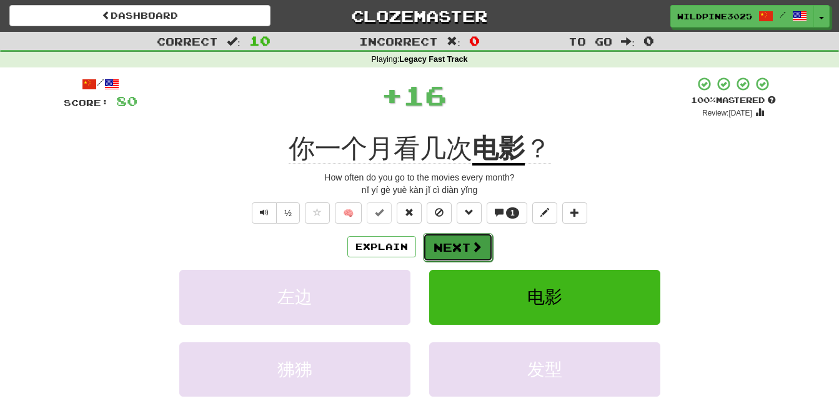
click at [449, 251] on button "Next" at bounding box center [458, 247] width 70 height 29
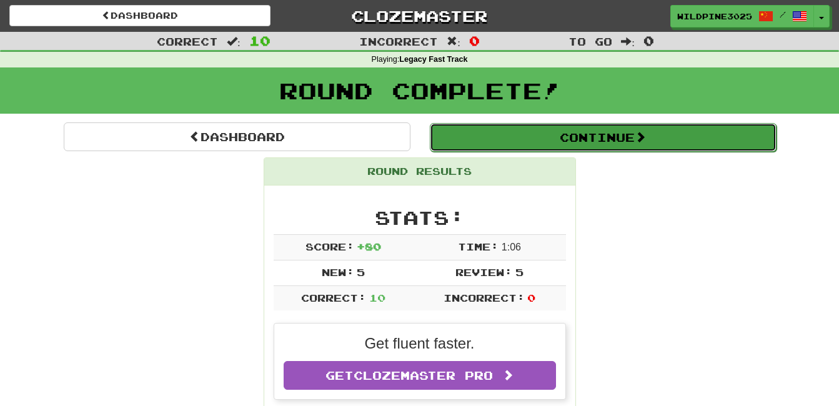
click at [439, 139] on button "Continue" at bounding box center [603, 137] width 347 height 29
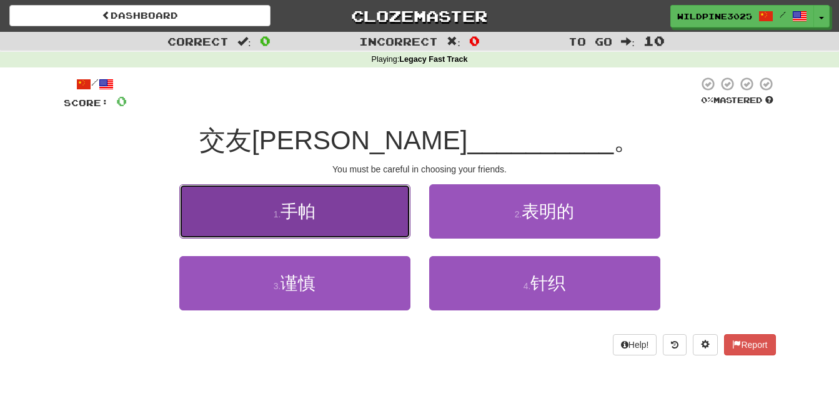
click at [378, 219] on button "1 . 手帕" at bounding box center [294, 211] width 231 height 54
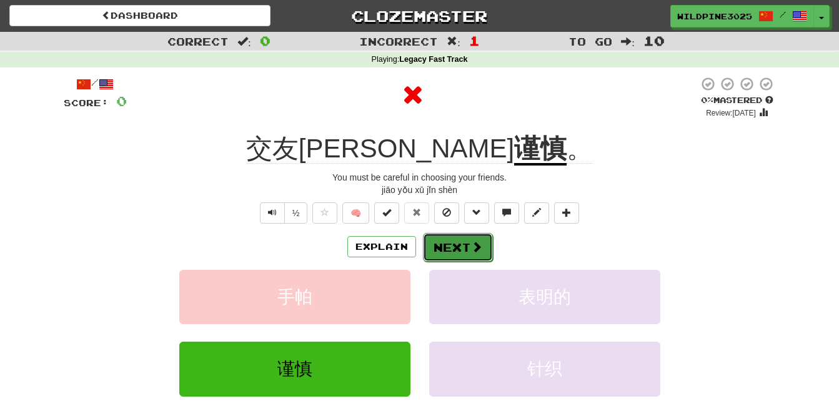
click at [460, 252] on button "Next" at bounding box center [458, 247] width 70 height 29
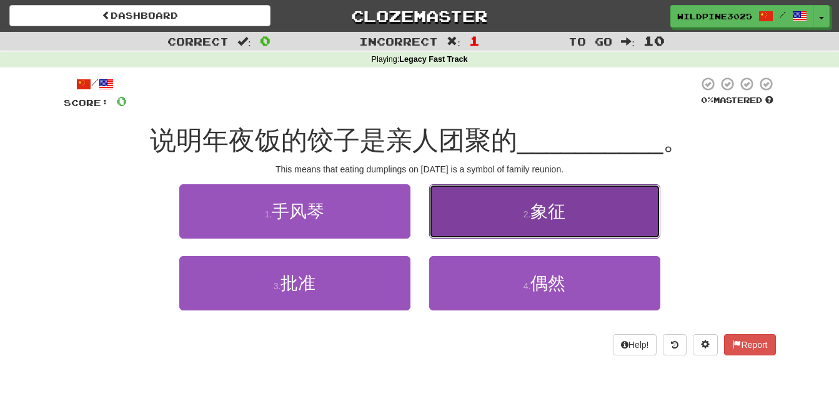
click at [478, 234] on button "2 . 象征" at bounding box center [544, 211] width 231 height 54
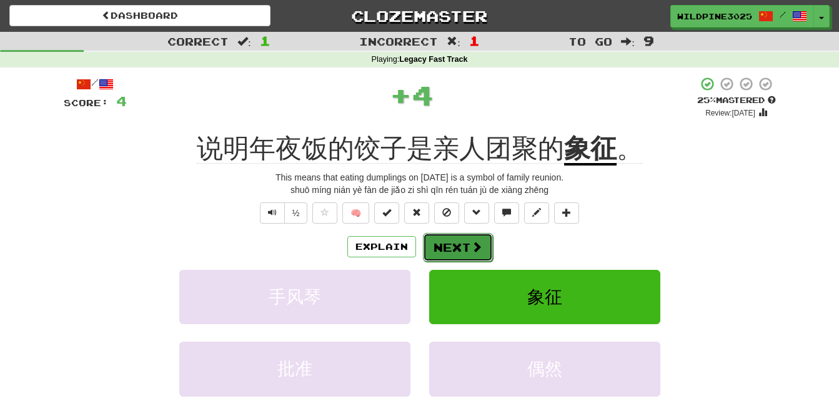
click at [475, 242] on span at bounding box center [476, 246] width 11 height 11
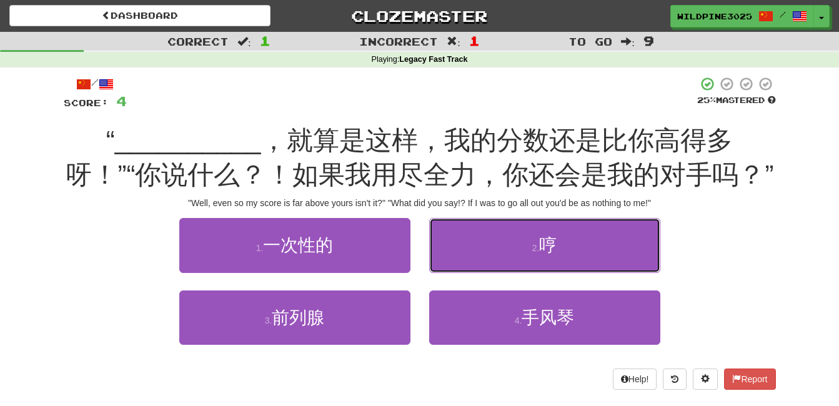
click at [475, 242] on button "2 . 哼" at bounding box center [544, 245] width 231 height 54
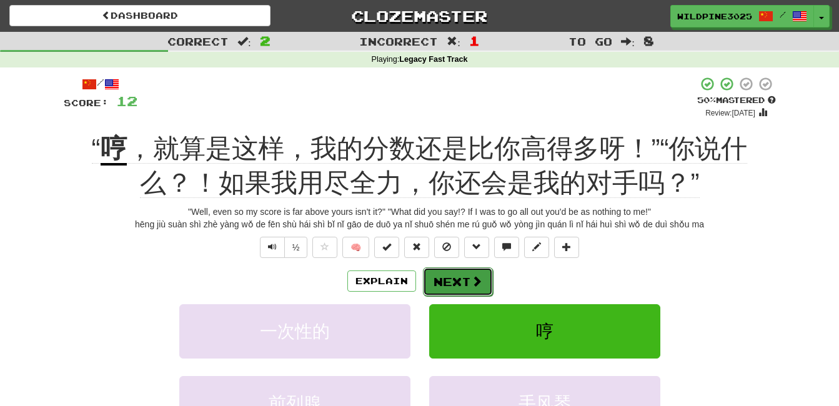
click at [461, 274] on button "Next" at bounding box center [458, 281] width 70 height 29
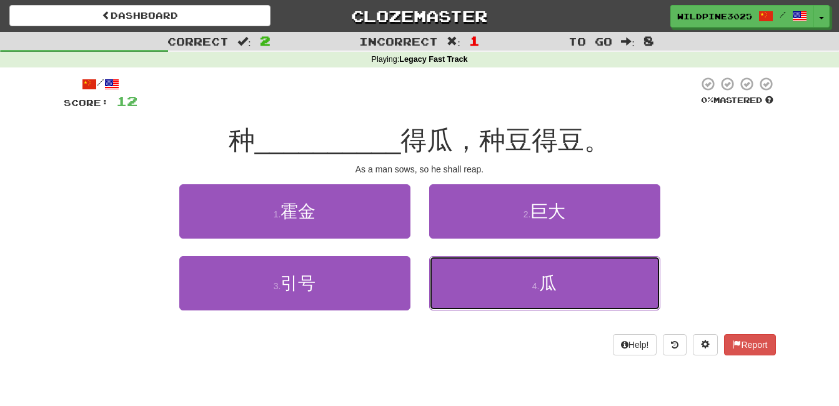
click at [461, 274] on button "4 . 瓜" at bounding box center [544, 283] width 231 height 54
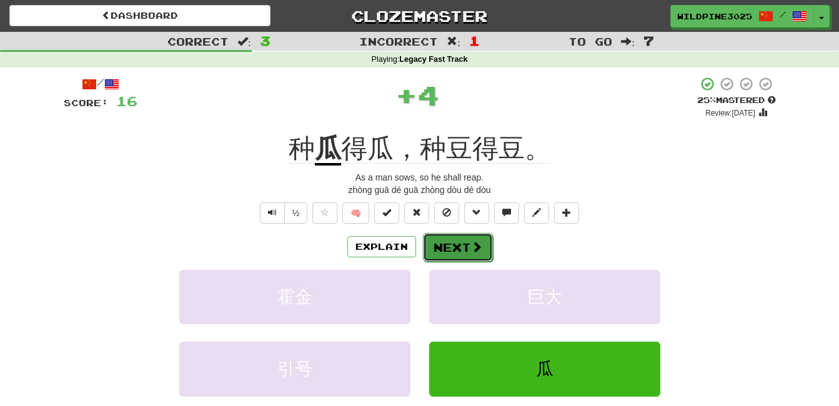
click at [461, 252] on button "Next" at bounding box center [458, 247] width 70 height 29
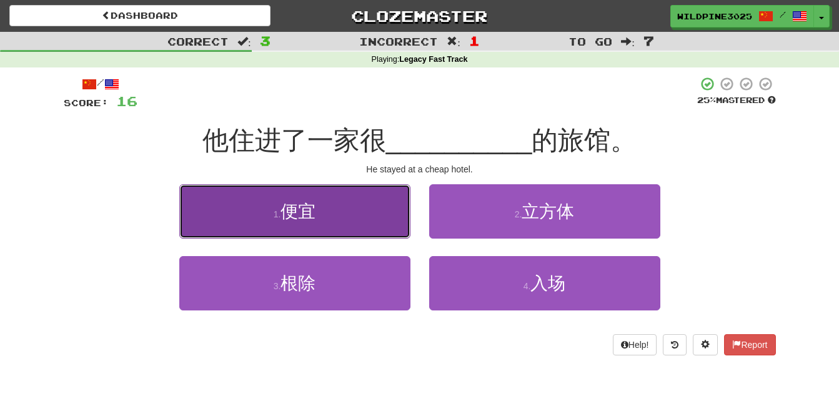
click at [389, 228] on button "1 . 便宜" at bounding box center [294, 211] width 231 height 54
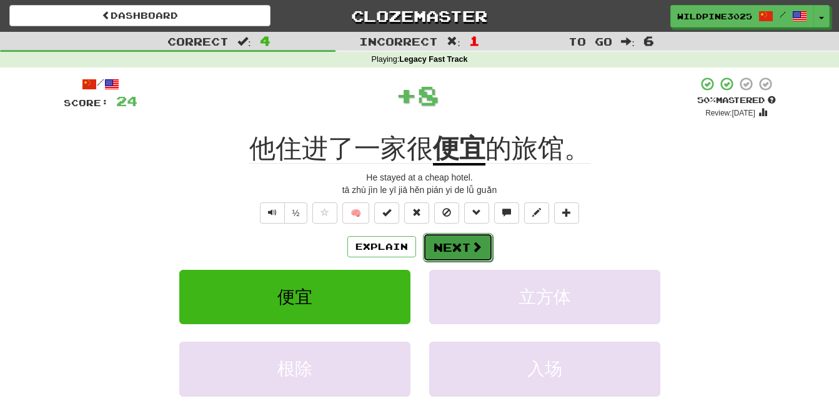
click at [460, 241] on button "Next" at bounding box center [458, 247] width 70 height 29
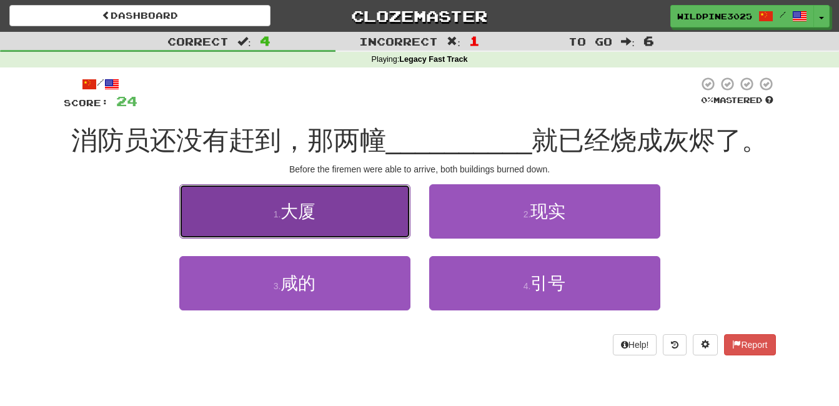
click at [384, 231] on button "1 . 大厦" at bounding box center [294, 211] width 231 height 54
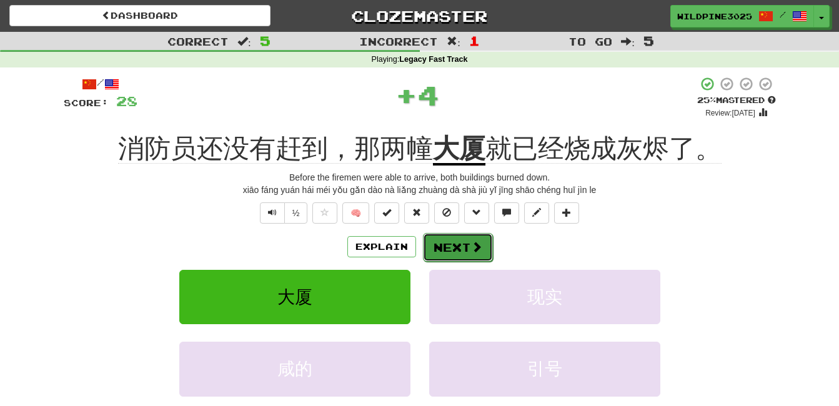
click at [467, 251] on button "Next" at bounding box center [458, 247] width 70 height 29
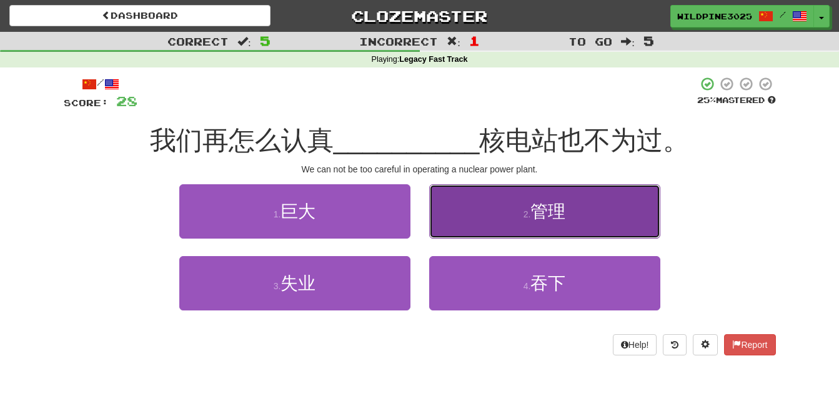
click at [473, 231] on button "2 . 管理" at bounding box center [544, 211] width 231 height 54
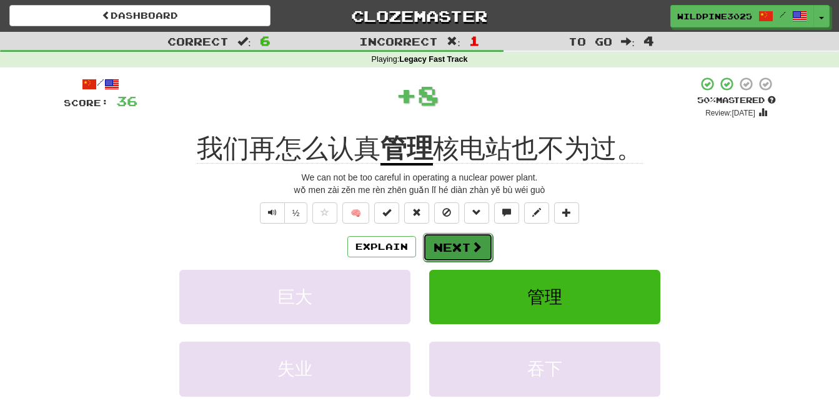
click at [462, 251] on button "Next" at bounding box center [458, 247] width 70 height 29
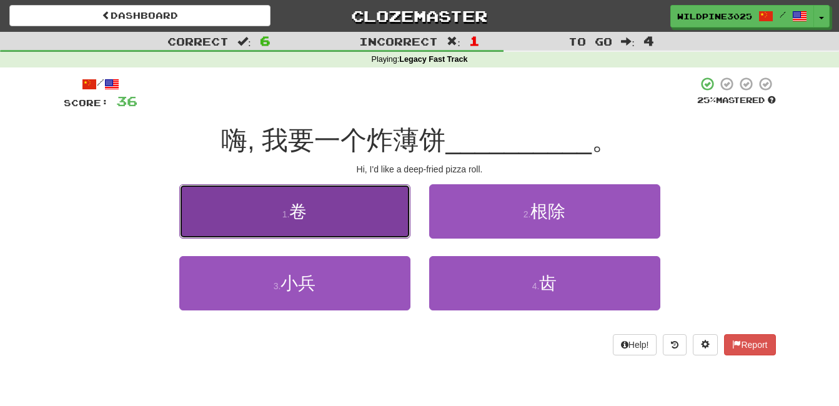
click at [385, 214] on button "1 . 卷" at bounding box center [294, 211] width 231 height 54
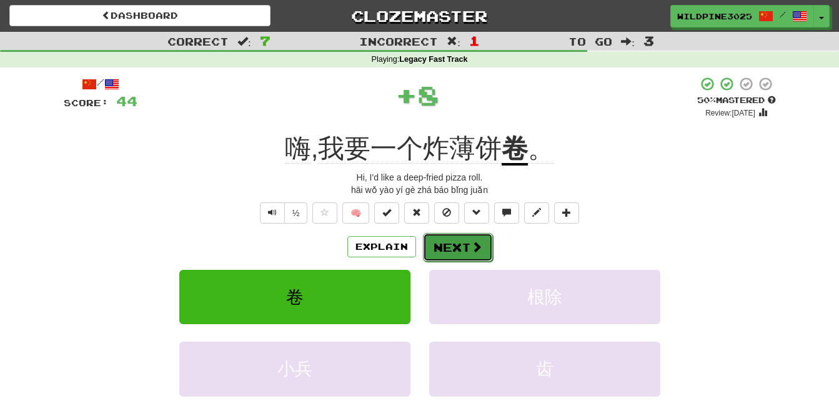
click at [471, 249] on span at bounding box center [476, 246] width 11 height 11
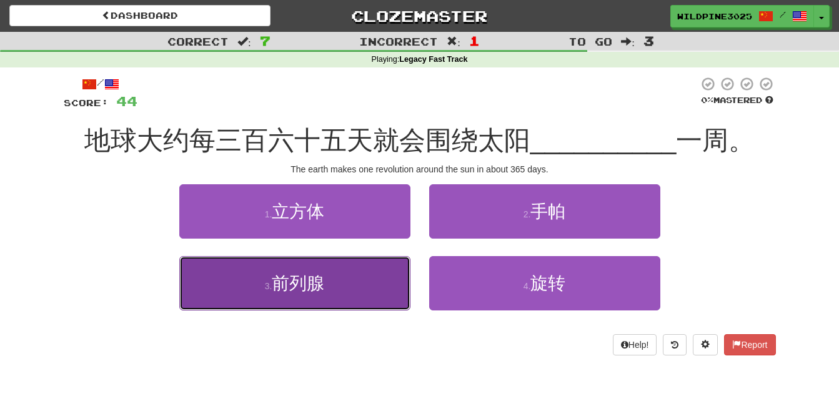
click at [357, 289] on button "3 . 前列腺" at bounding box center [294, 283] width 231 height 54
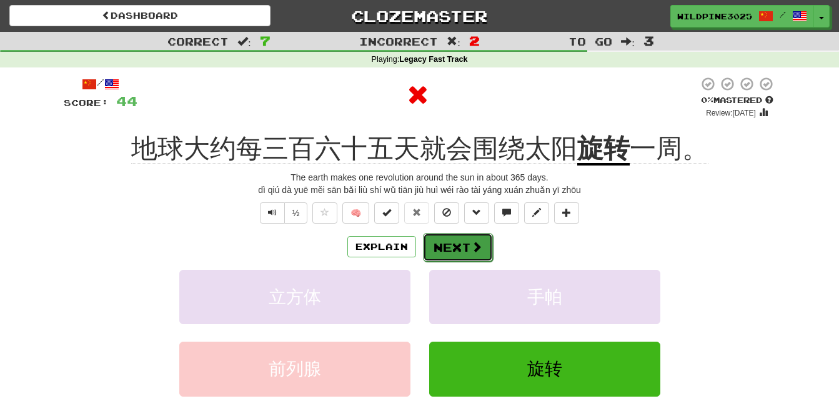
click at [449, 251] on button "Next" at bounding box center [458, 247] width 70 height 29
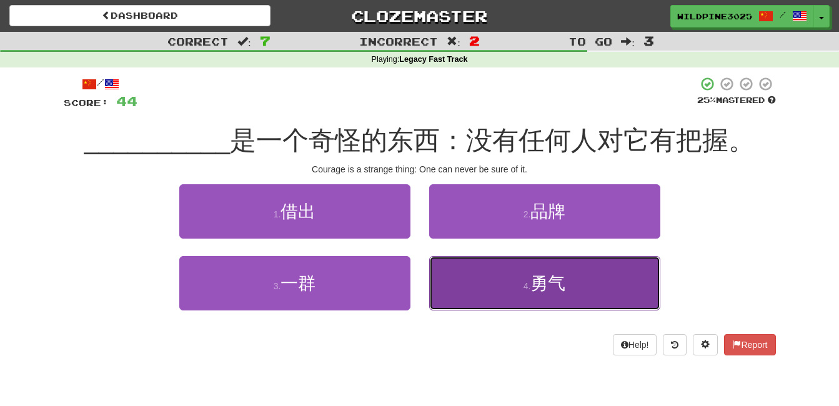
click at [474, 304] on button "4 . 勇气" at bounding box center [544, 283] width 231 height 54
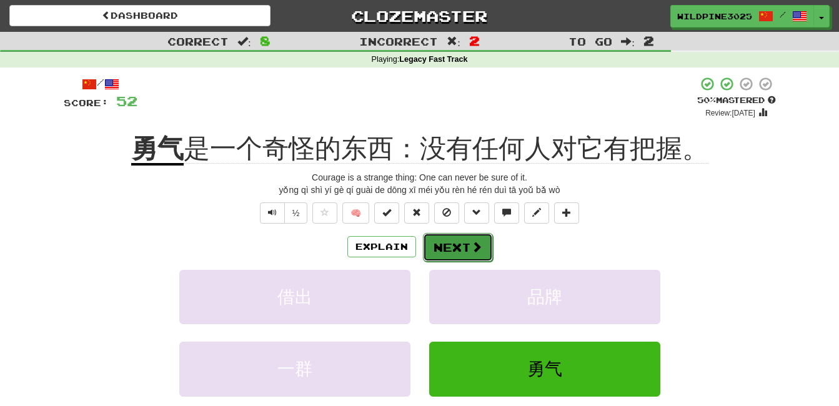
click at [467, 253] on button "Next" at bounding box center [458, 247] width 70 height 29
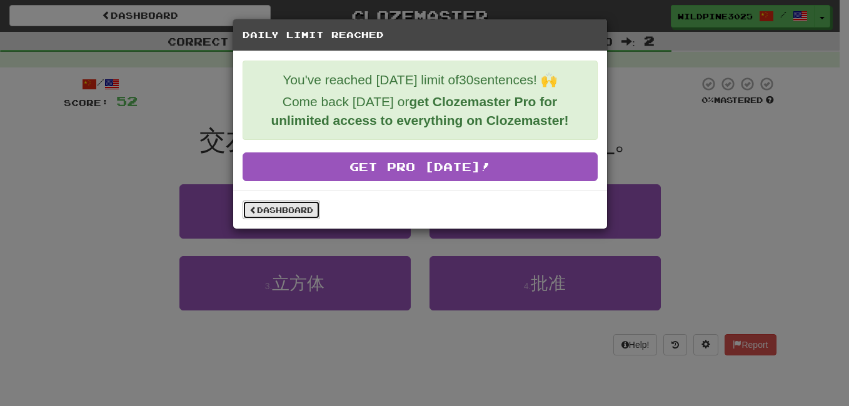
drag, startPoint x: 302, startPoint y: 217, endPoint x: 293, endPoint y: 224, distance: 11.6
click at [302, 217] on link "Dashboard" at bounding box center [280, 210] width 77 height 19
